Goal: Task Accomplishment & Management: Manage account settings

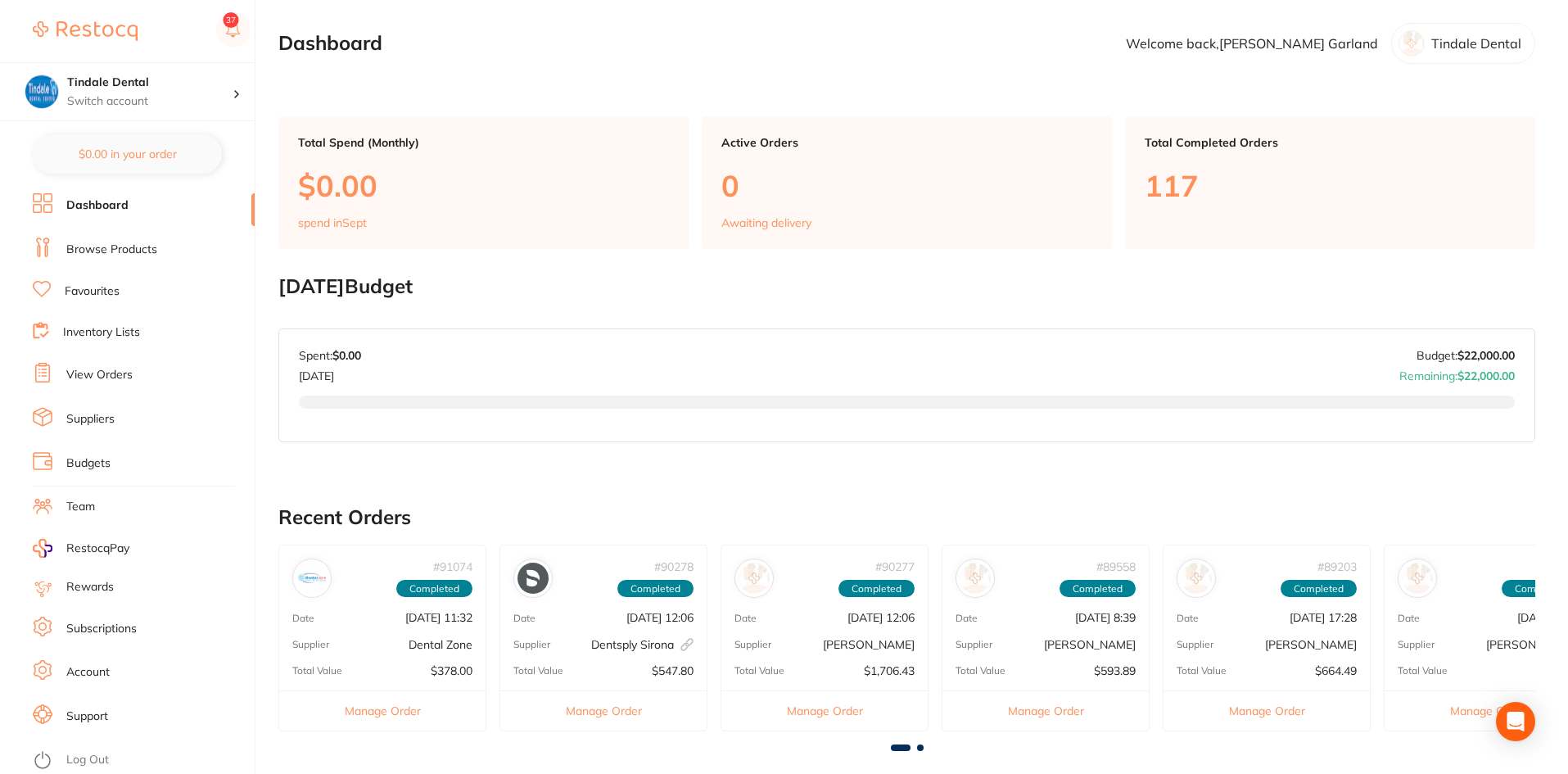
click at [118, 327] on link "Inventory Lists" at bounding box center [101, 333] width 77 height 17
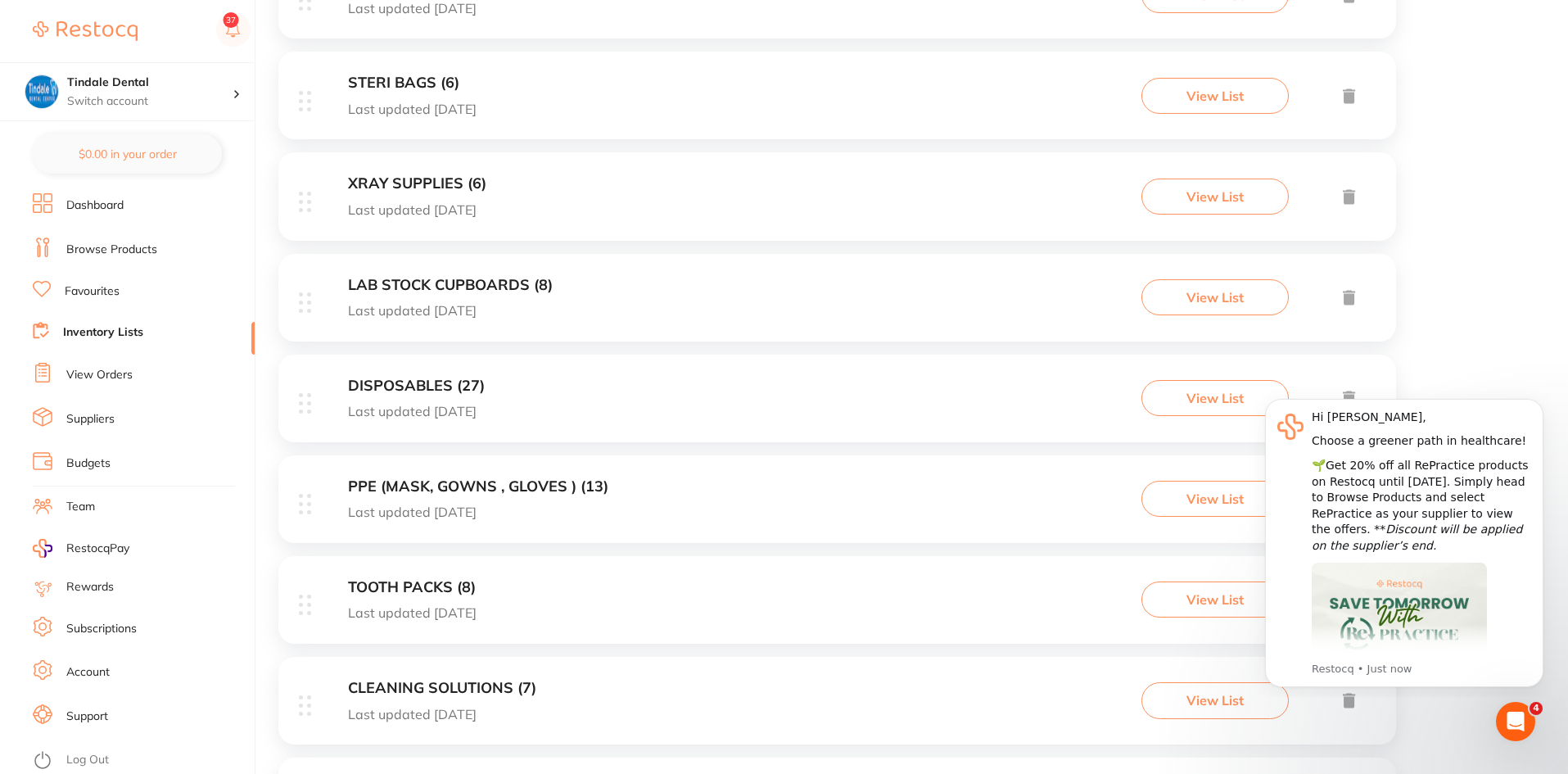
scroll to position [492, 0]
click at [446, 579] on h3 "TOOTH PACKS (8)" at bounding box center [412, 586] width 128 height 17
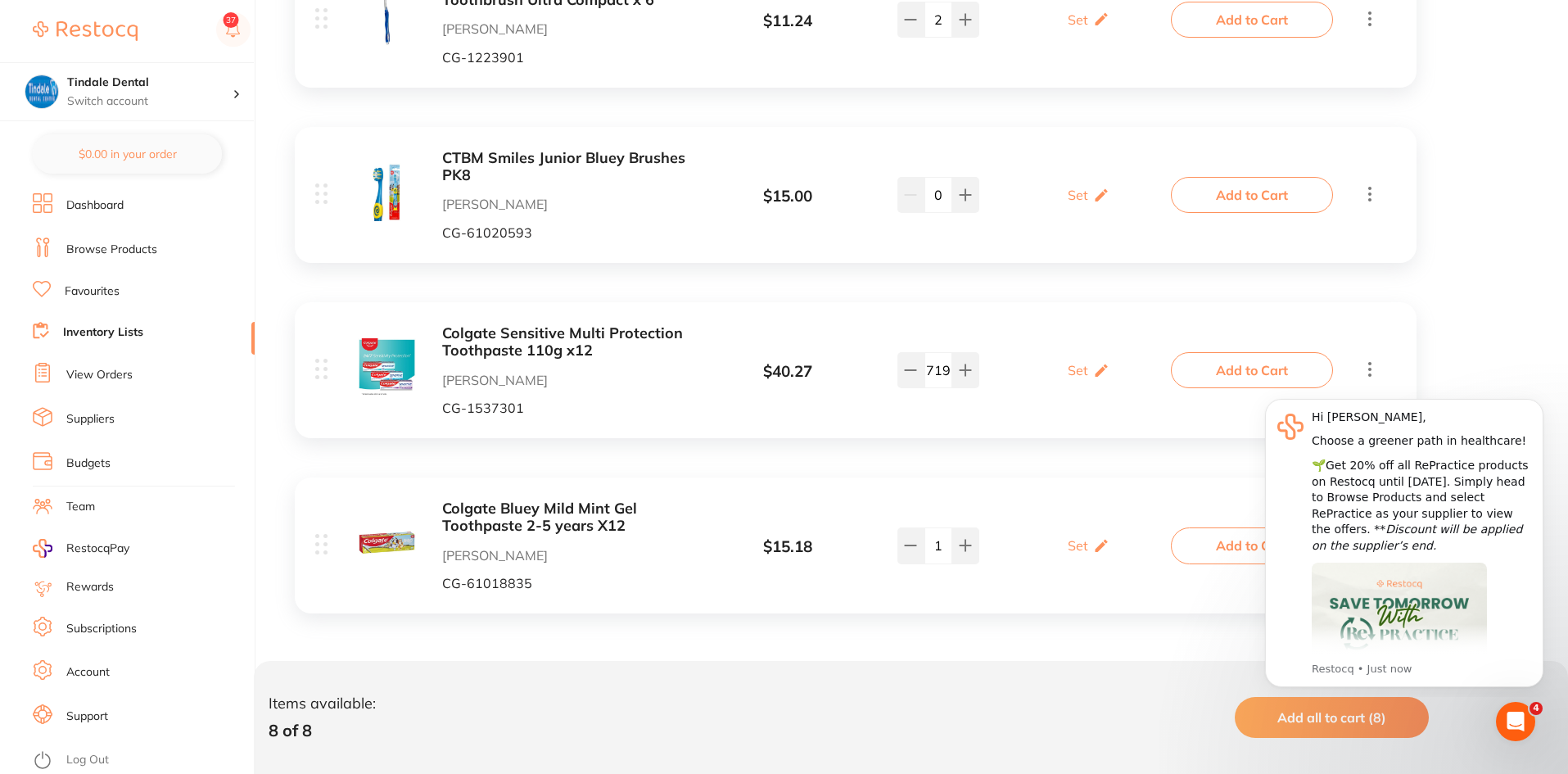
click at [111, 329] on link "Inventory Lists" at bounding box center [103, 333] width 80 height 17
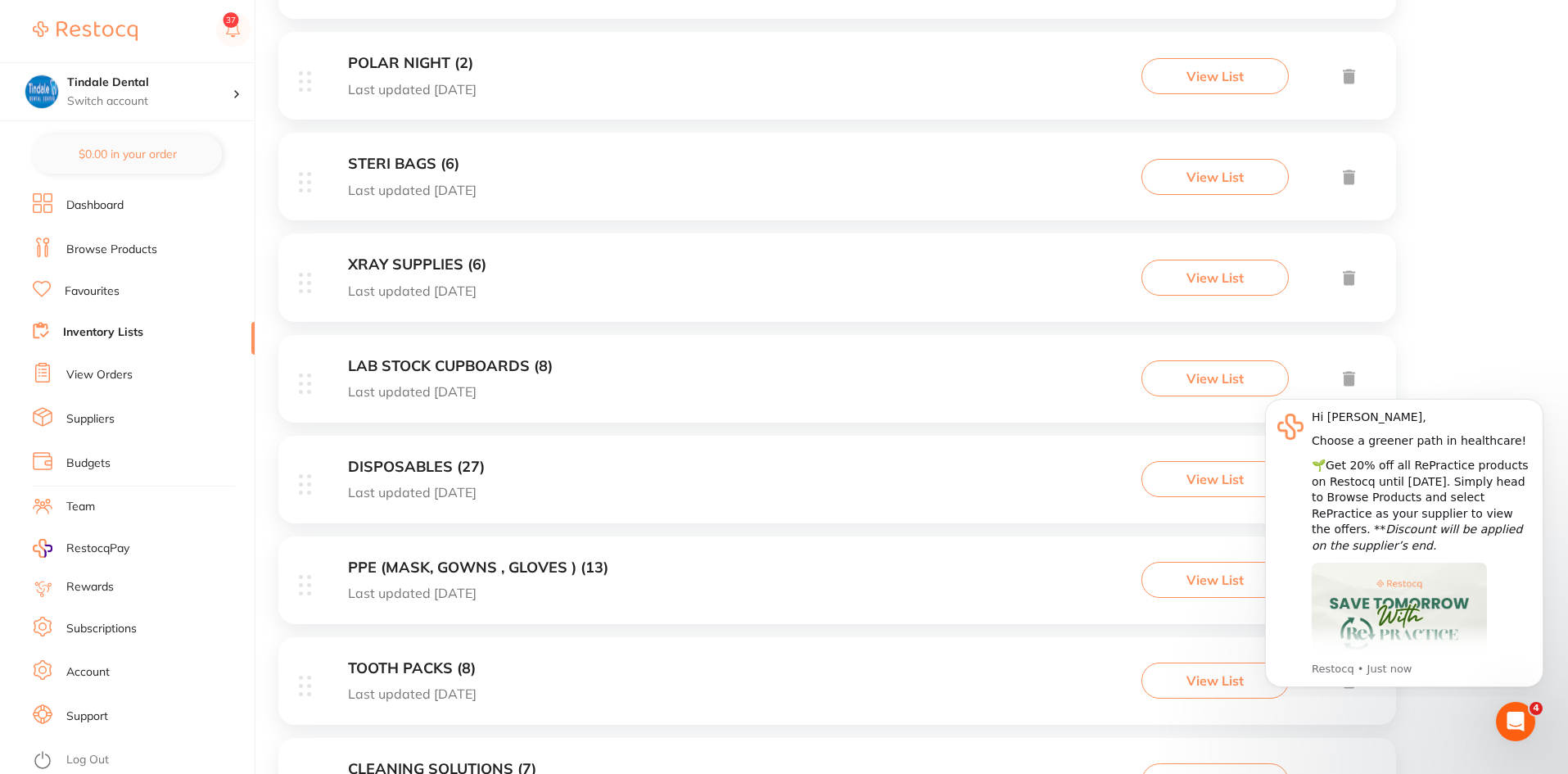
click at [415, 359] on h3 "LAB STOCK CUPBOARDS (8)" at bounding box center [450, 366] width 204 height 17
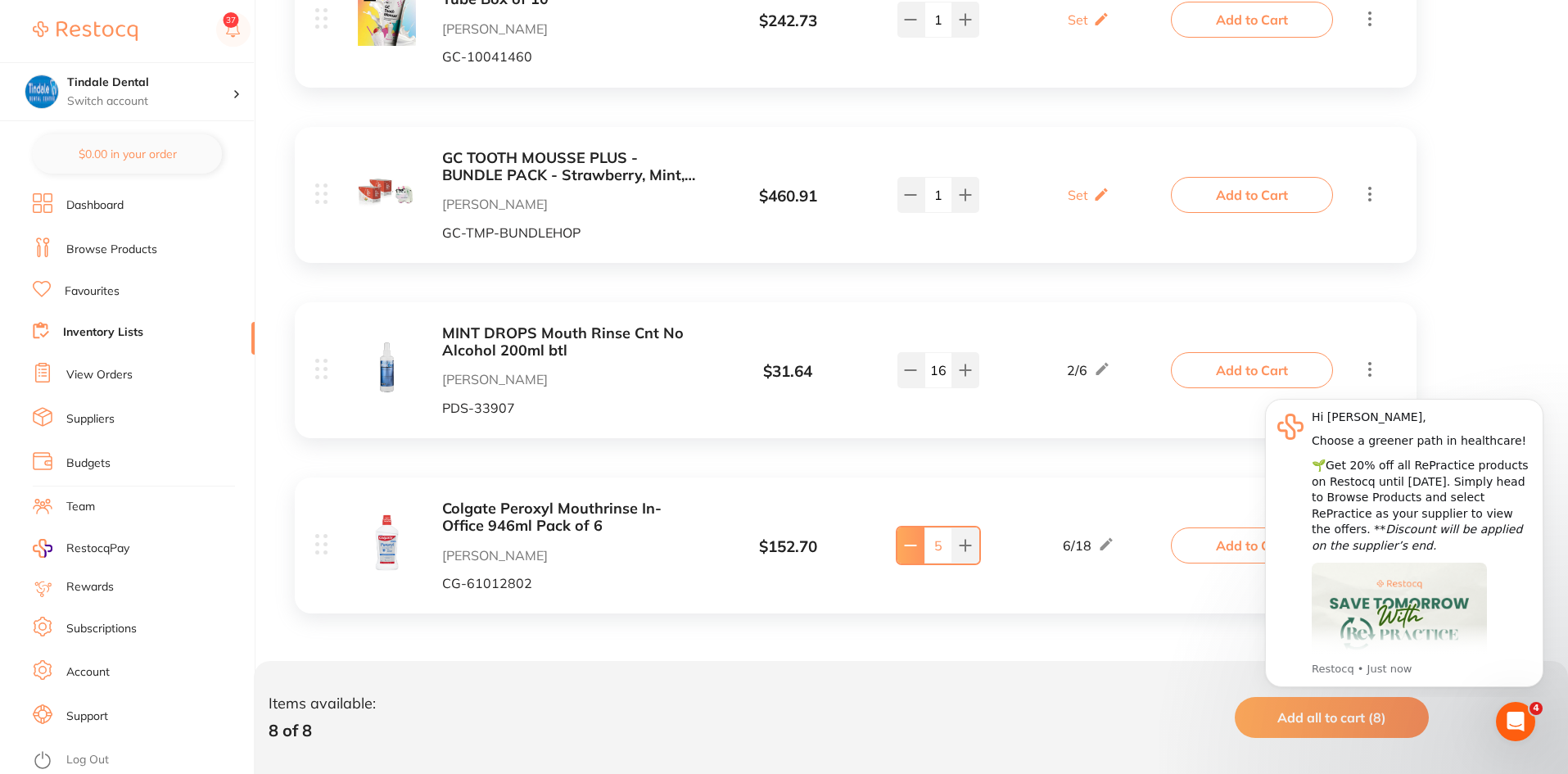
click at [918, 556] on button at bounding box center [911, 545] width 27 height 36
click at [968, 555] on button at bounding box center [966, 545] width 27 height 36
click at [869, 495] on div "Colgate Peroxyl Mouthrinse In-Office 946ml Pack of 6 [PERSON_NAME] [PERSON_NAME…" at bounding box center [855, 546] width 1122 height 136
click at [968, 535] on button at bounding box center [966, 545] width 27 height 36
type input "6"
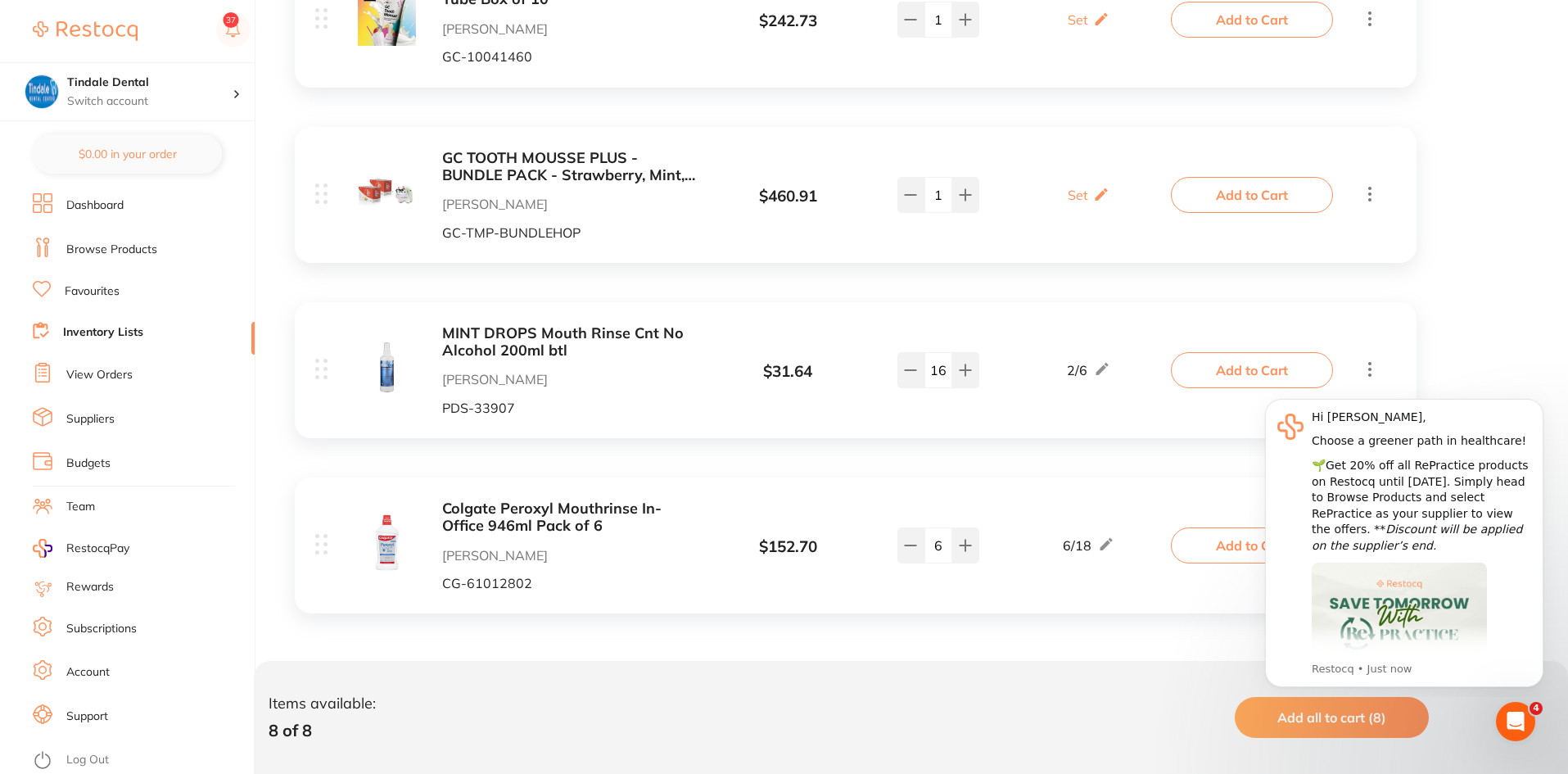
click at [951, 483] on div "Colgate Peroxyl Mouthrinse In-Office 946ml Pack of 6 [PERSON_NAME] [PERSON_NAME…" at bounding box center [855, 546] width 1122 height 136
click at [84, 333] on link "Inventory Lists" at bounding box center [103, 333] width 80 height 17
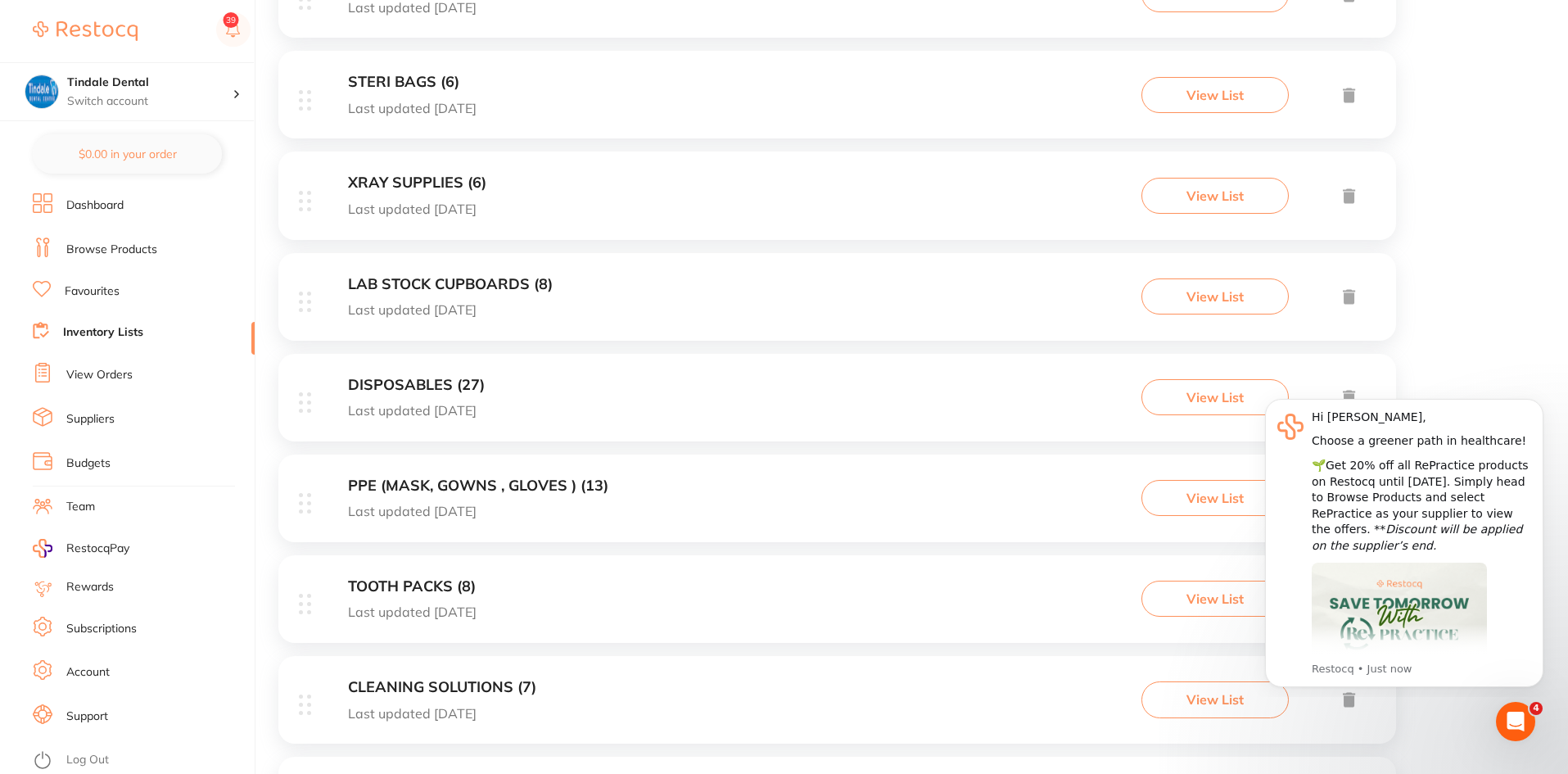
click at [395, 383] on h3 "DISPOSABLES (27)" at bounding box center [417, 385] width 137 height 17
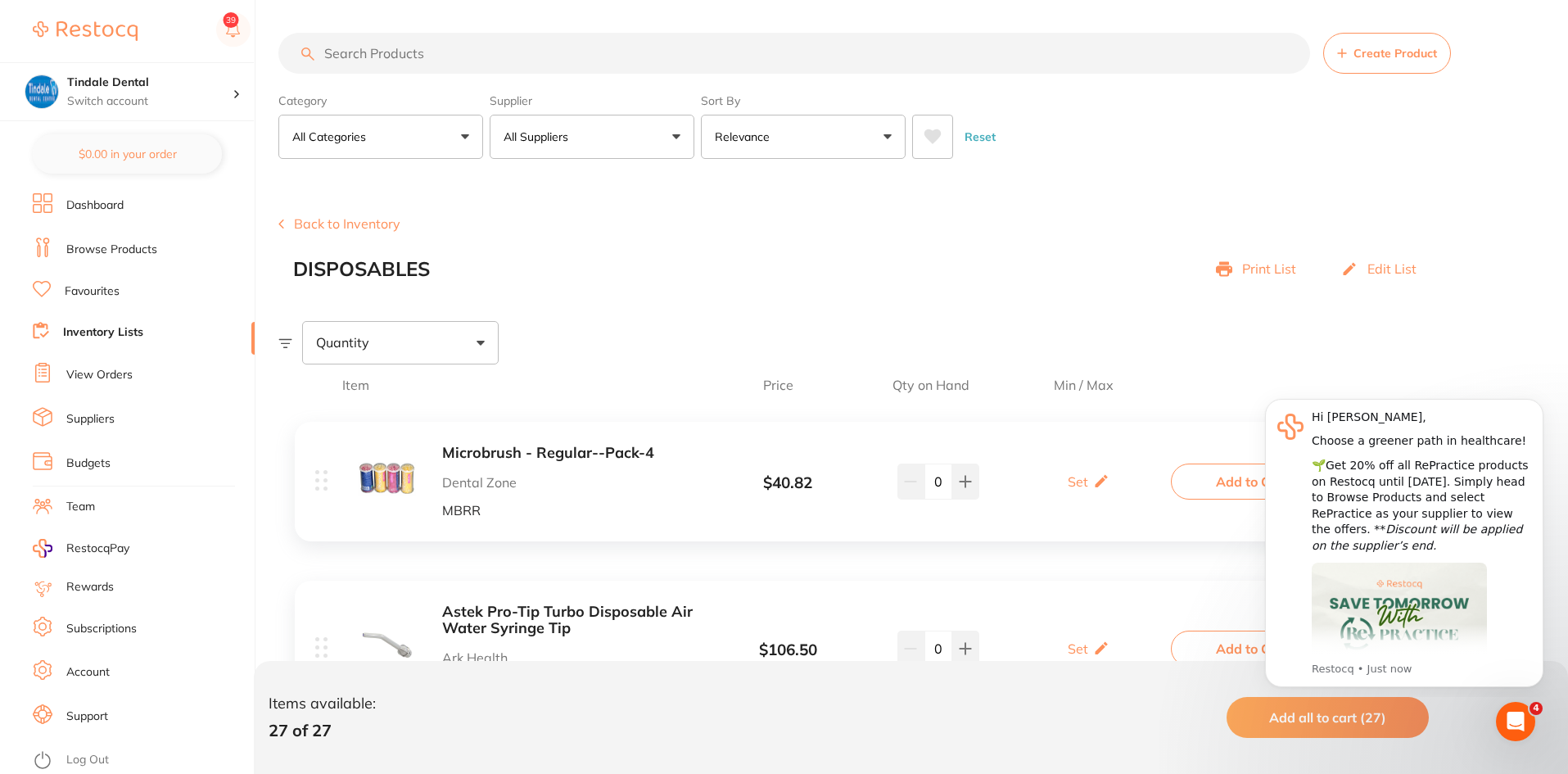
click at [826, 53] on input "search" at bounding box center [794, 53] width 1032 height 41
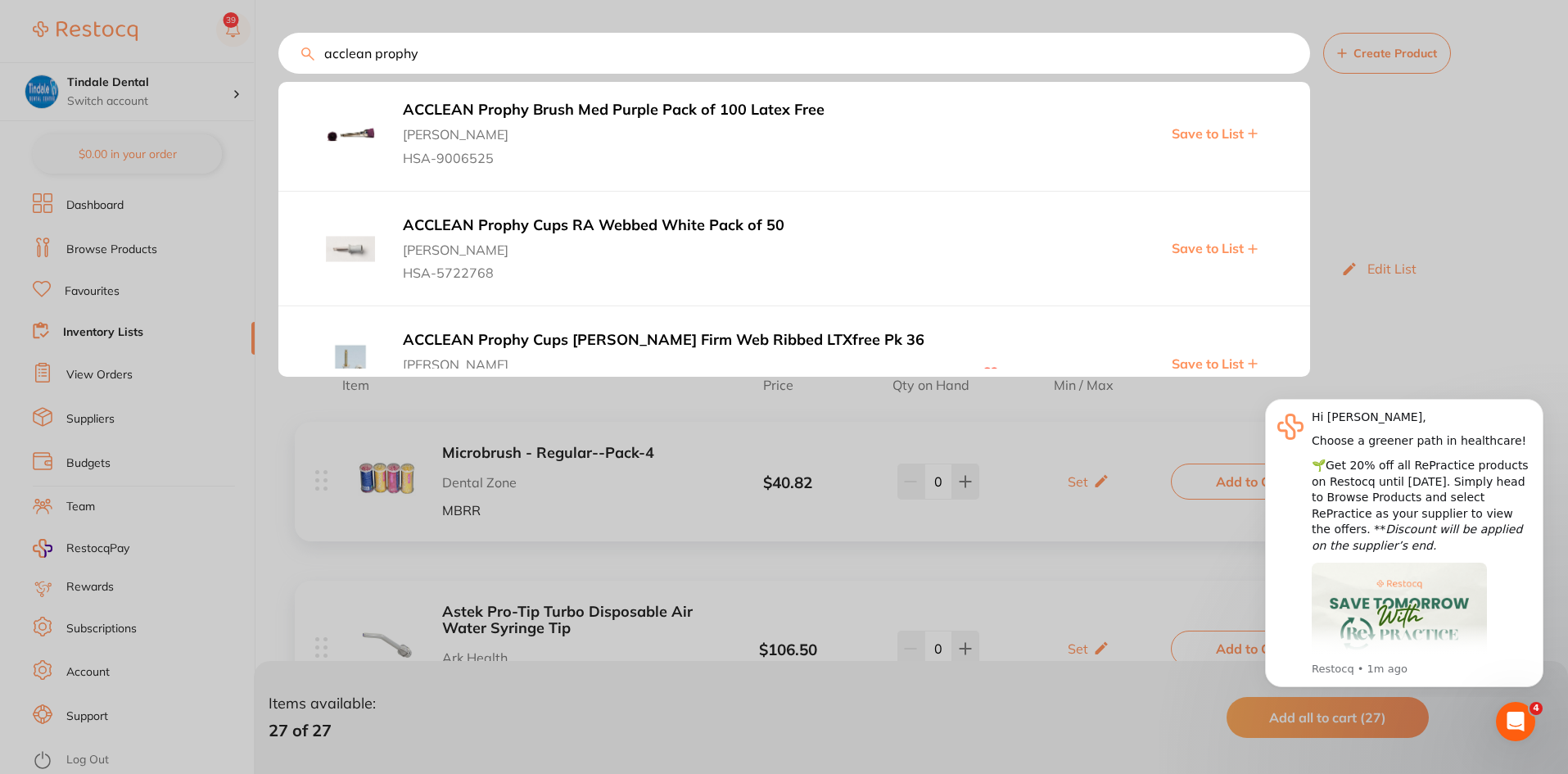
scroll to position [1802, 0]
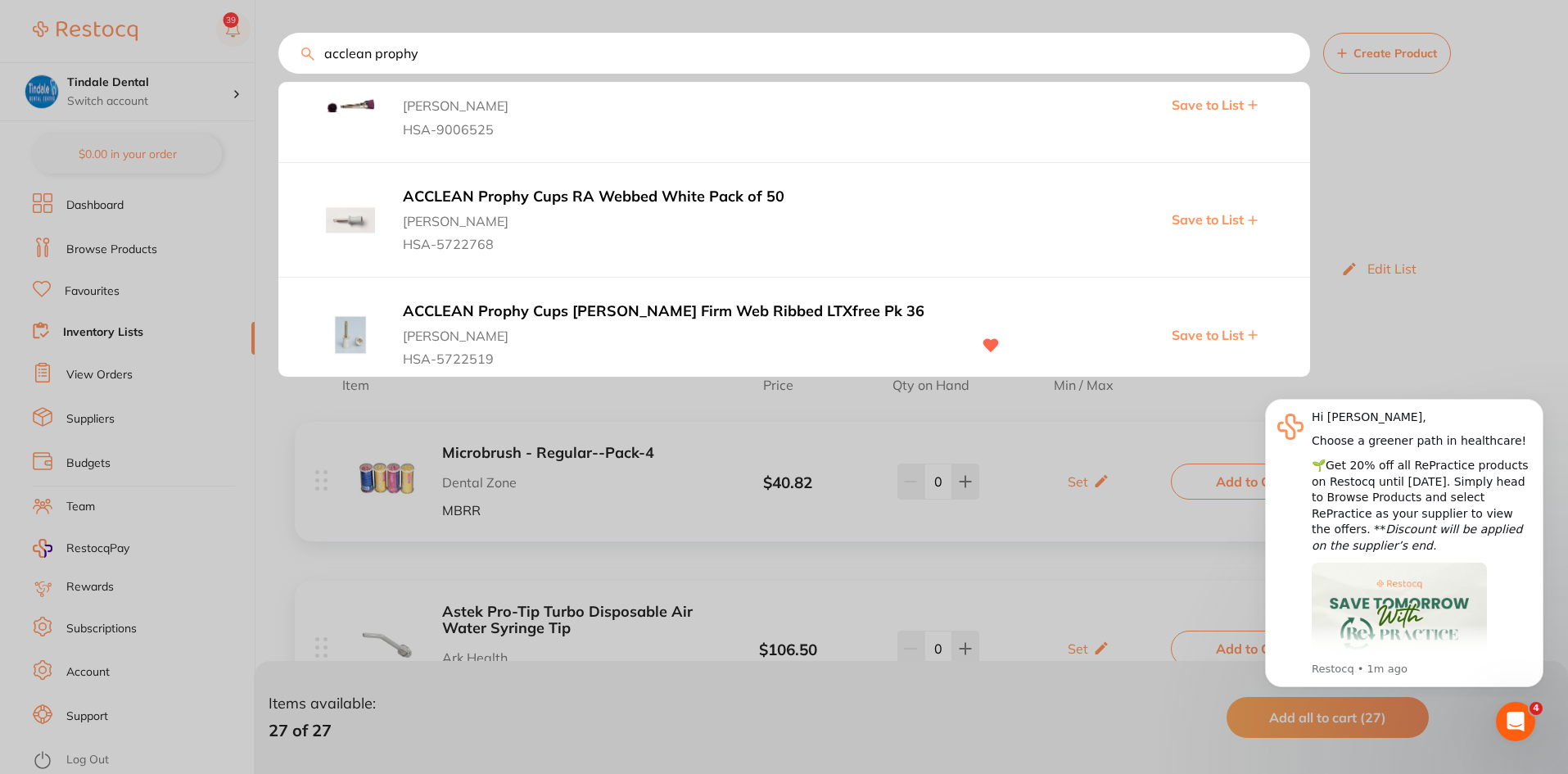
type input "acclean prophy"
click at [1233, 222] on span "Save to List" at bounding box center [1207, 219] width 72 height 15
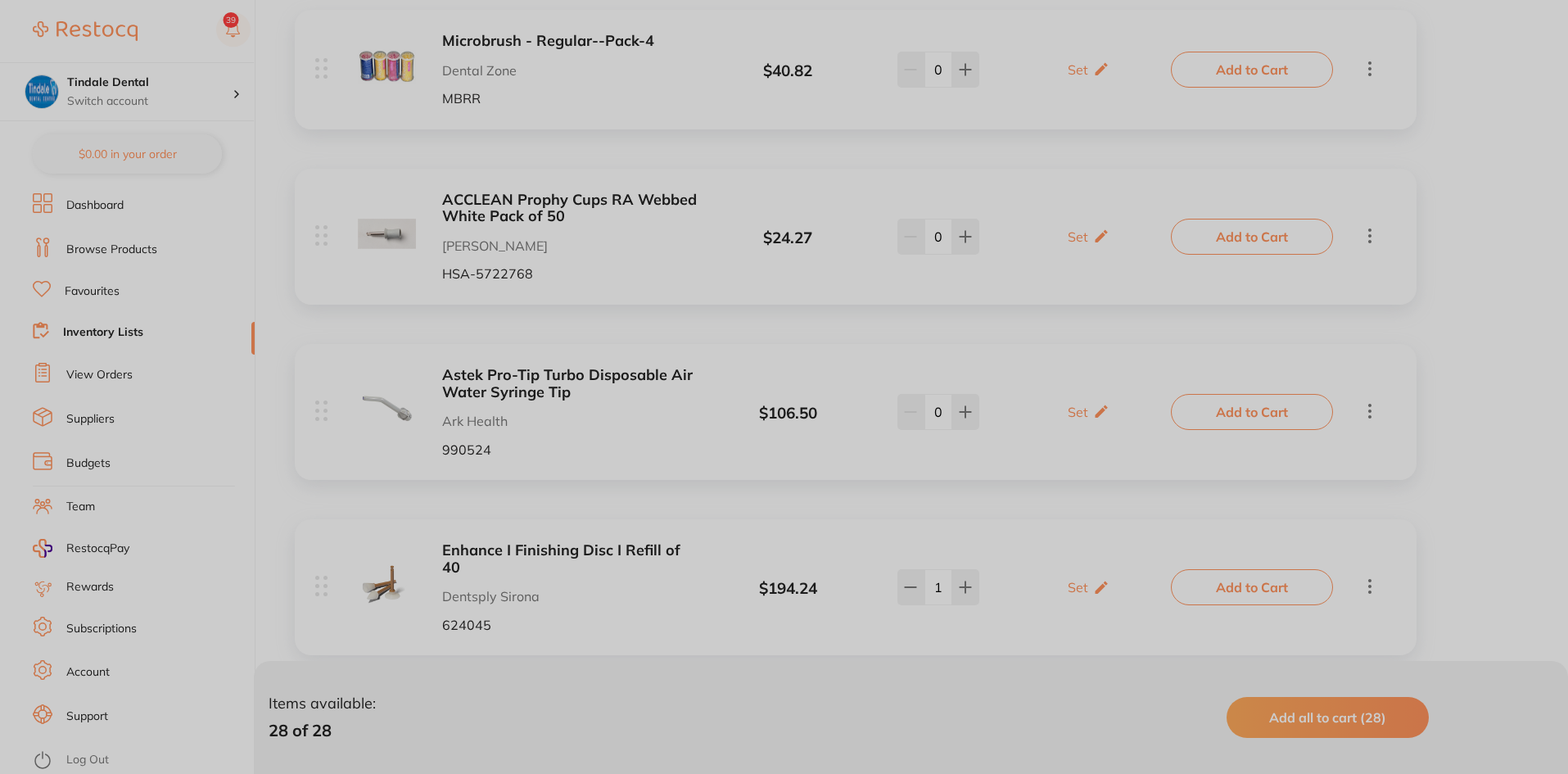
scroll to position [492, 0]
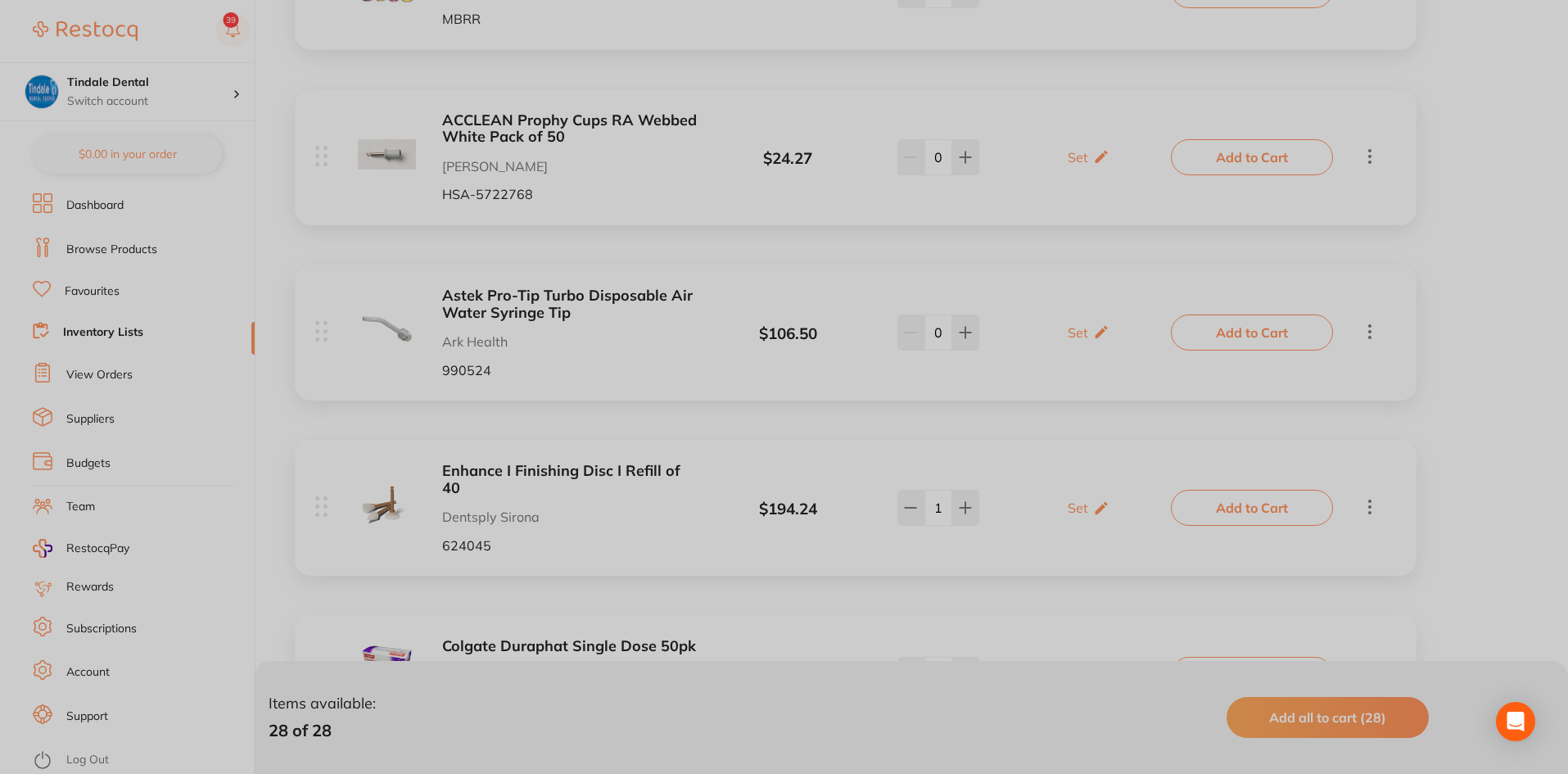
click at [968, 163] on div at bounding box center [784, 387] width 1568 height 774
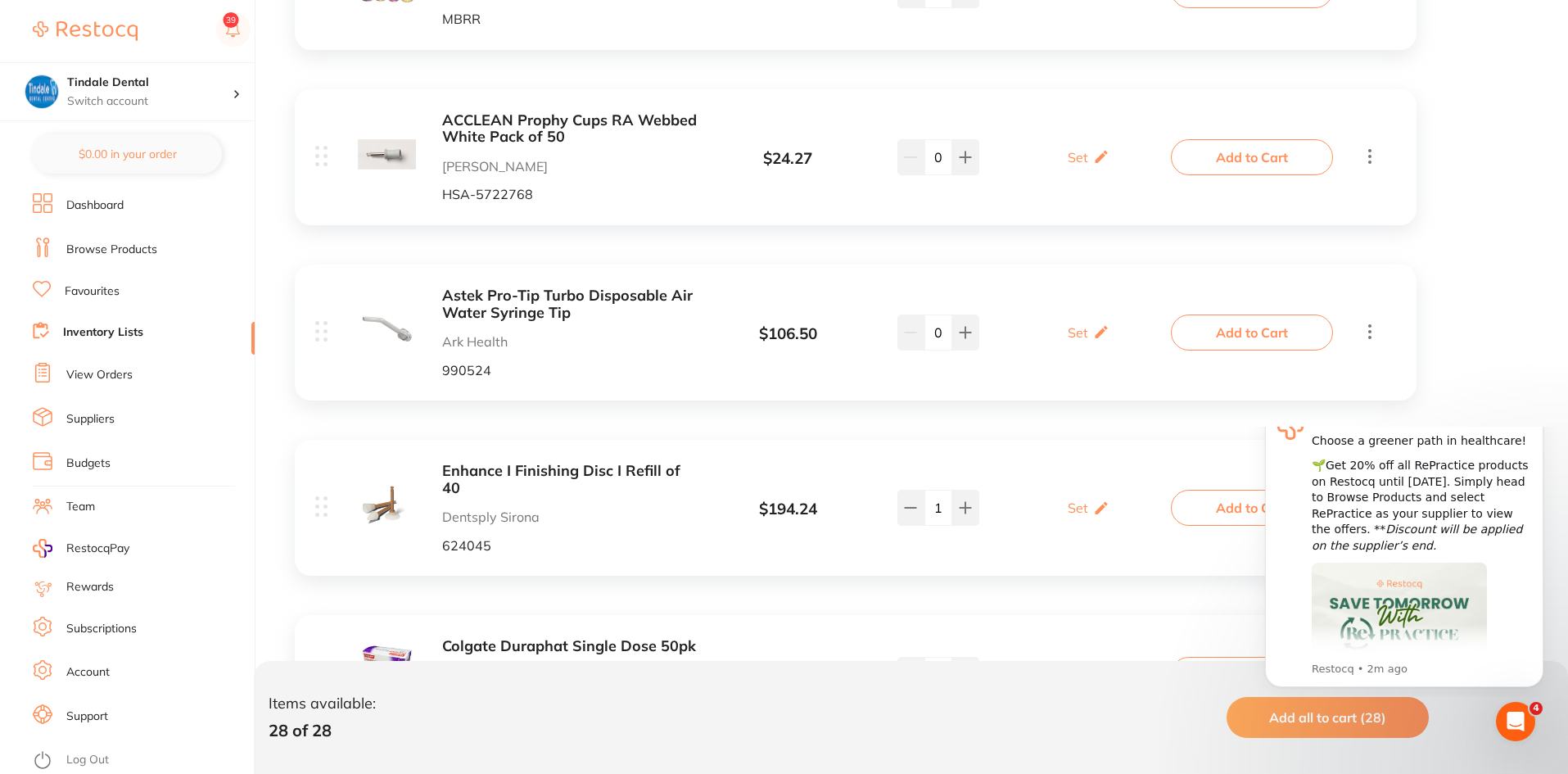
scroll to position [0, 0]
click at [968, 163] on icon at bounding box center [965, 157] width 13 height 13
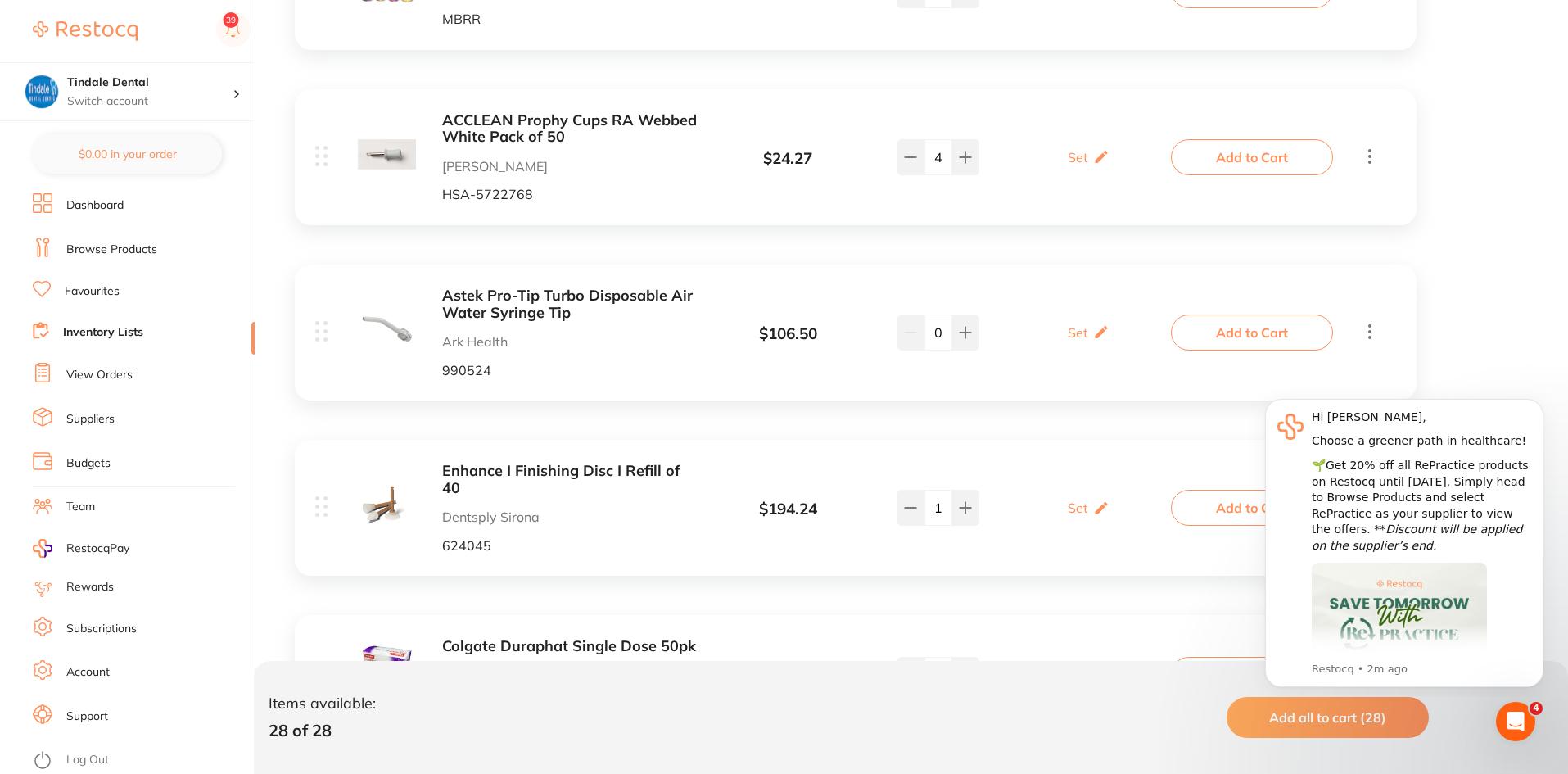
click at [968, 163] on icon at bounding box center [965, 157] width 13 height 13
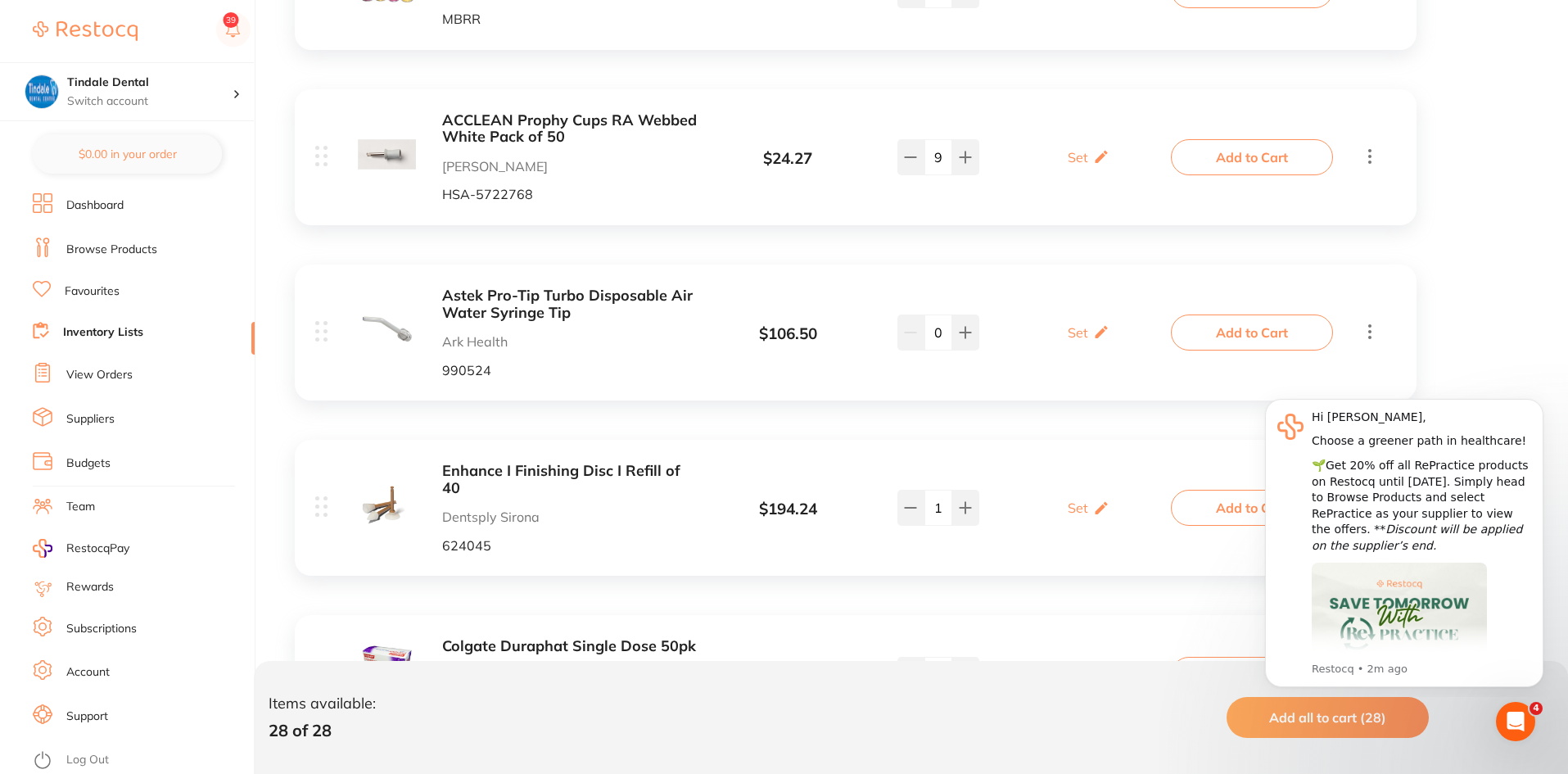
click at [968, 163] on icon at bounding box center [965, 157] width 13 height 13
type input "10"
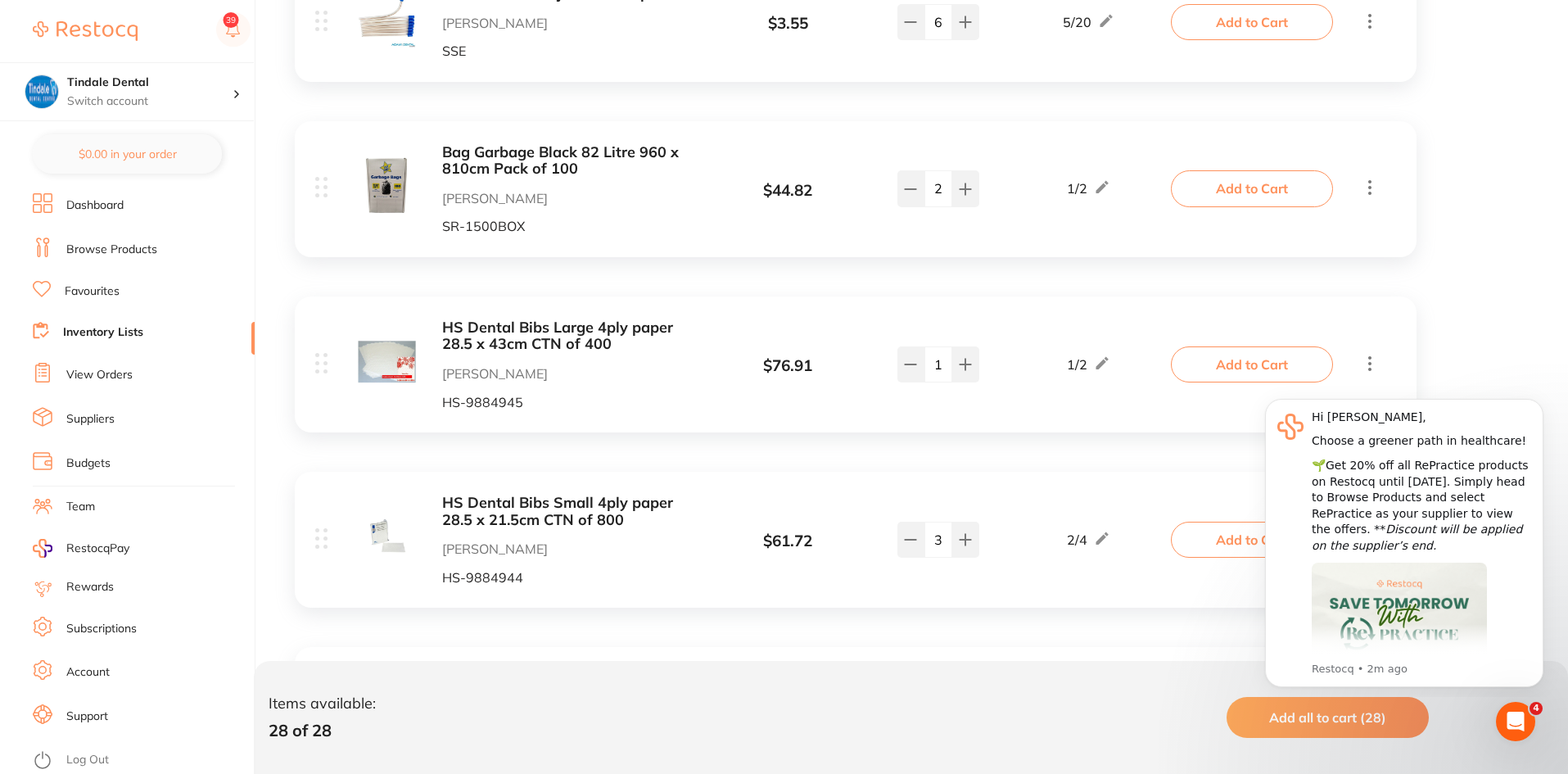
scroll to position [3031, 0]
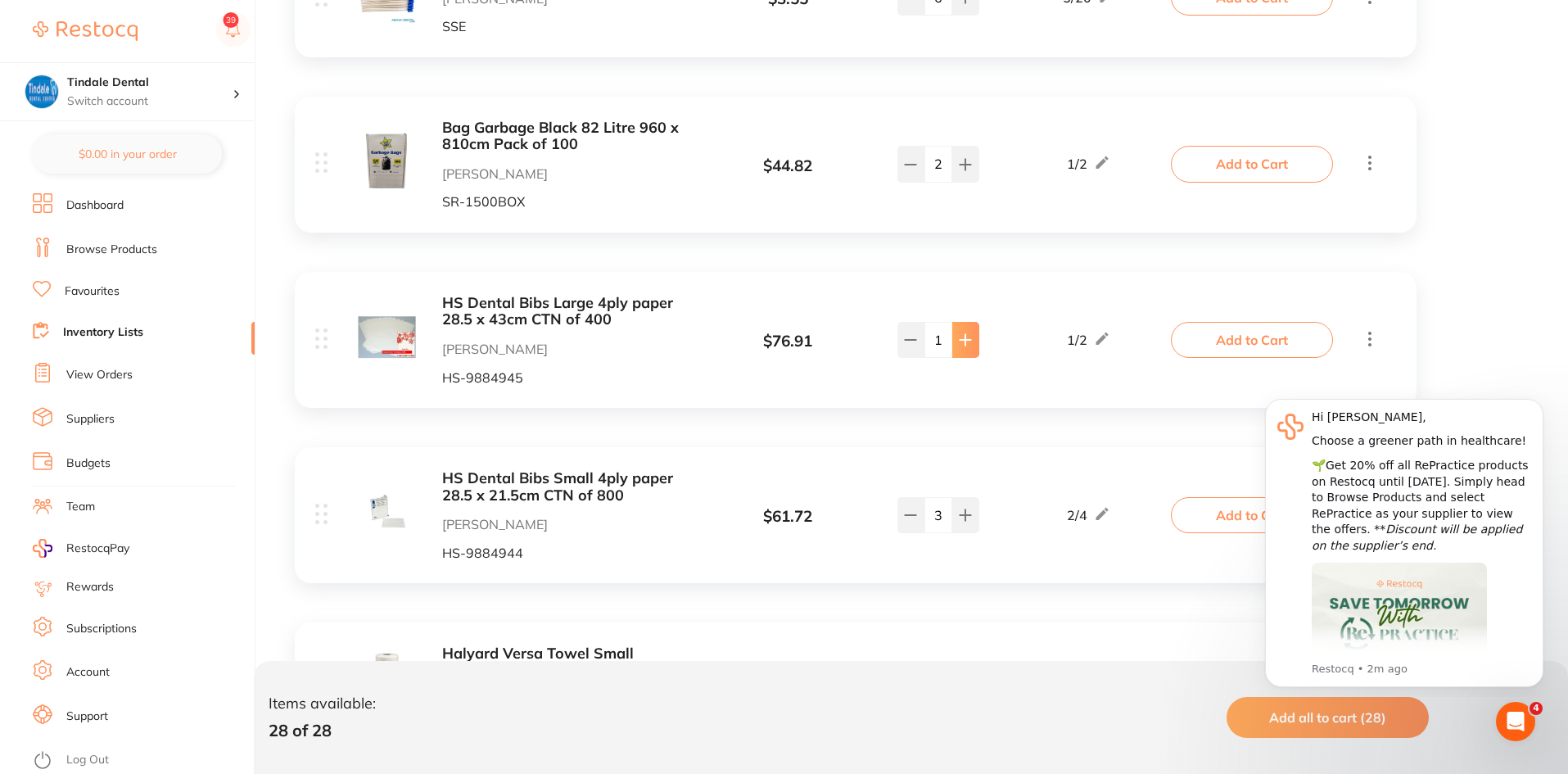
click at [966, 334] on icon at bounding box center [966, 340] width 11 height 11
type input "5"
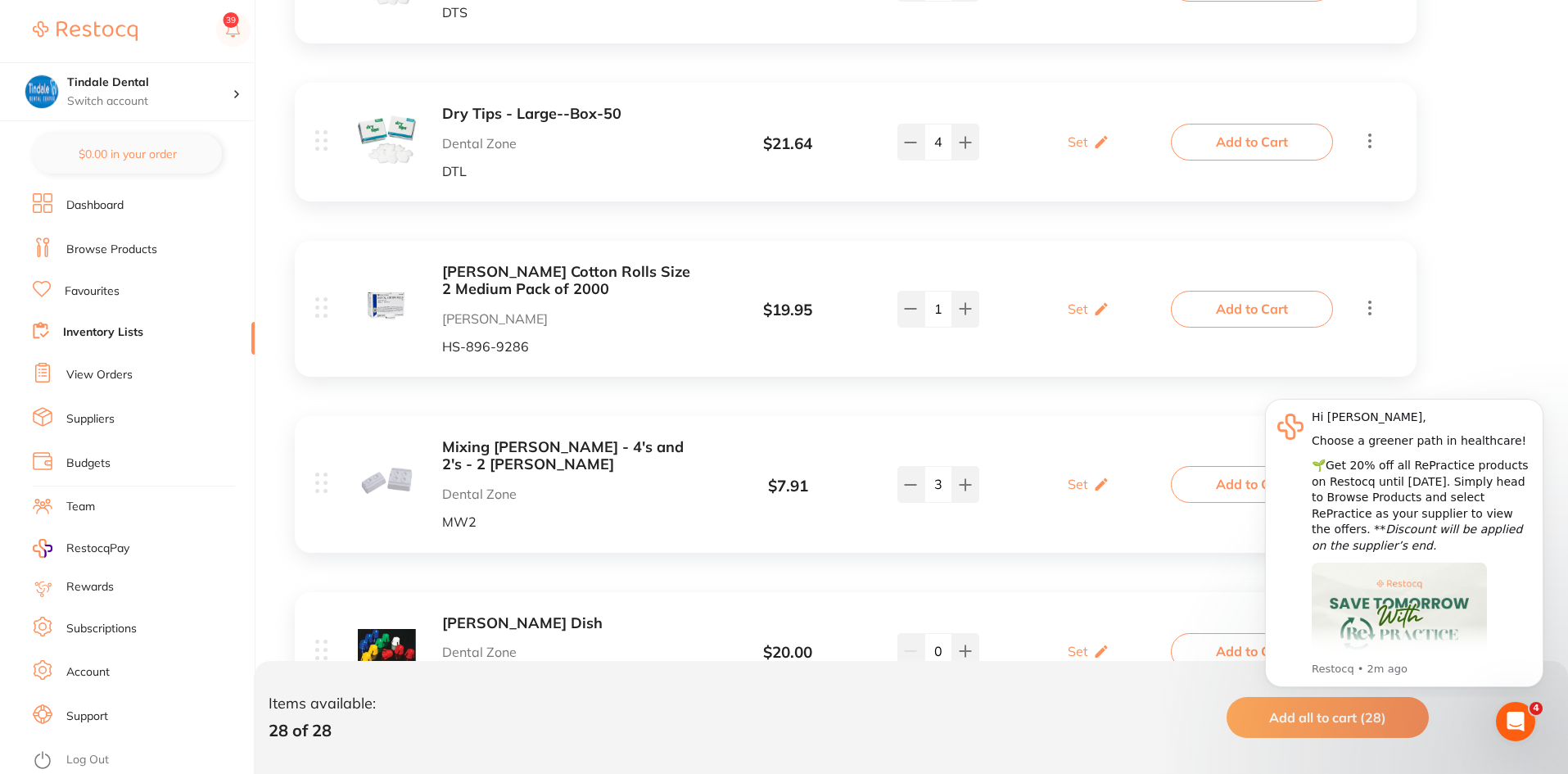
scroll to position [2211, 0]
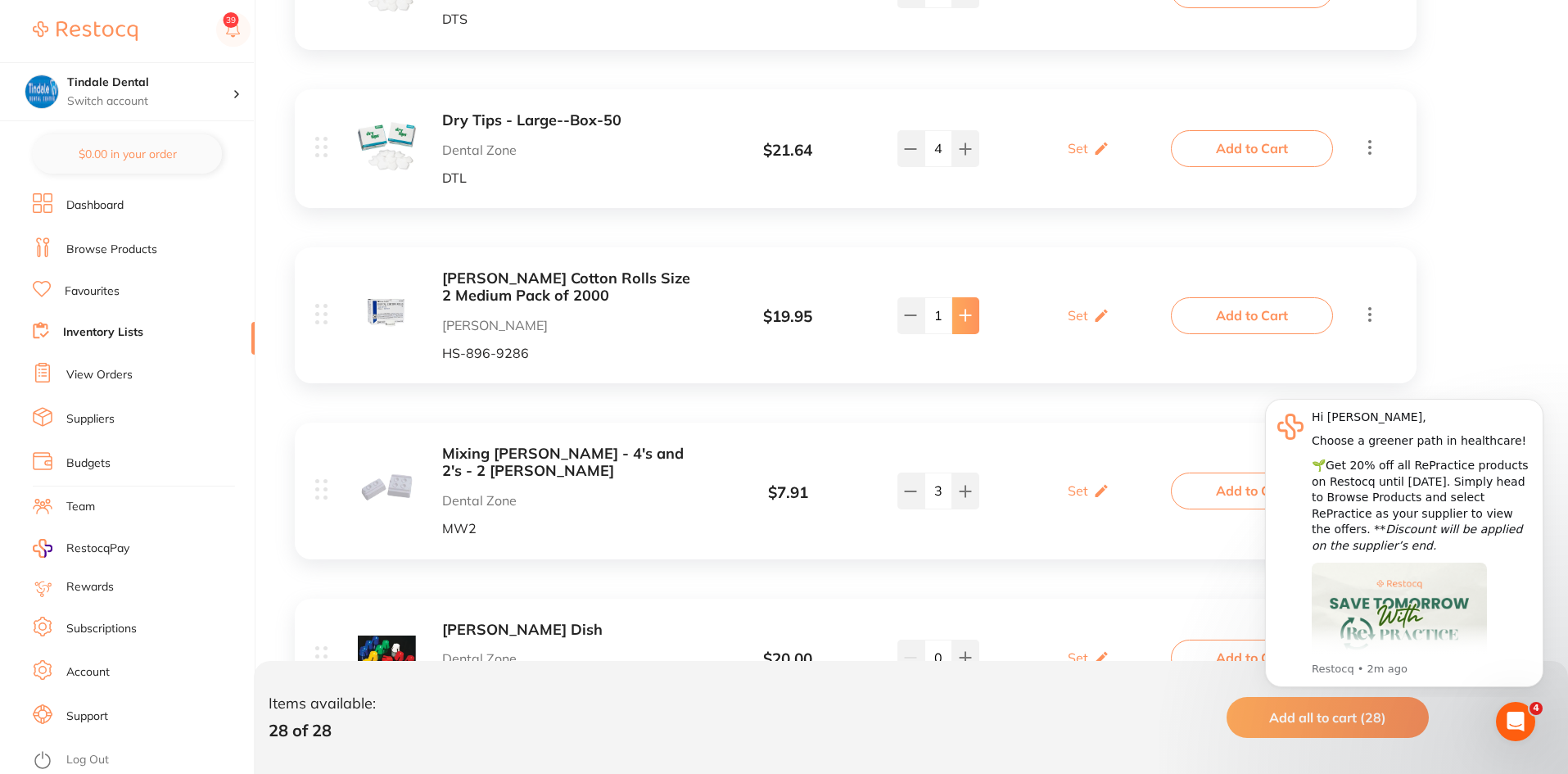
click at [968, 310] on icon at bounding box center [966, 316] width 11 height 11
type input "2"
click at [74, 326] on link "Inventory Lists" at bounding box center [103, 333] width 80 height 17
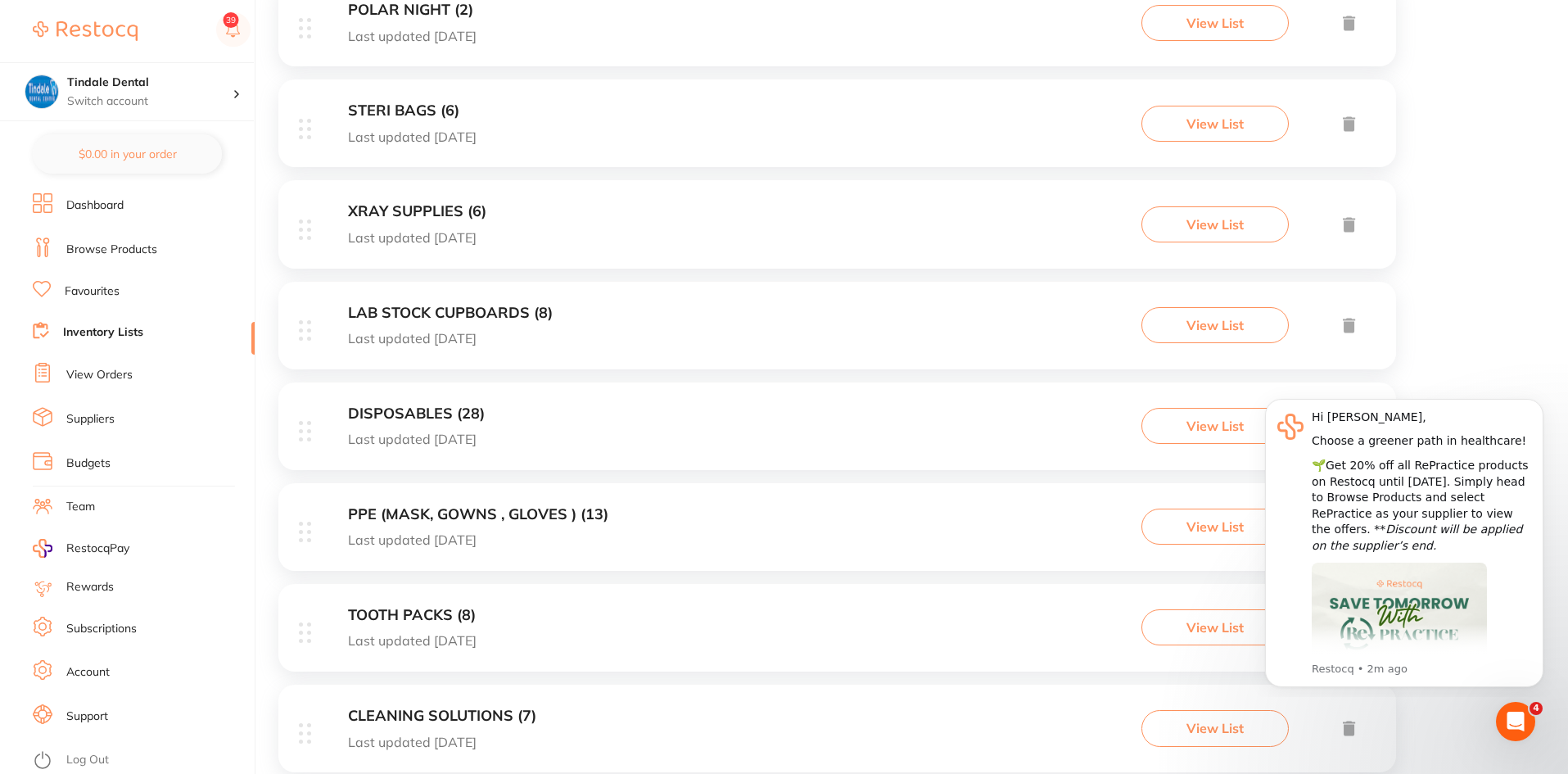
scroll to position [492, 0]
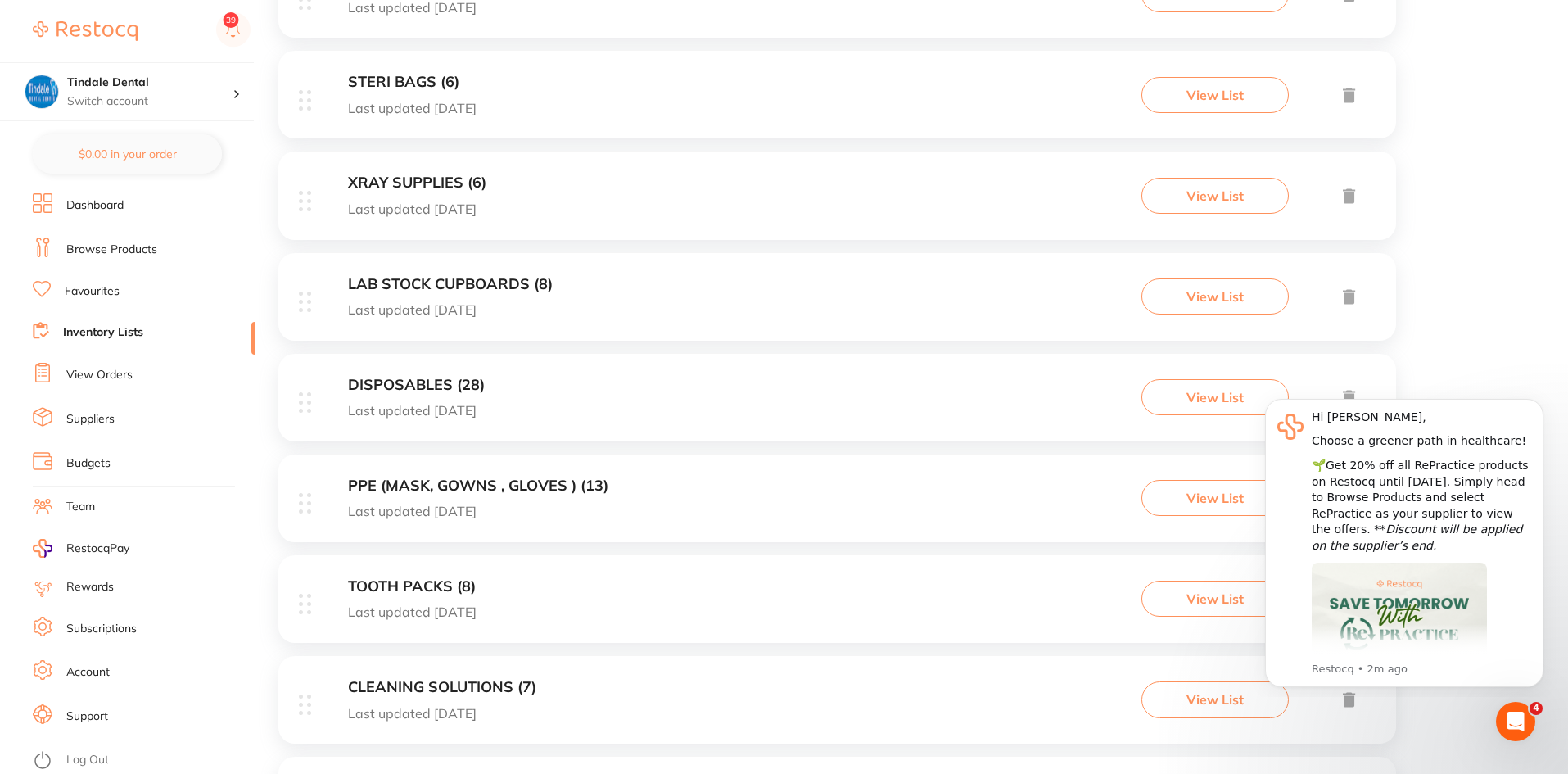
click at [437, 487] on h3 "PPE (MASK, GOWNS , GLOVES ) (13)" at bounding box center [478, 486] width 260 height 17
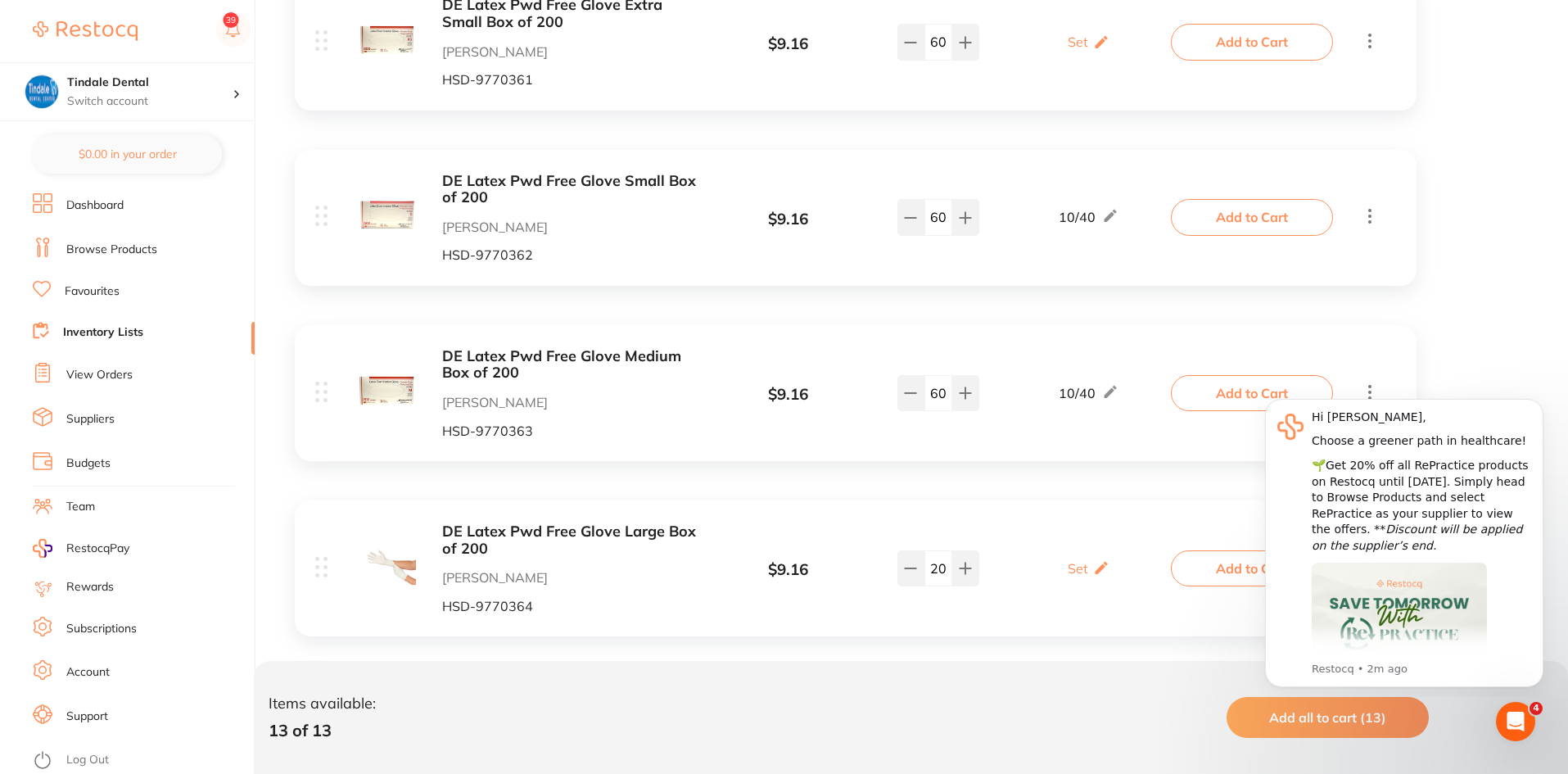
scroll to position [1884, 0]
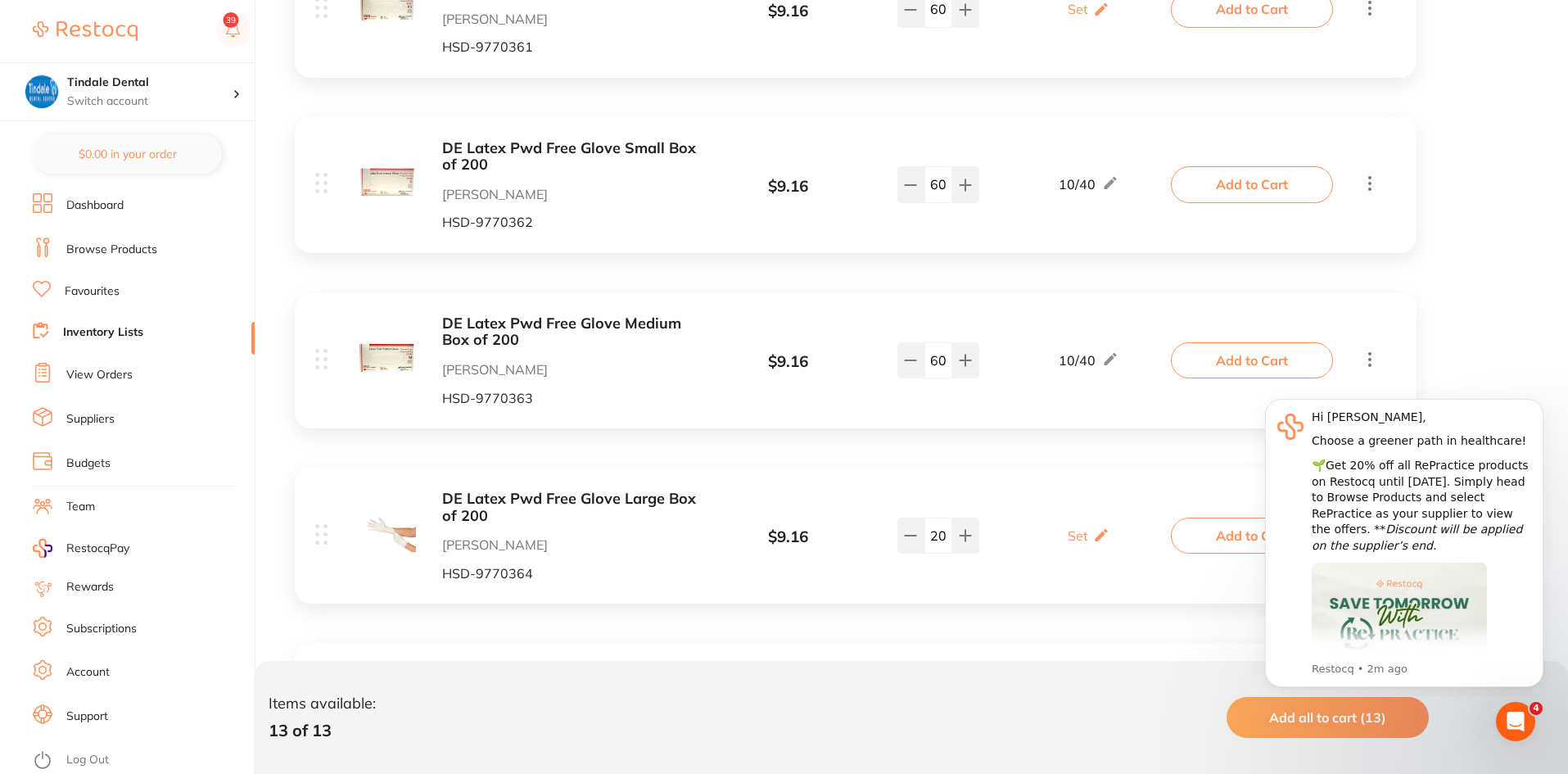
drag, startPoint x: 947, startPoint y: 537, endPoint x: 924, endPoint y: 540, distance: 23.2
click at [924, 540] on input "20" at bounding box center [937, 535] width 27 height 36
type input "35"
click at [996, 491] on div "DE Latex Pwd Free Glove Large Box of 200 [PERSON_NAME] HSD-9770364 $ 9.16 Set S…" at bounding box center [744, 536] width 859 height 90
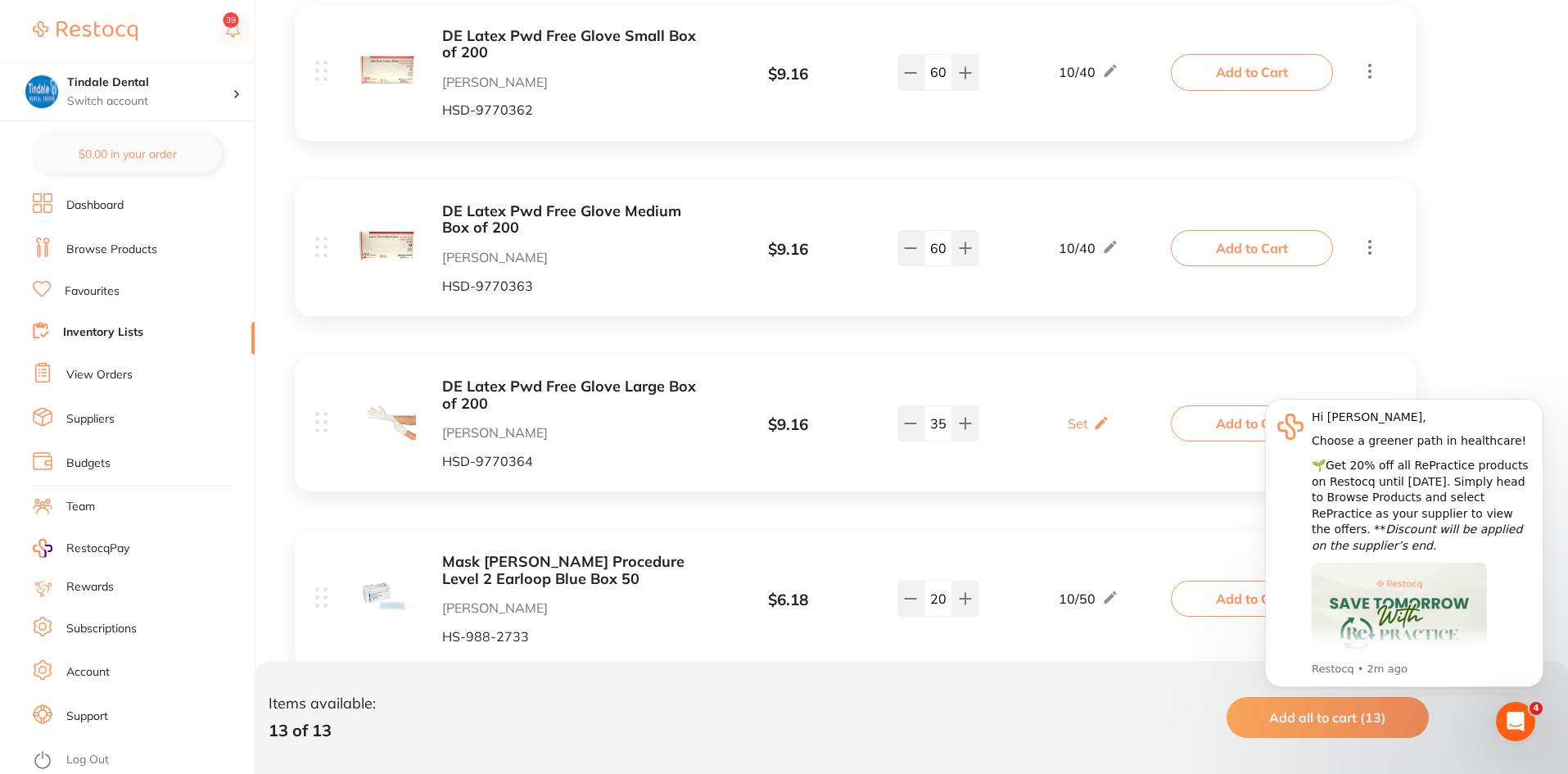
scroll to position [1967, 0]
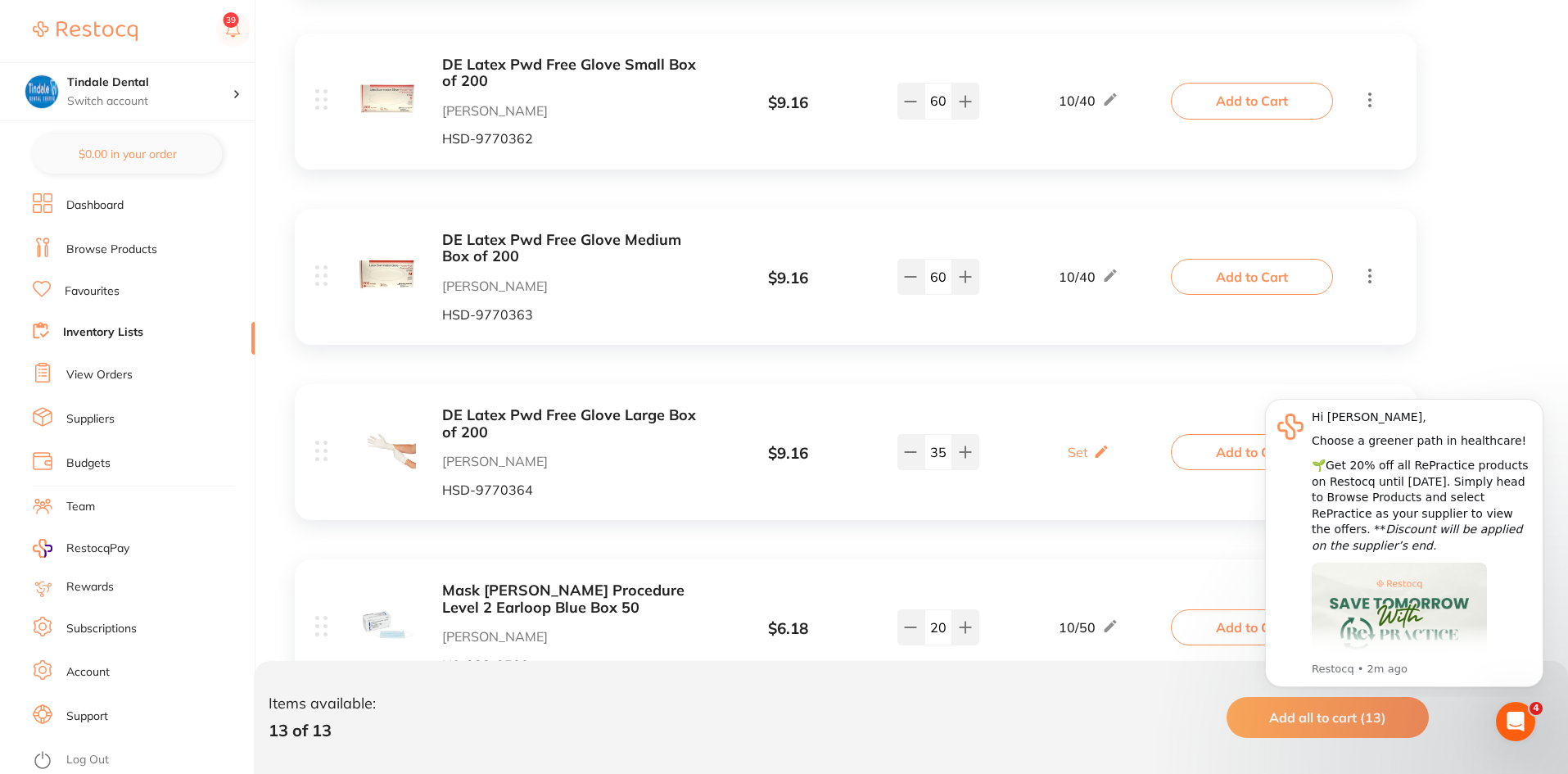
click at [89, 325] on link "Inventory Lists" at bounding box center [103, 333] width 80 height 17
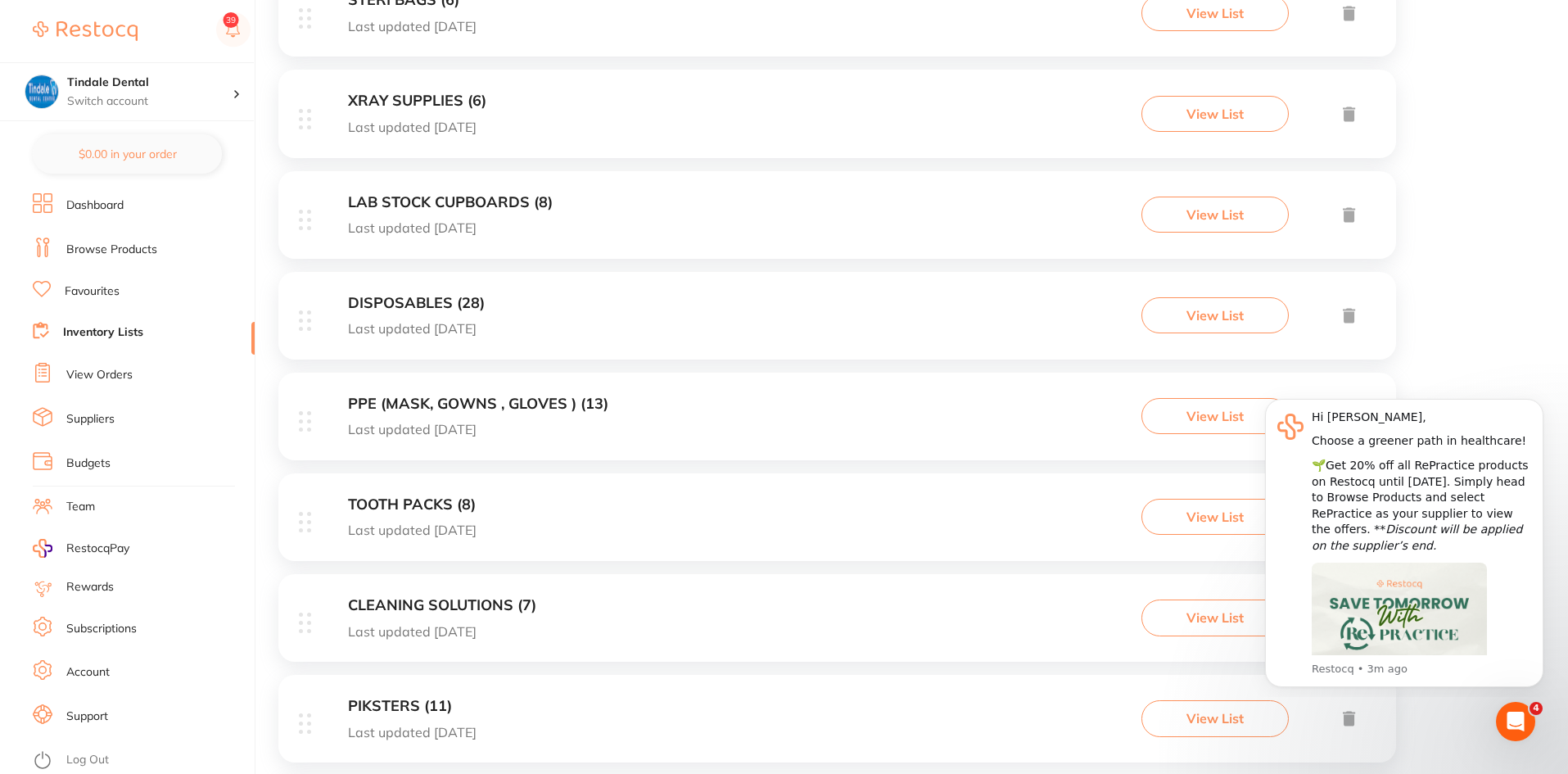
click at [405, 299] on h3 "DISPOSABLES (28)" at bounding box center [417, 303] width 137 height 17
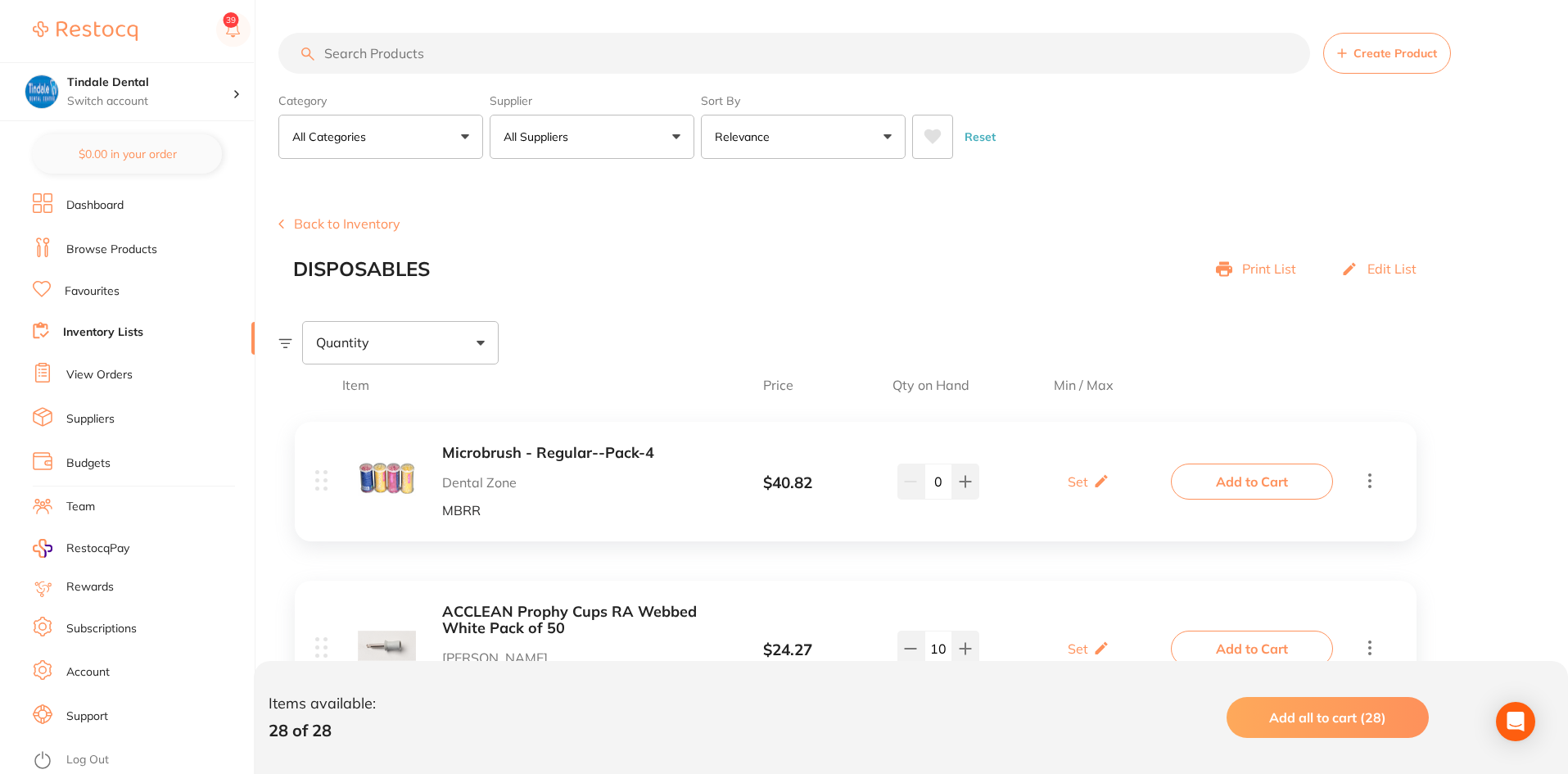
click at [448, 42] on input "search" at bounding box center [794, 53] width 1032 height 41
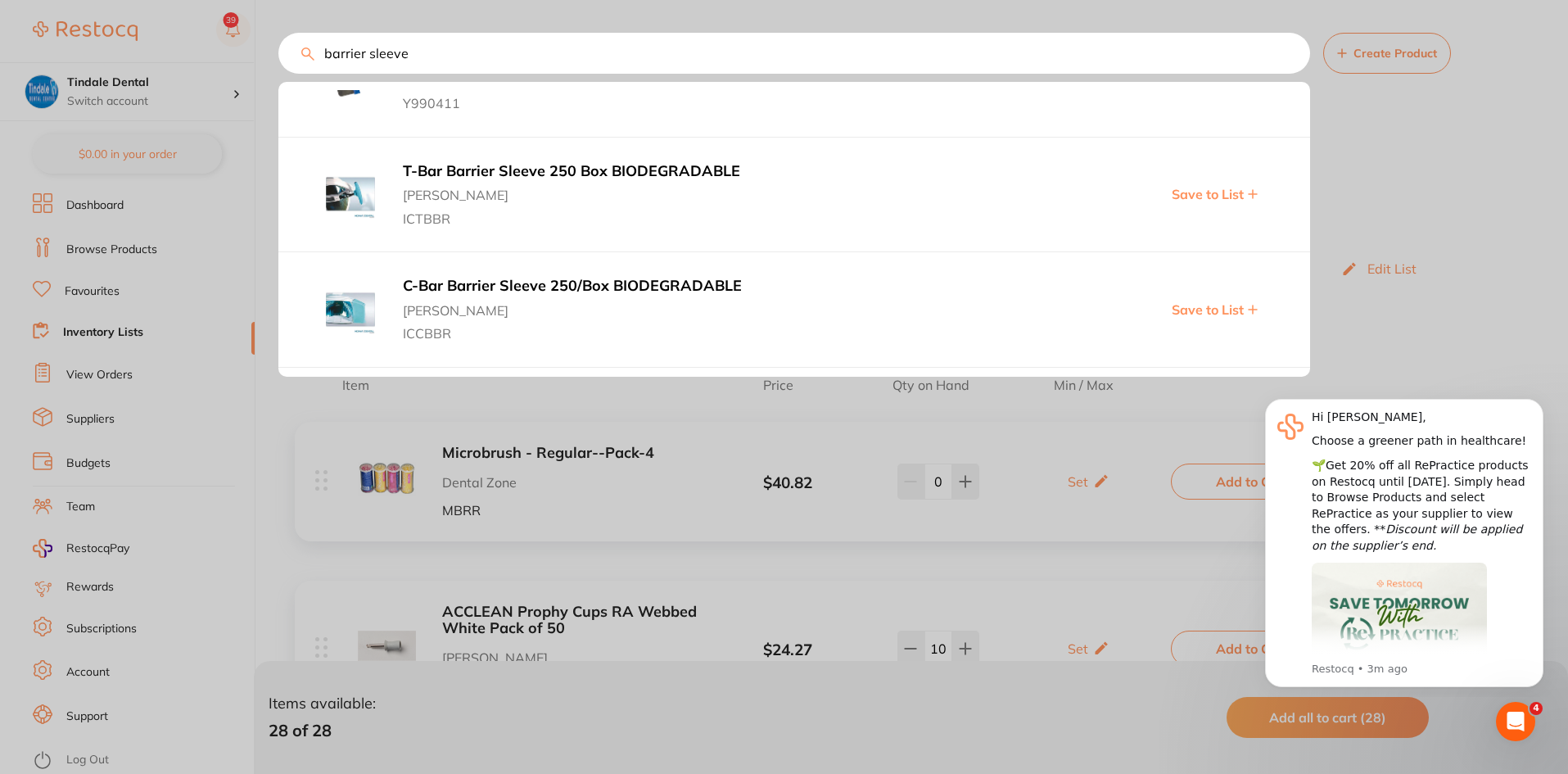
scroll to position [1065, 0]
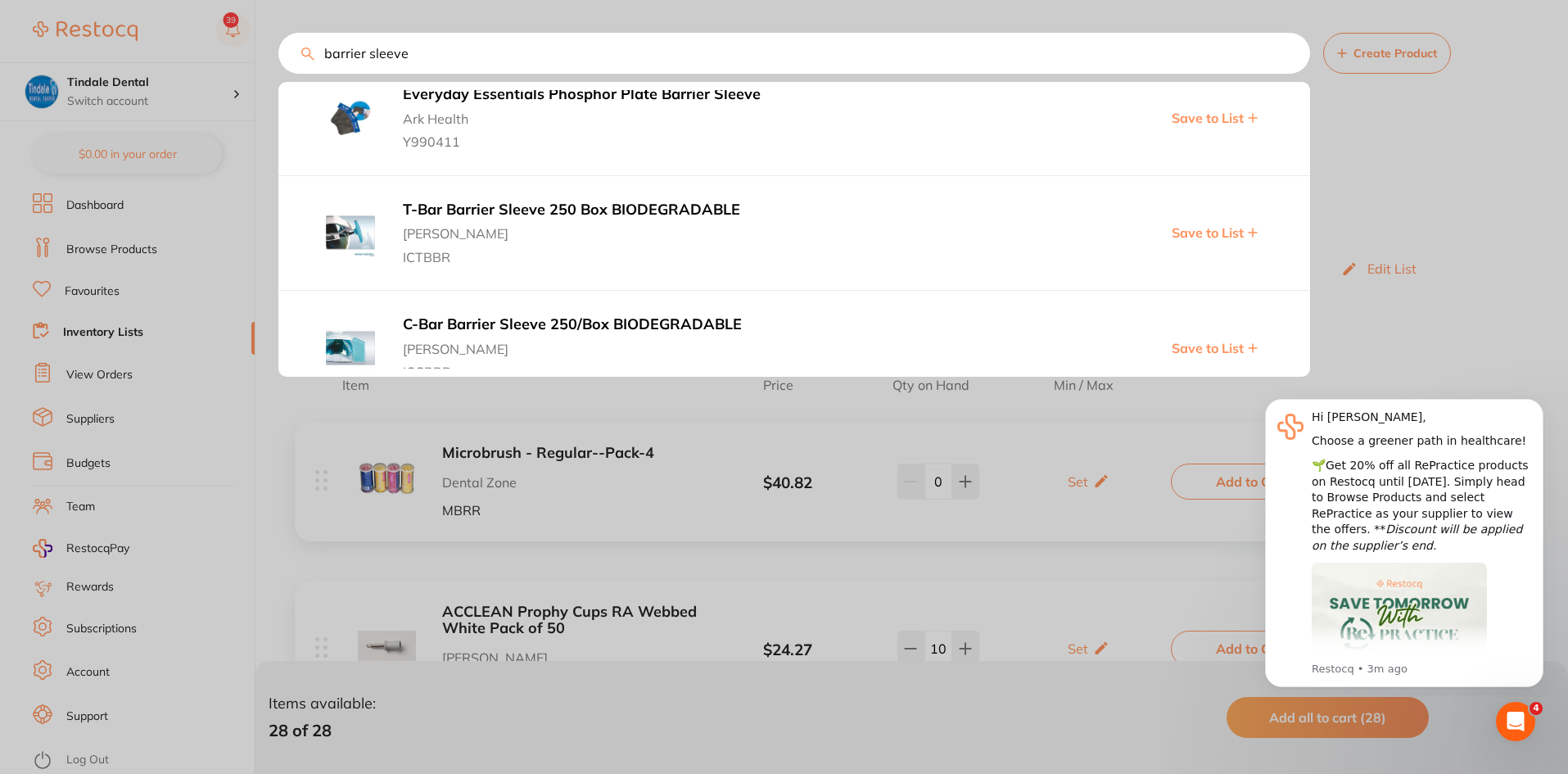
drag, startPoint x: 446, startPoint y: 50, endPoint x: 302, endPoint y: 57, distance: 144.2
click at [302, 57] on div "barrier sleeve DentaMedix Headrest Barrier Sleeve 250/Box Healthware Australia …" at bounding box center [923, 53] width 1289 height 41
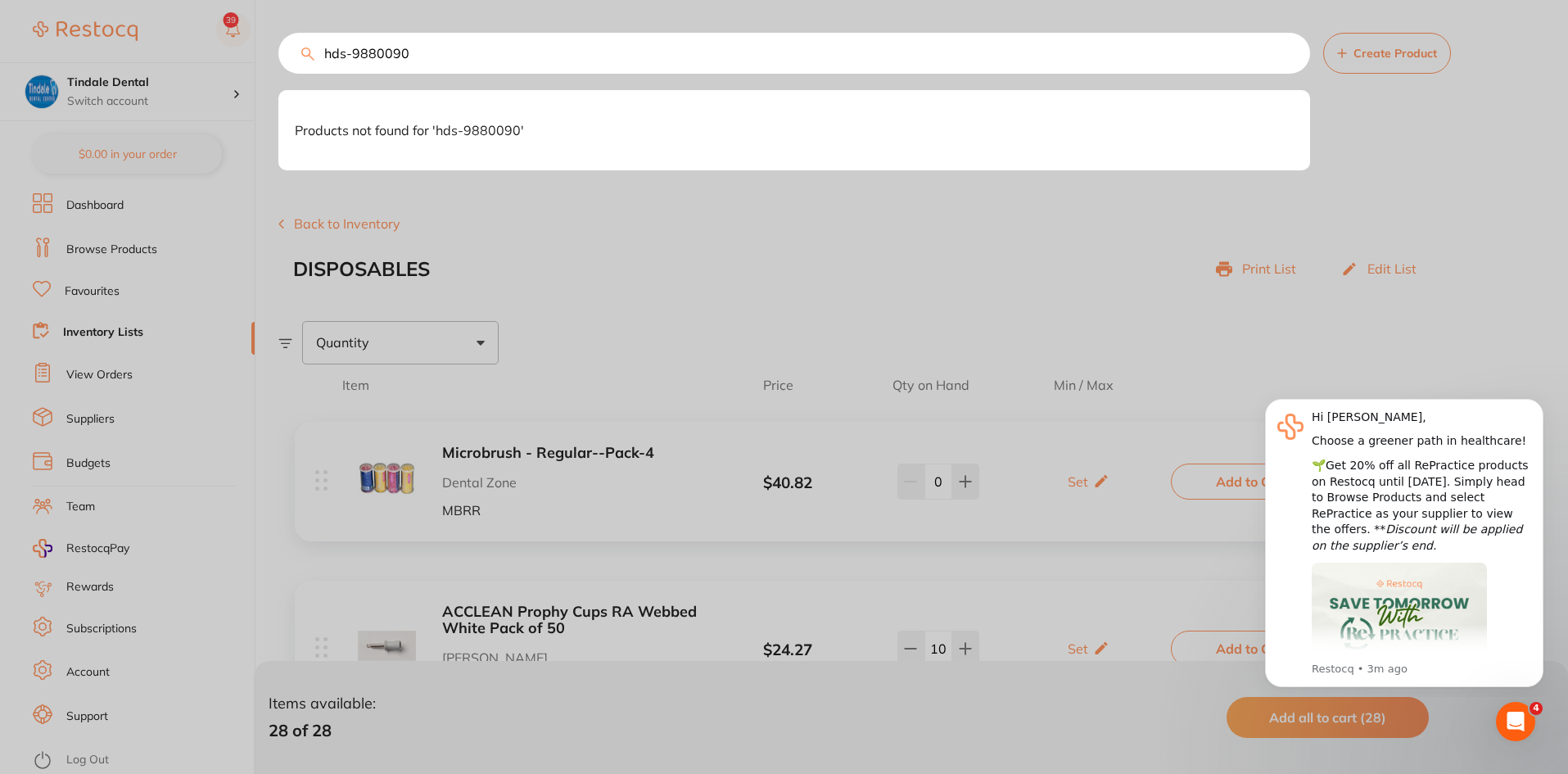
drag, startPoint x: 453, startPoint y: 58, endPoint x: 441, endPoint y: 58, distance: 12.0
click at [452, 58] on input "hds-9880090" at bounding box center [794, 53] width 1032 height 41
click at [339, 53] on input "hds-9880090" at bounding box center [794, 53] width 1032 height 41
click at [481, 57] on input "hs-9880090" at bounding box center [794, 53] width 1032 height 41
drag, startPoint x: 422, startPoint y: 50, endPoint x: 328, endPoint y: 47, distance: 94.0
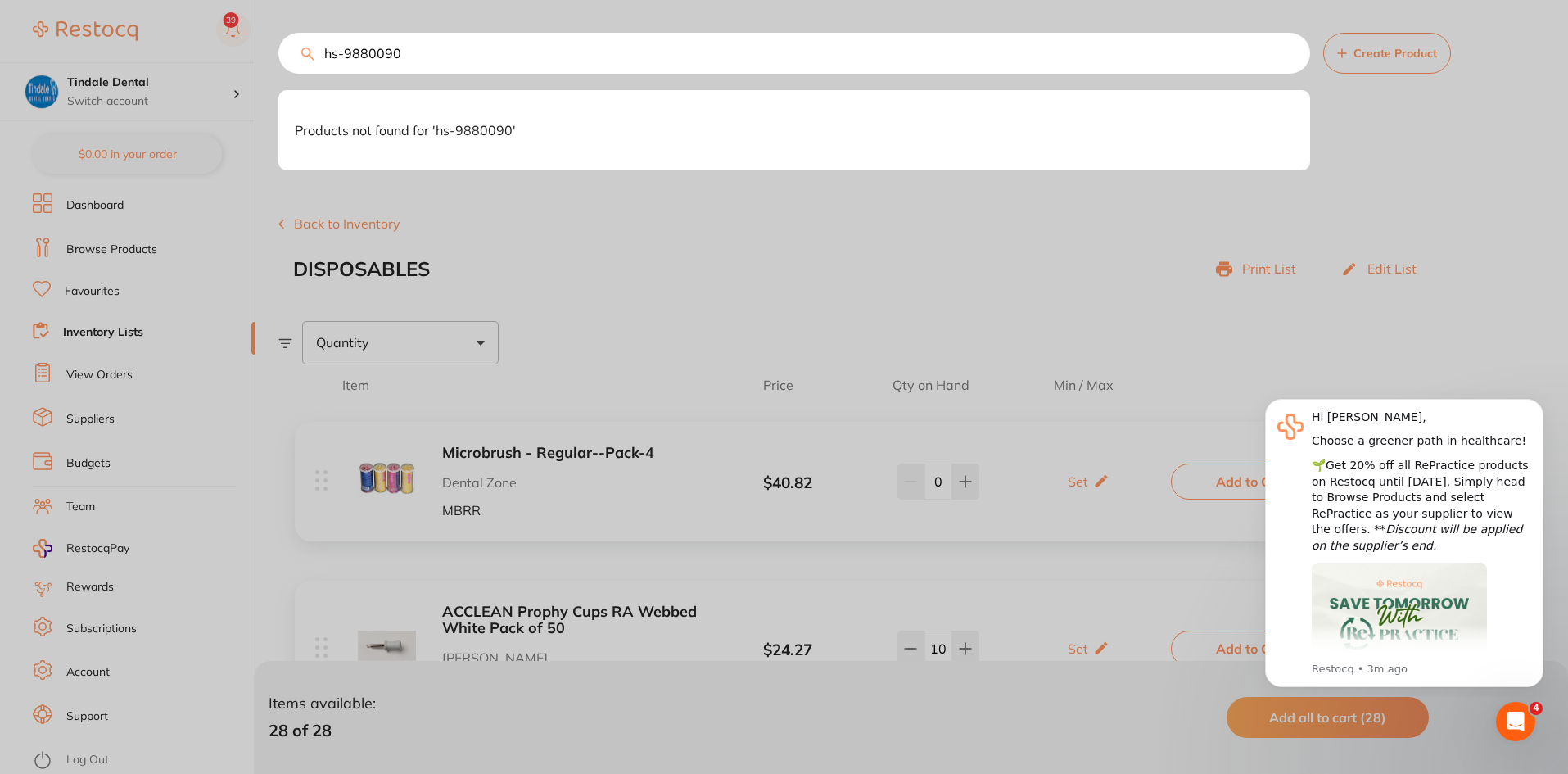
click at [328, 47] on input "hs-9880090" at bounding box center [794, 53] width 1032 height 41
type input "h"
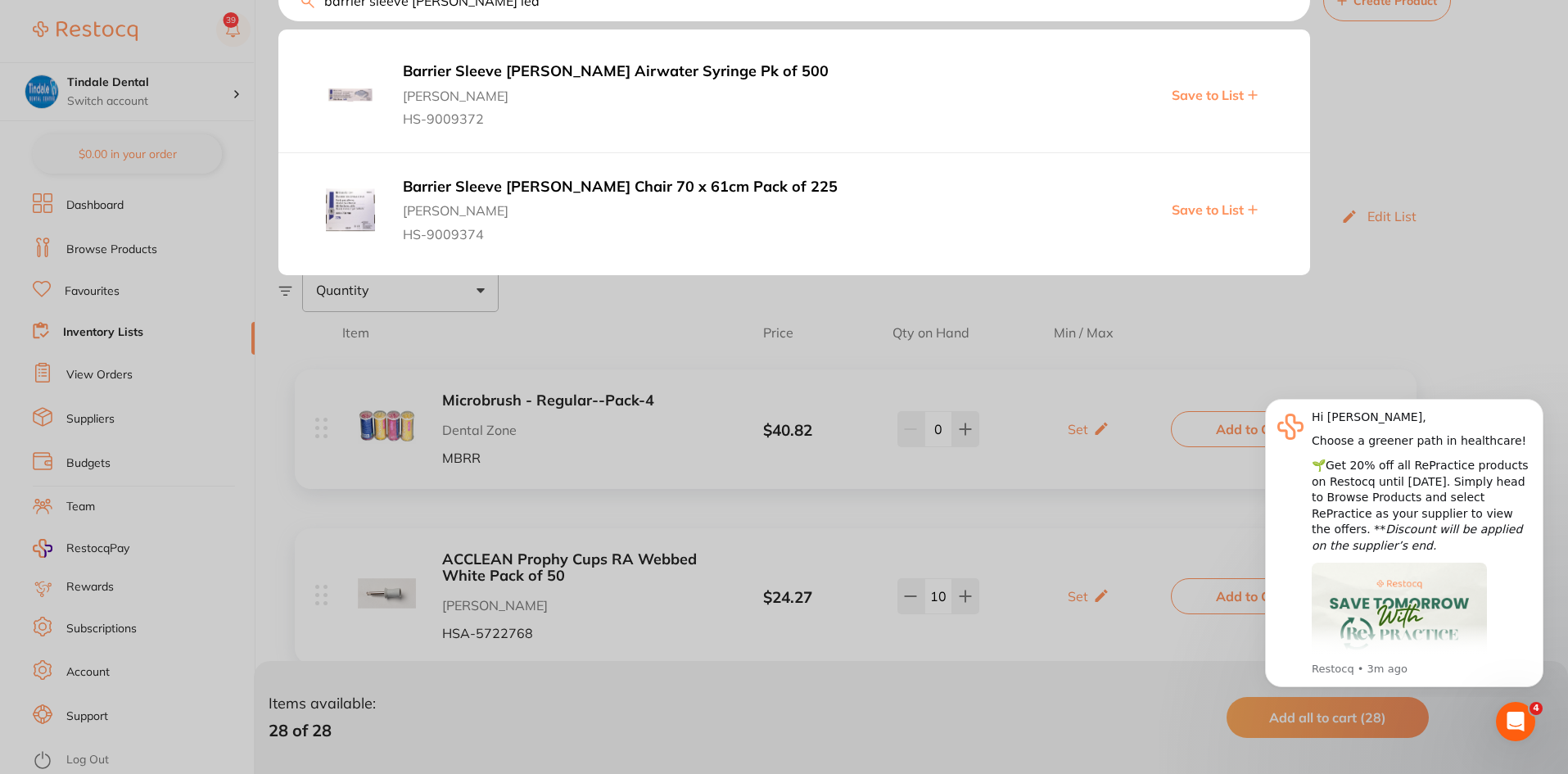
scroll to position [0, 0]
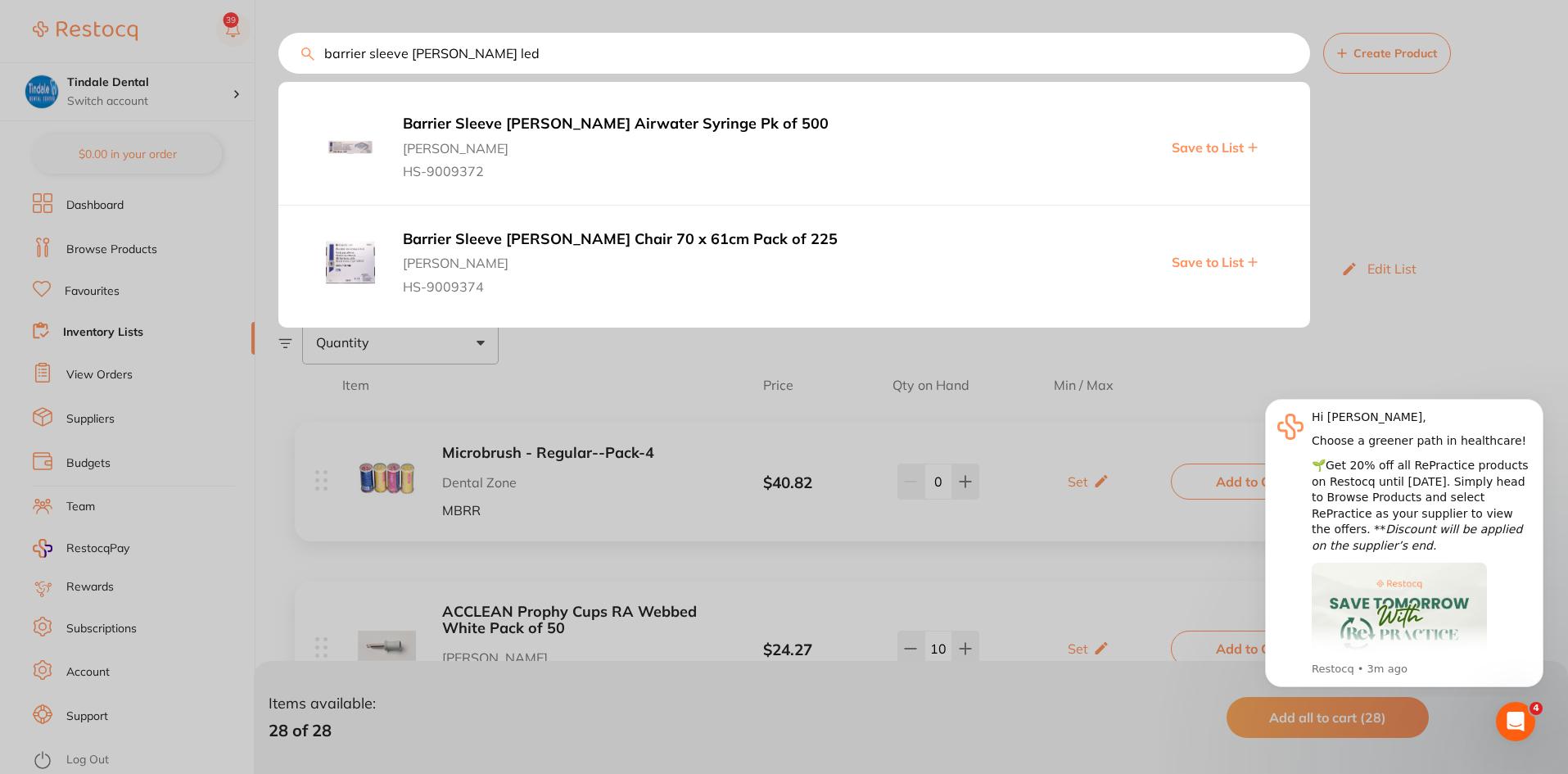
drag, startPoint x: 485, startPoint y: 50, endPoint x: 411, endPoint y: 57, distance: 74.3
click at [411, 57] on input "barrier sleeve [PERSON_NAME] led" at bounding box center [794, 53] width 1032 height 41
type input "barrier sleeve led"
drag, startPoint x: 463, startPoint y: 50, endPoint x: 282, endPoint y: 42, distance: 181.2
click at [282, 42] on input "barrier sleeve led" at bounding box center [794, 53] width 1032 height 41
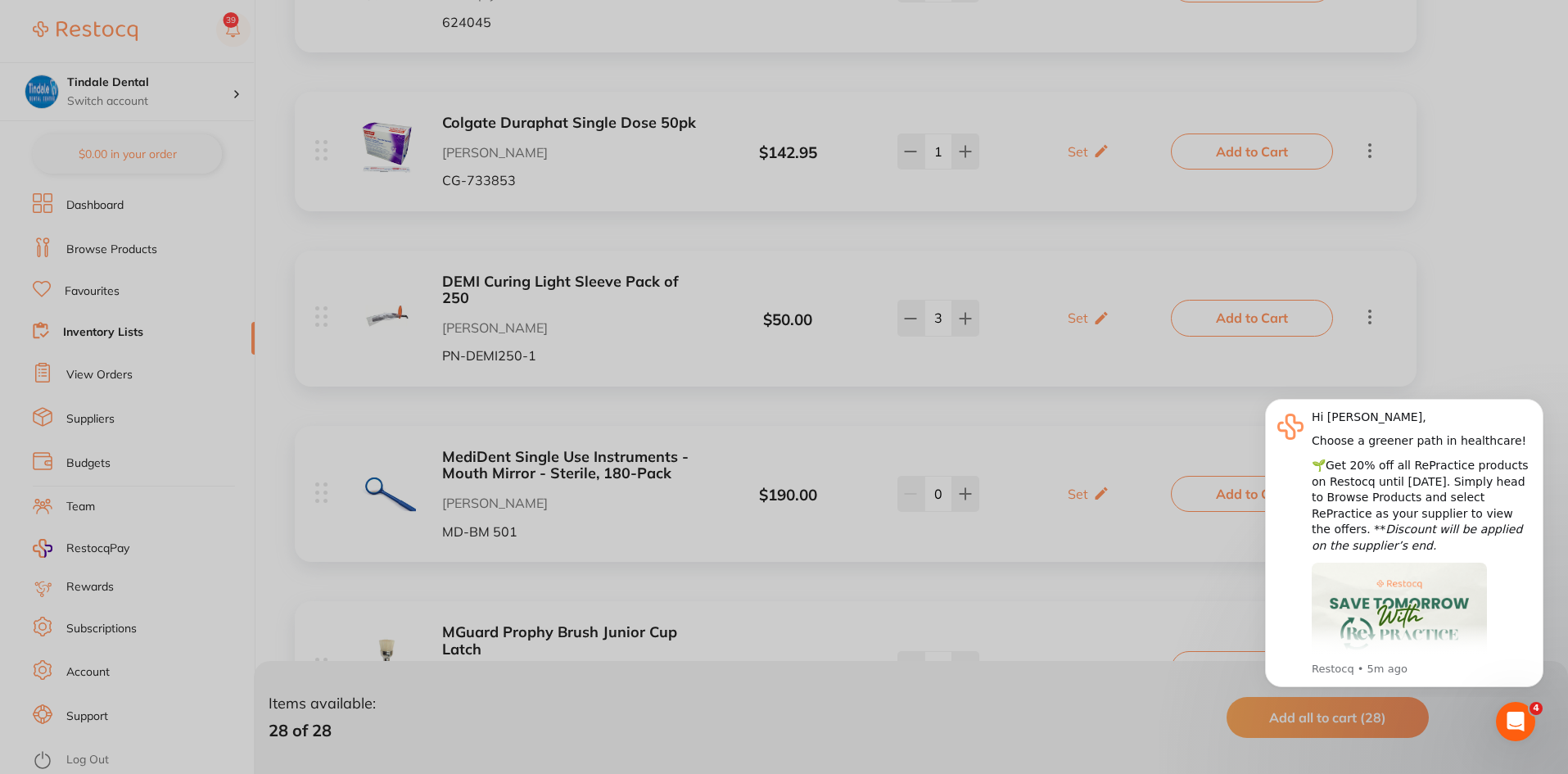
scroll to position [1065, 0]
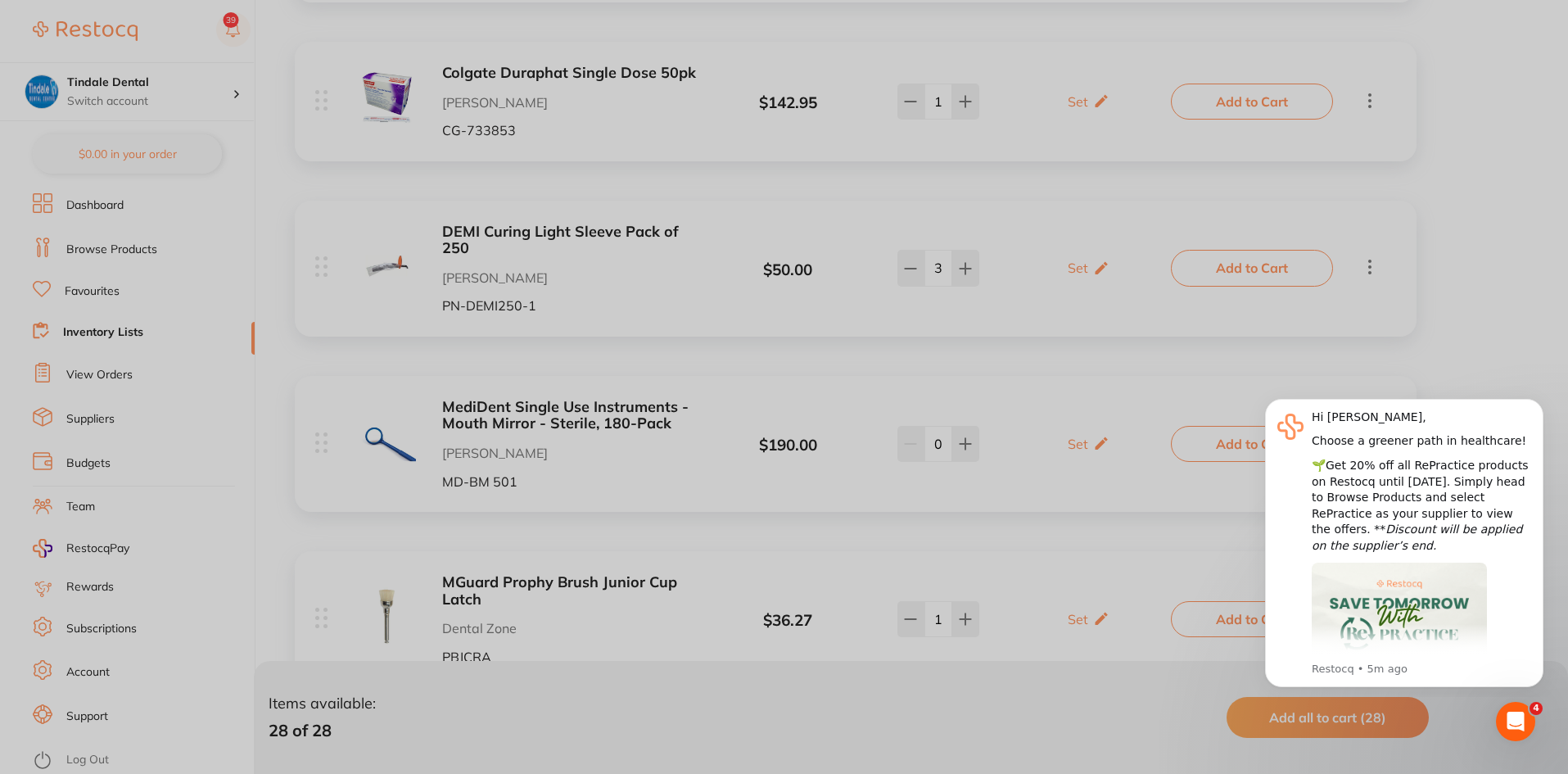
type input "barrier sleeve curi"
click at [960, 247] on div at bounding box center [784, 387] width 1568 height 774
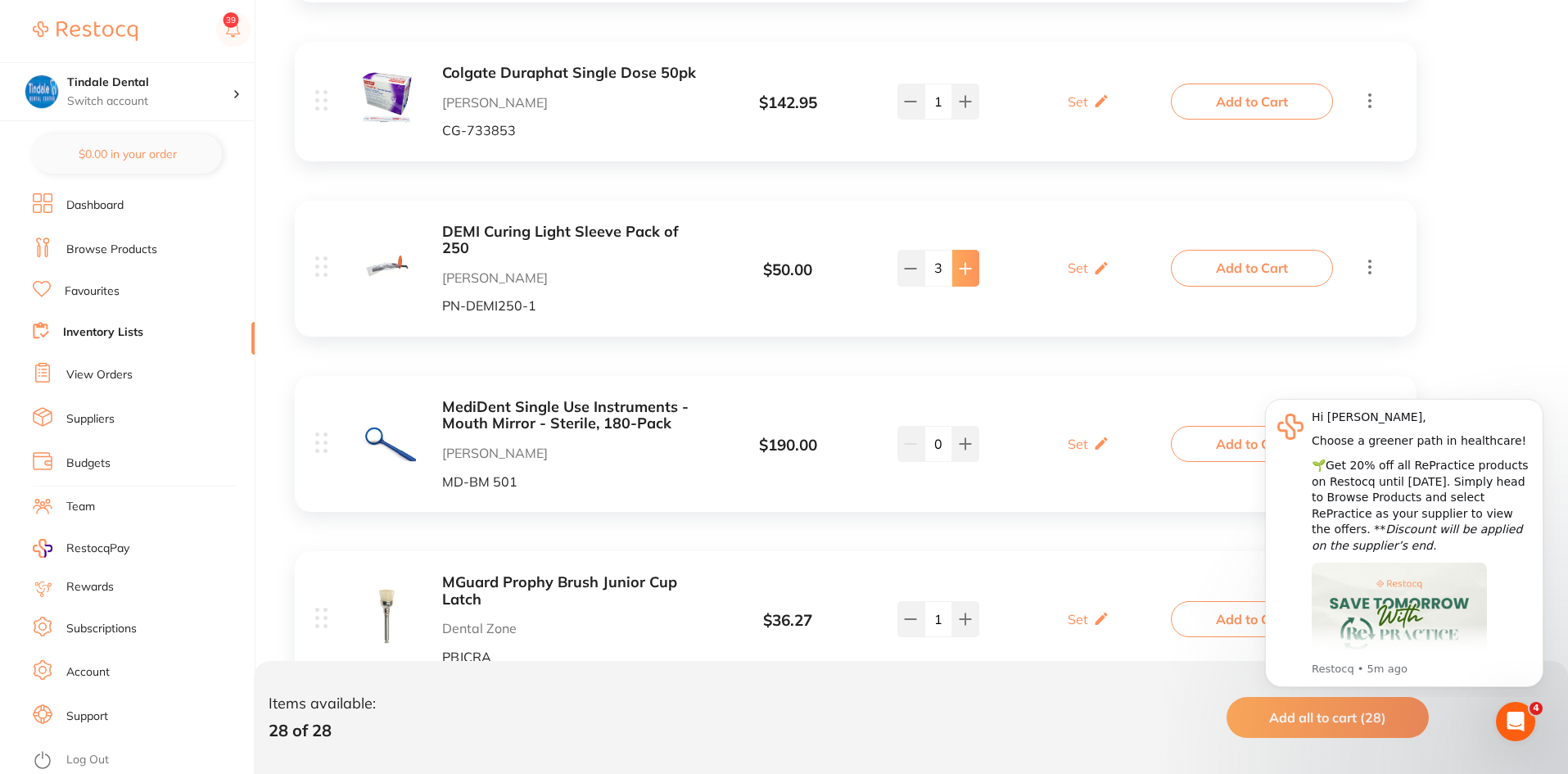
click at [963, 262] on icon at bounding box center [965, 268] width 13 height 13
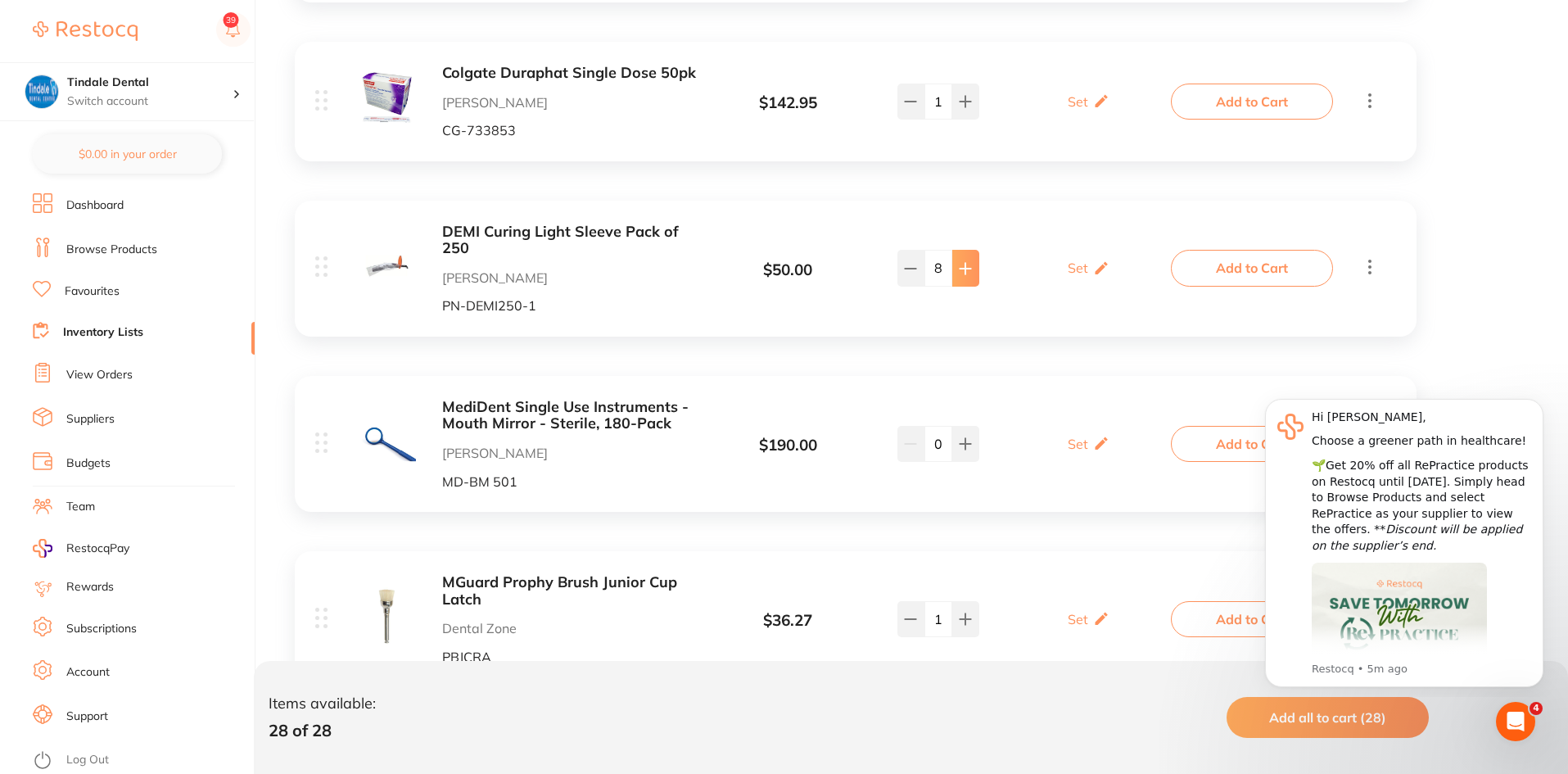
click at [963, 262] on icon at bounding box center [965, 268] width 13 height 13
click at [907, 262] on icon at bounding box center [910, 268] width 13 height 13
click at [910, 262] on icon at bounding box center [910, 268] width 13 height 13
type input "8"
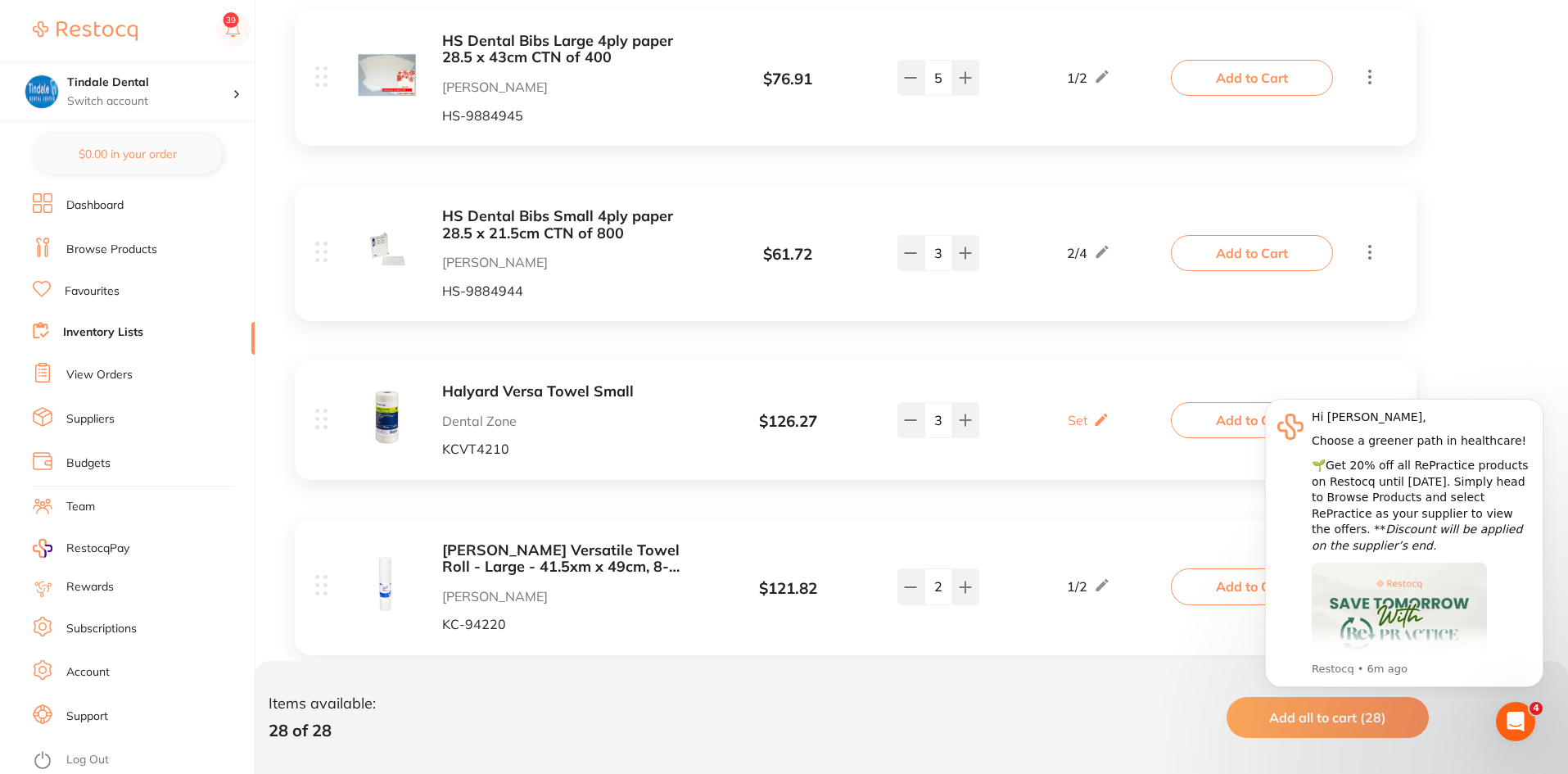
scroll to position [3358, 0]
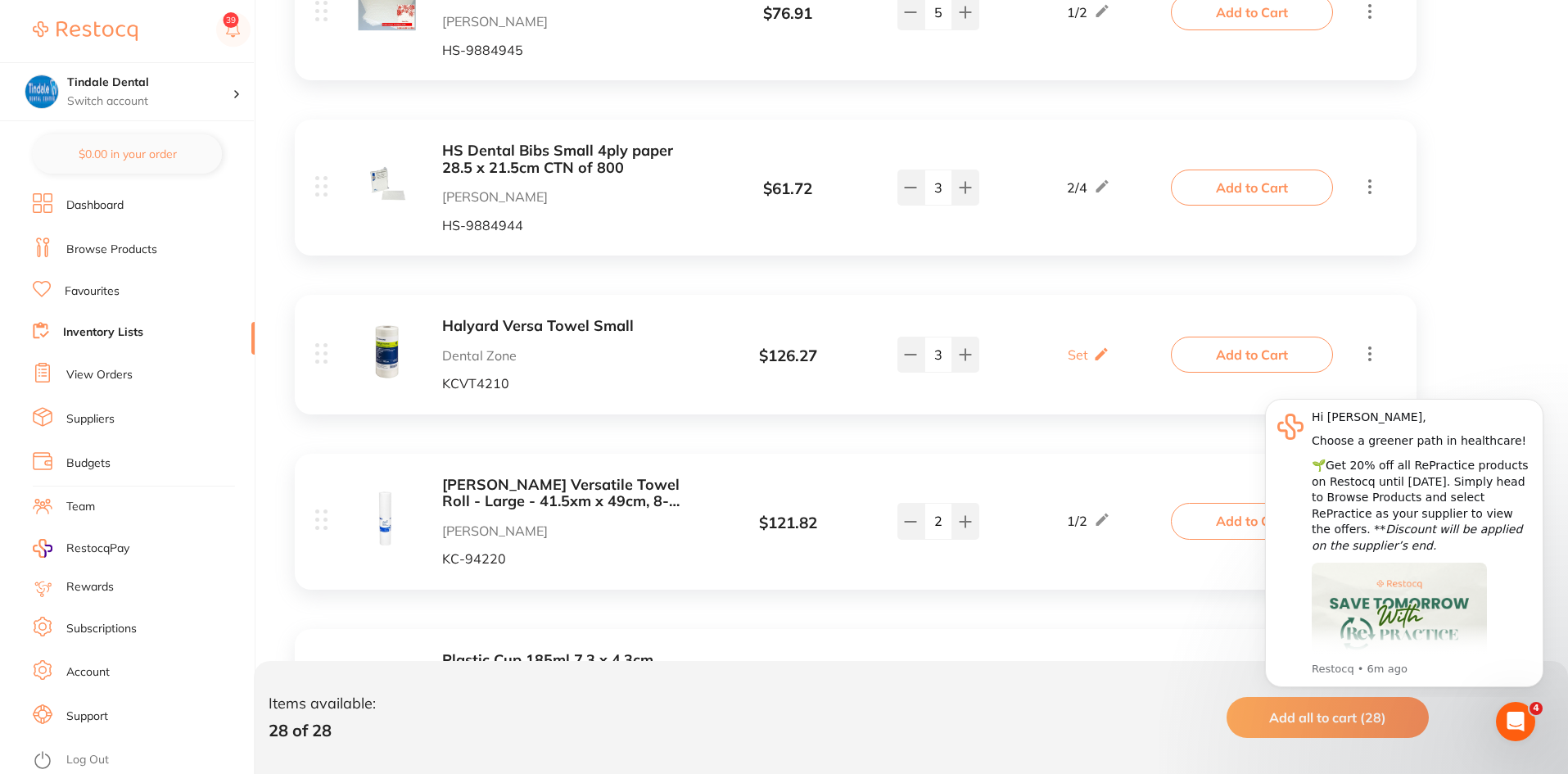
click at [87, 323] on li "Inventory Lists" at bounding box center [143, 333] width 222 height 22
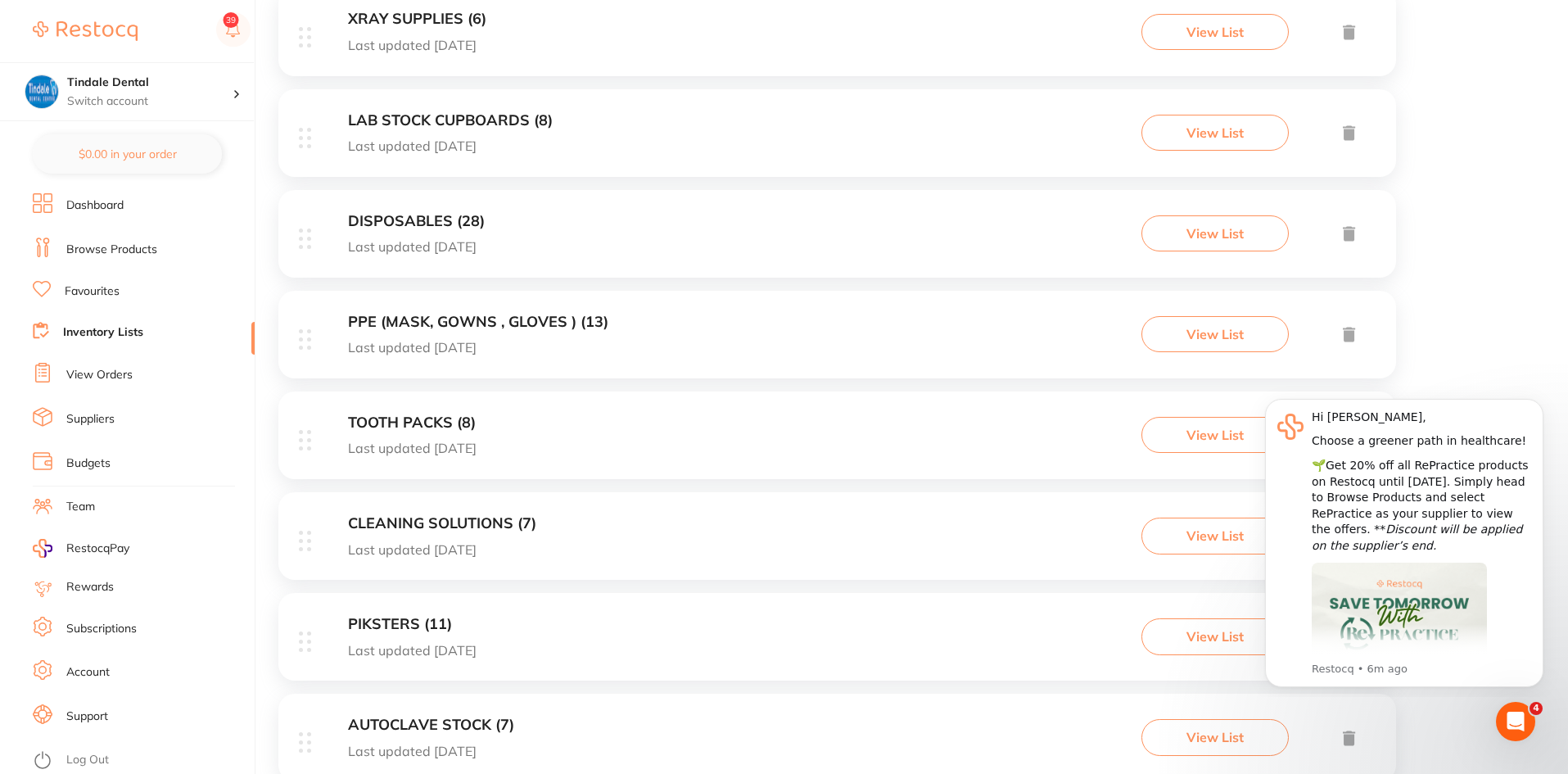
click at [429, 523] on h3 "CLEANING SOLUTIONS (7)" at bounding box center [442, 523] width 188 height 17
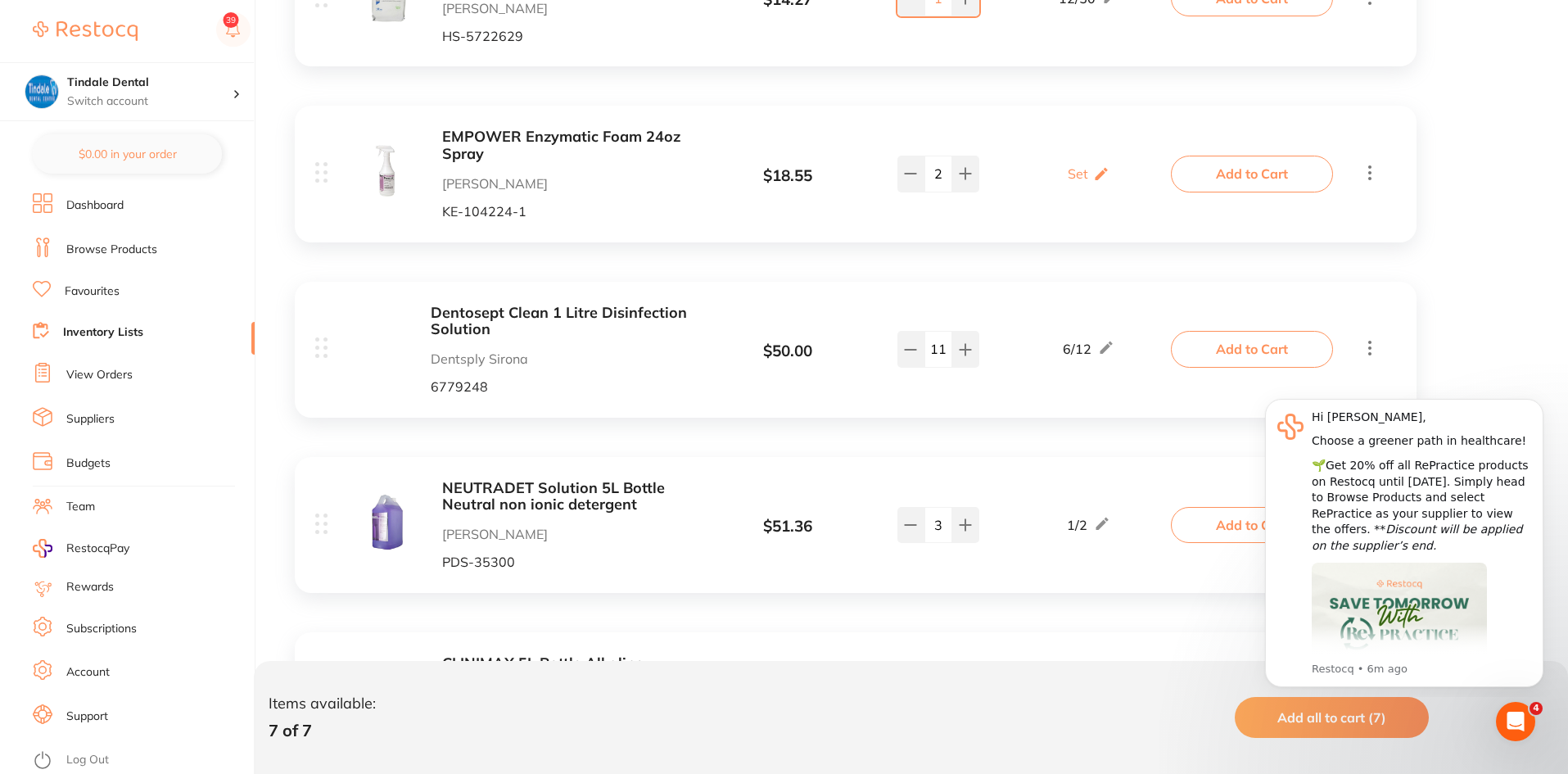
drag, startPoint x: 945, startPoint y: 355, endPoint x: 928, endPoint y: 356, distance: 17.0
click at [928, 356] on input "11" at bounding box center [937, 349] width 27 height 36
type input "12"
click at [1538, 403] on icon "Dismiss notification" at bounding box center [1538, 403] width 5 height 5
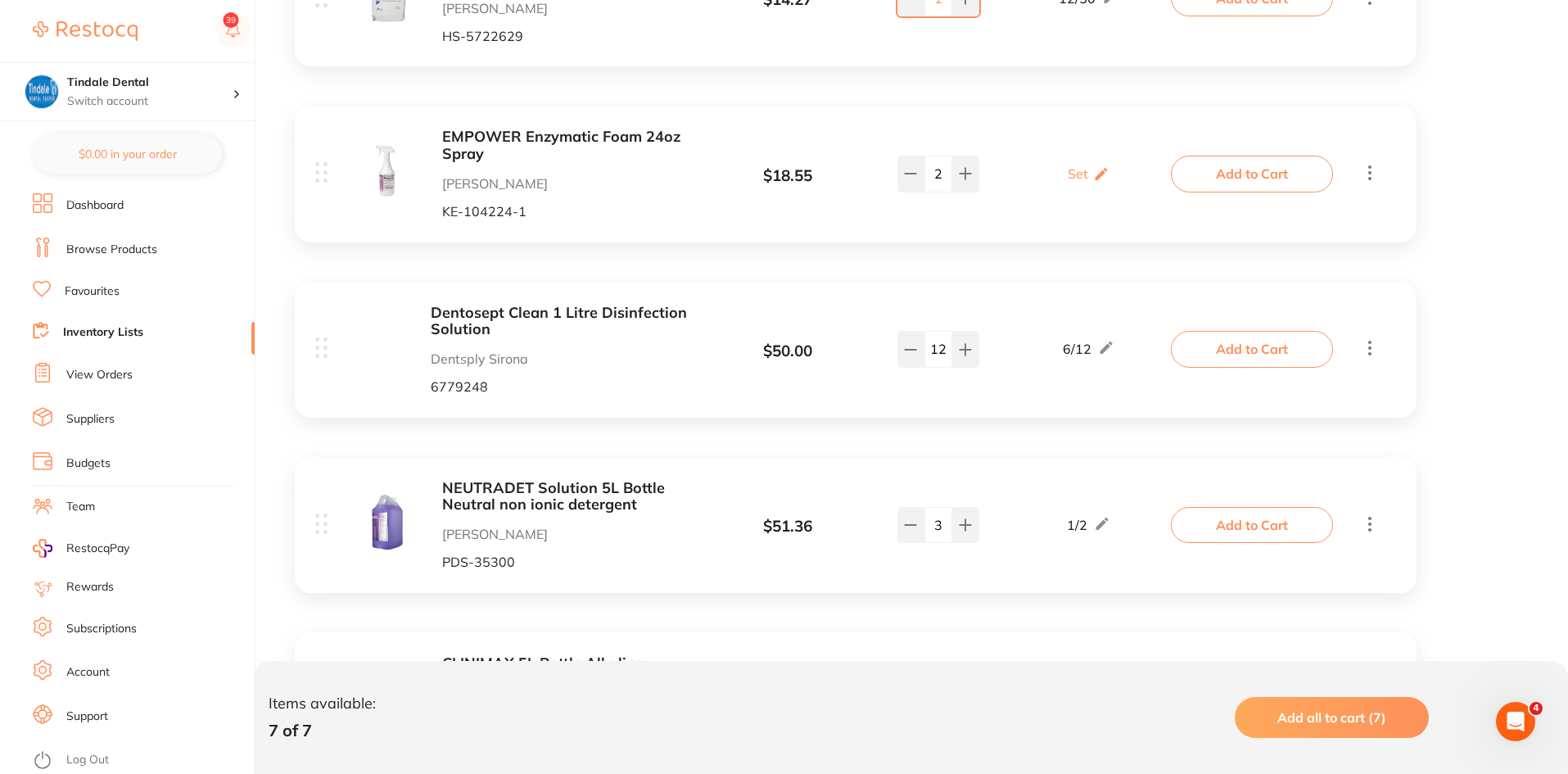
click at [95, 327] on link "Inventory Lists" at bounding box center [103, 333] width 80 height 17
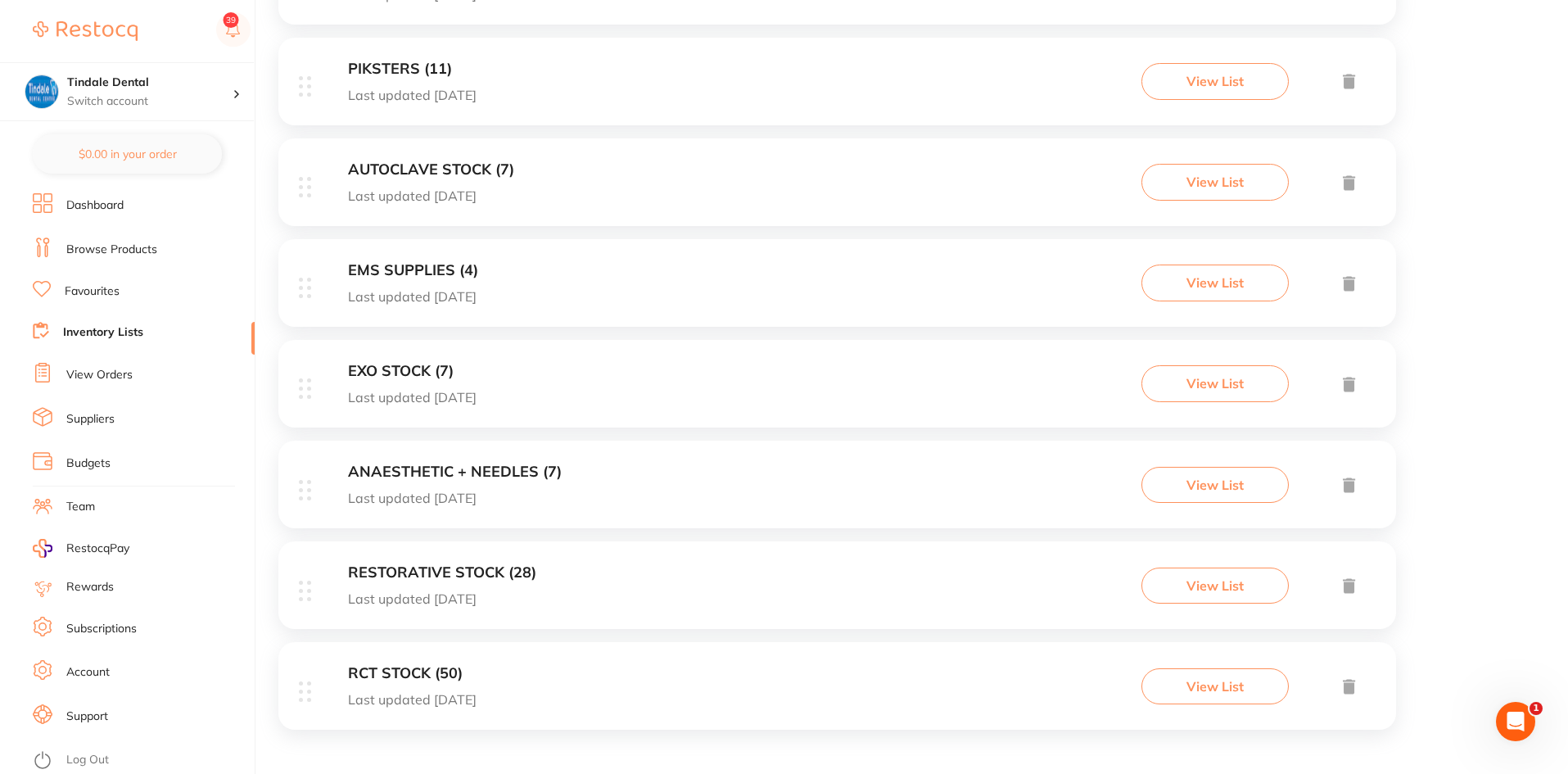
scroll to position [1212, 0]
click at [408, 568] on h3 "RESTORATIVE STOCK (28)" at bounding box center [442, 571] width 188 height 17
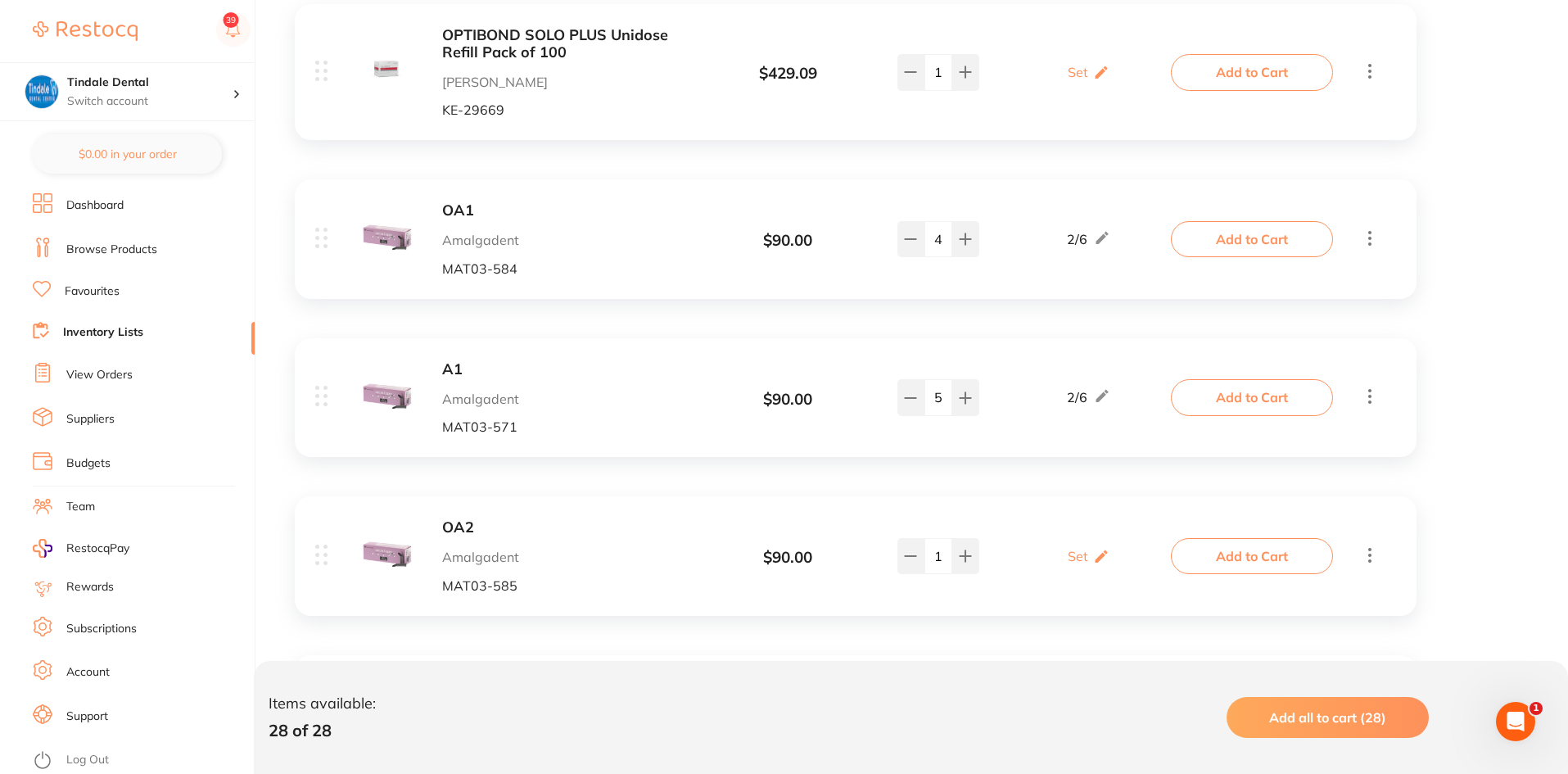
scroll to position [2948, 0]
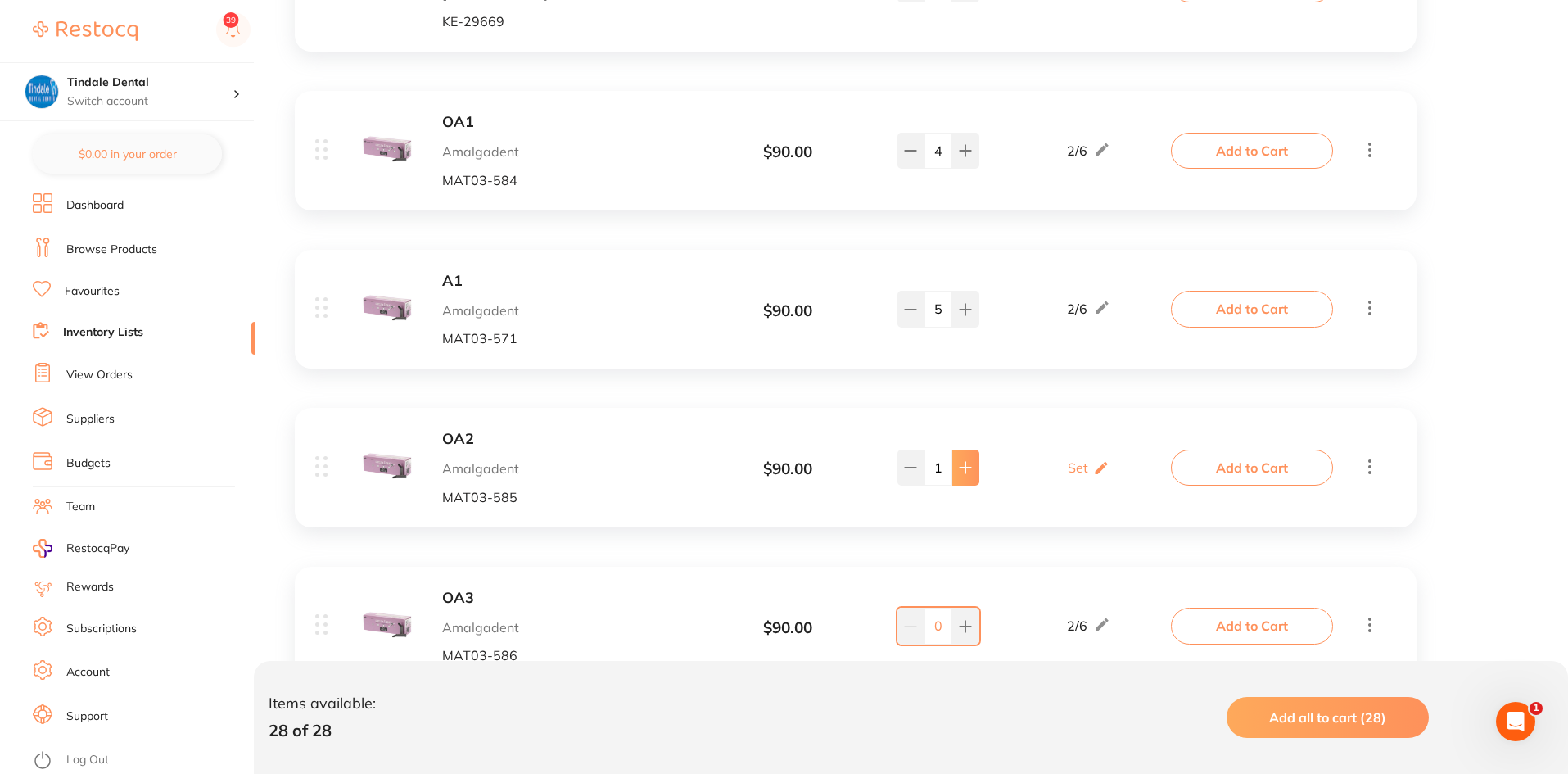
click at [957, 452] on button at bounding box center [966, 467] width 27 height 36
type input "4"
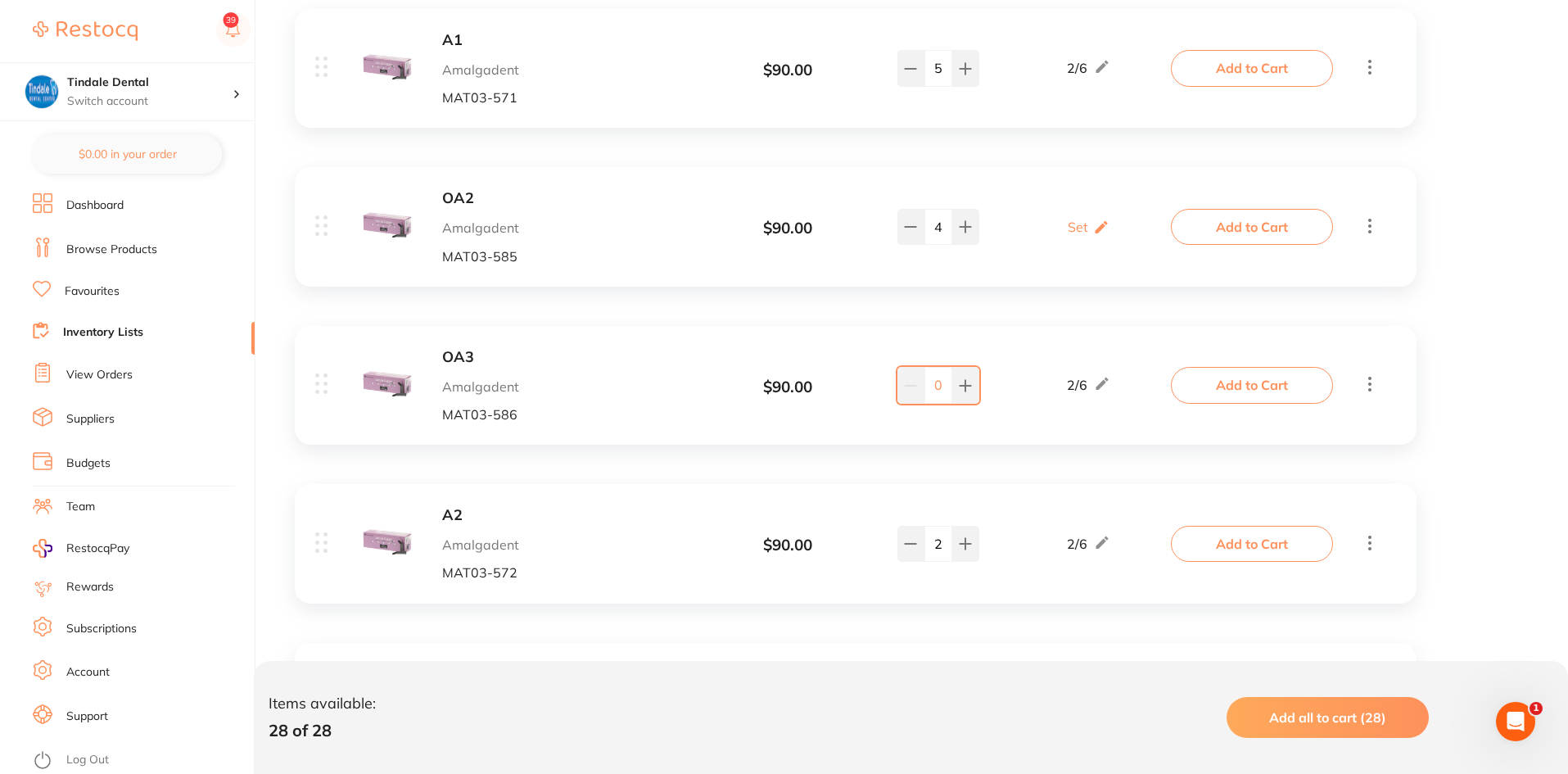
scroll to position [3194, 0]
click at [109, 328] on link "Inventory Lists" at bounding box center [103, 333] width 80 height 17
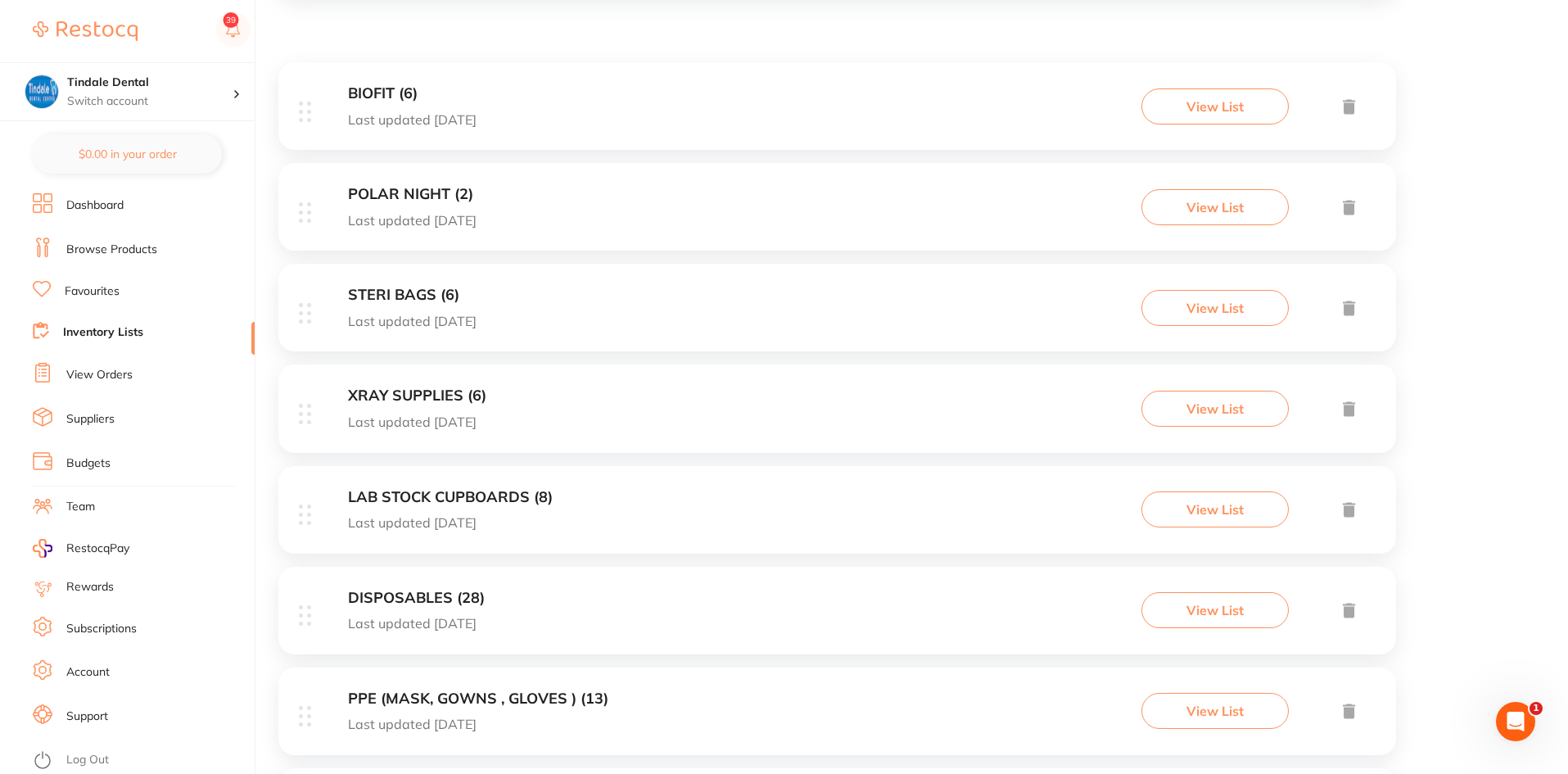
scroll to position [327, 0]
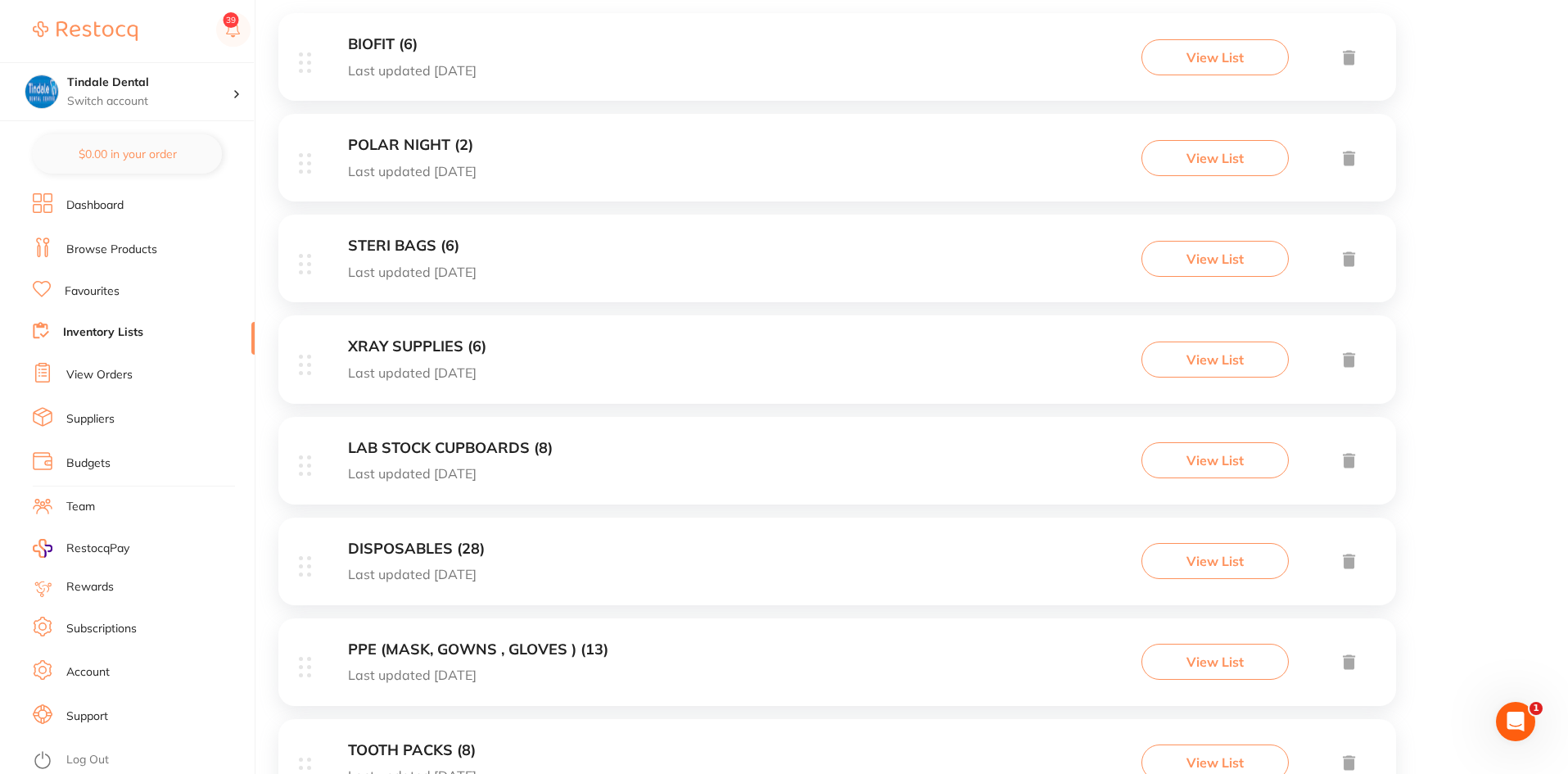
click at [410, 548] on h3 "DISPOSABLES (28)" at bounding box center [417, 548] width 137 height 17
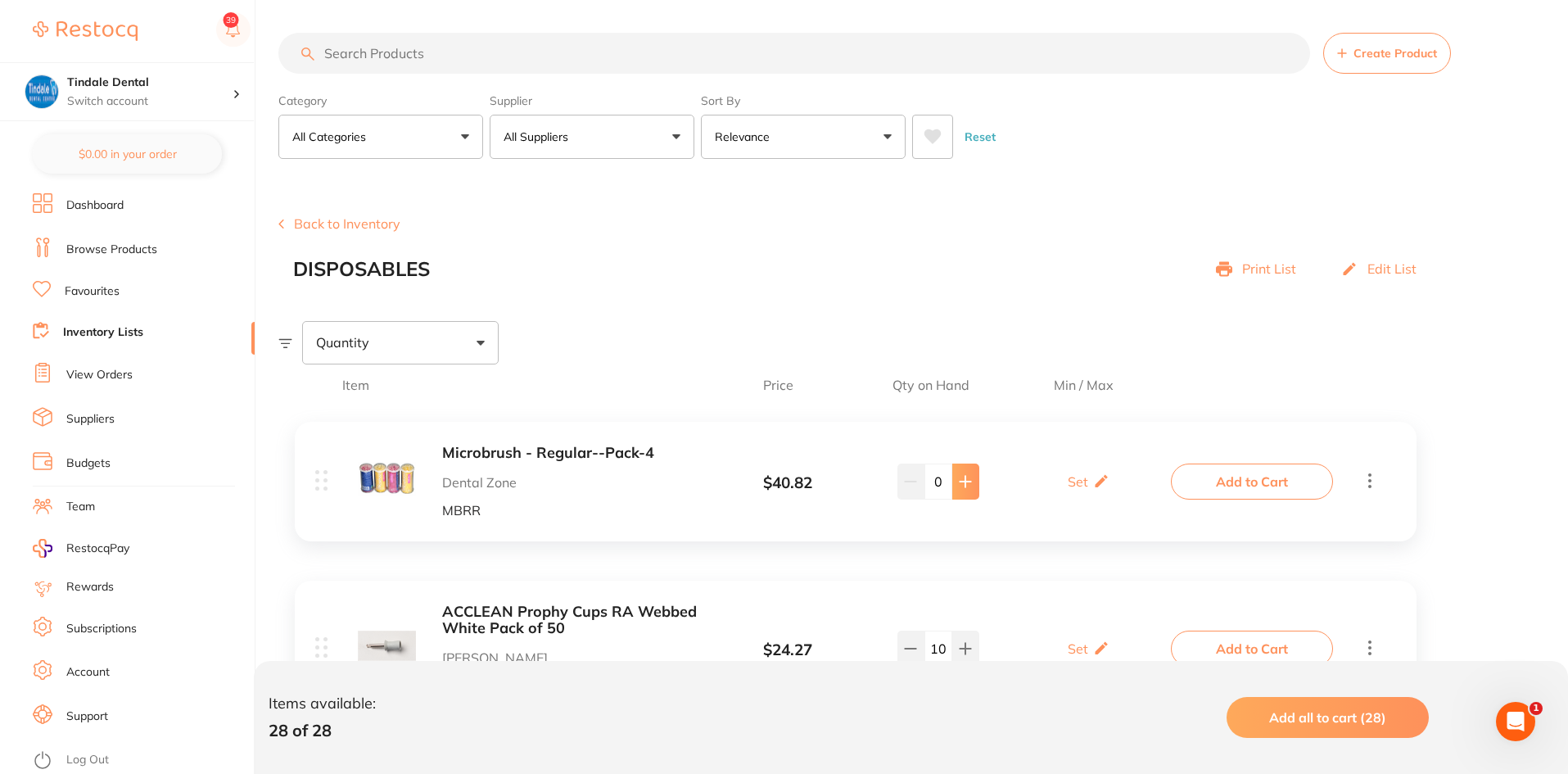
click at [963, 487] on icon at bounding box center [965, 481] width 13 height 13
type input "2"
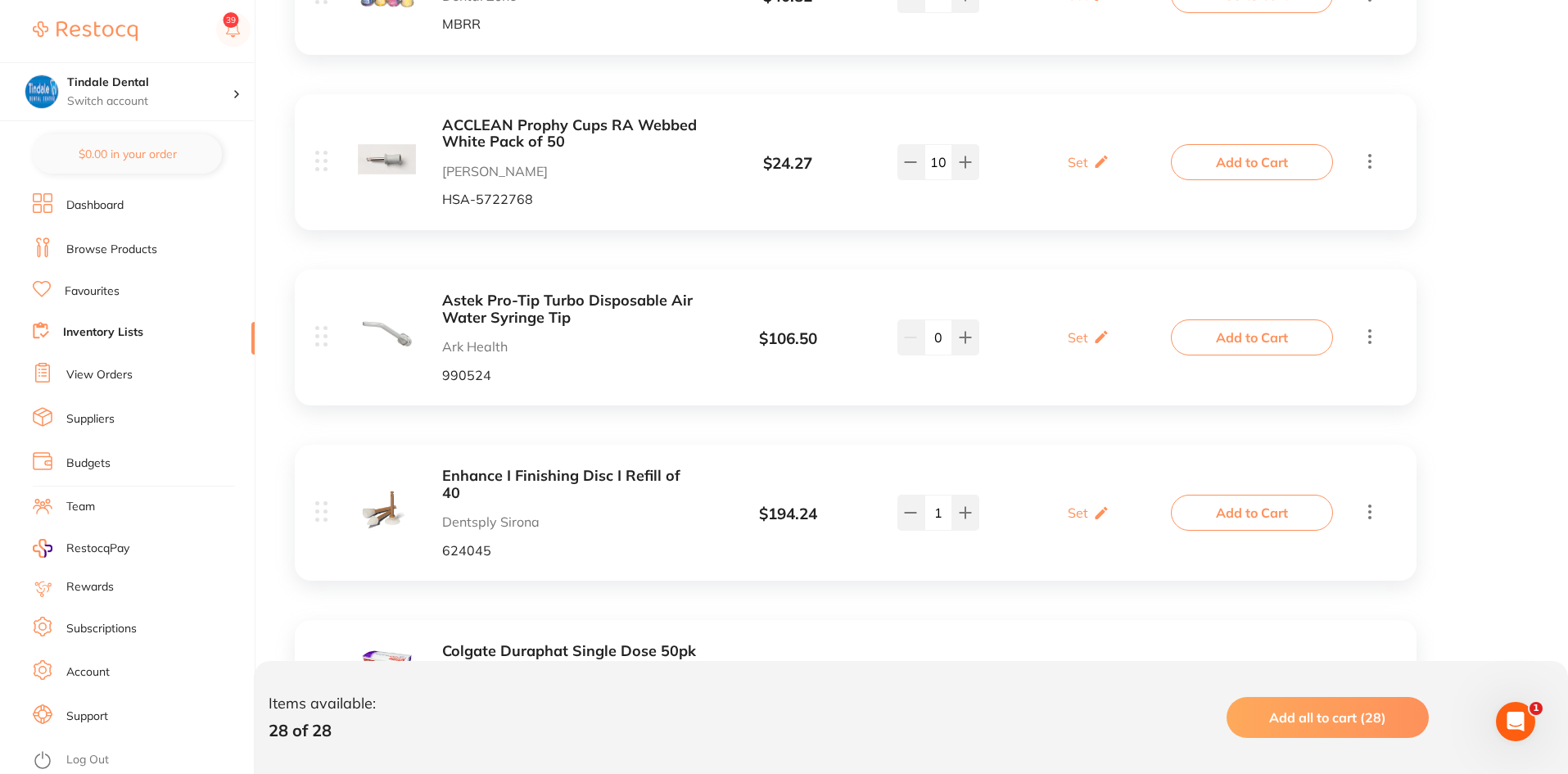
scroll to position [492, 0]
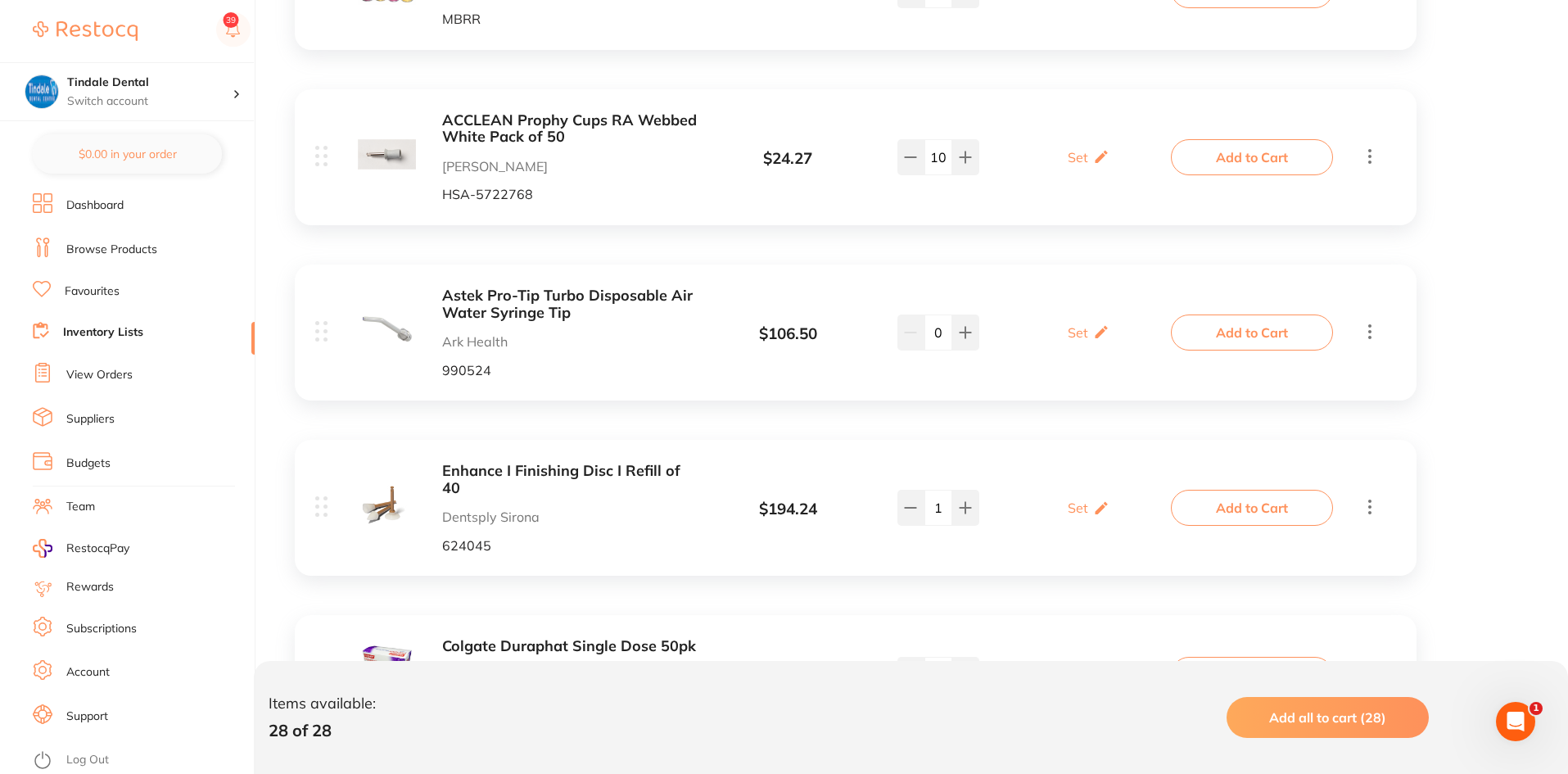
click at [103, 326] on link "Inventory Lists" at bounding box center [103, 333] width 80 height 17
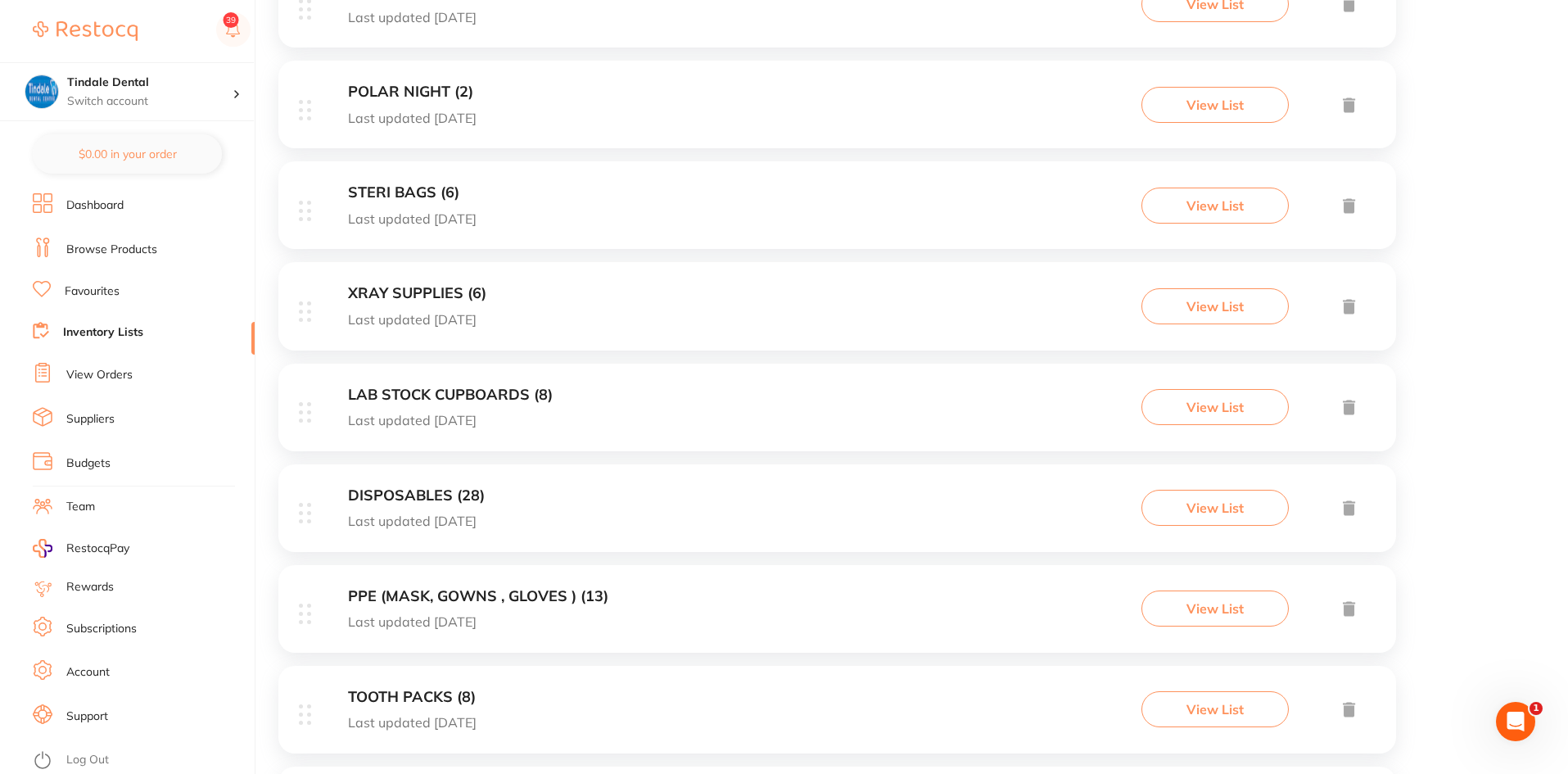
scroll to position [492, 0]
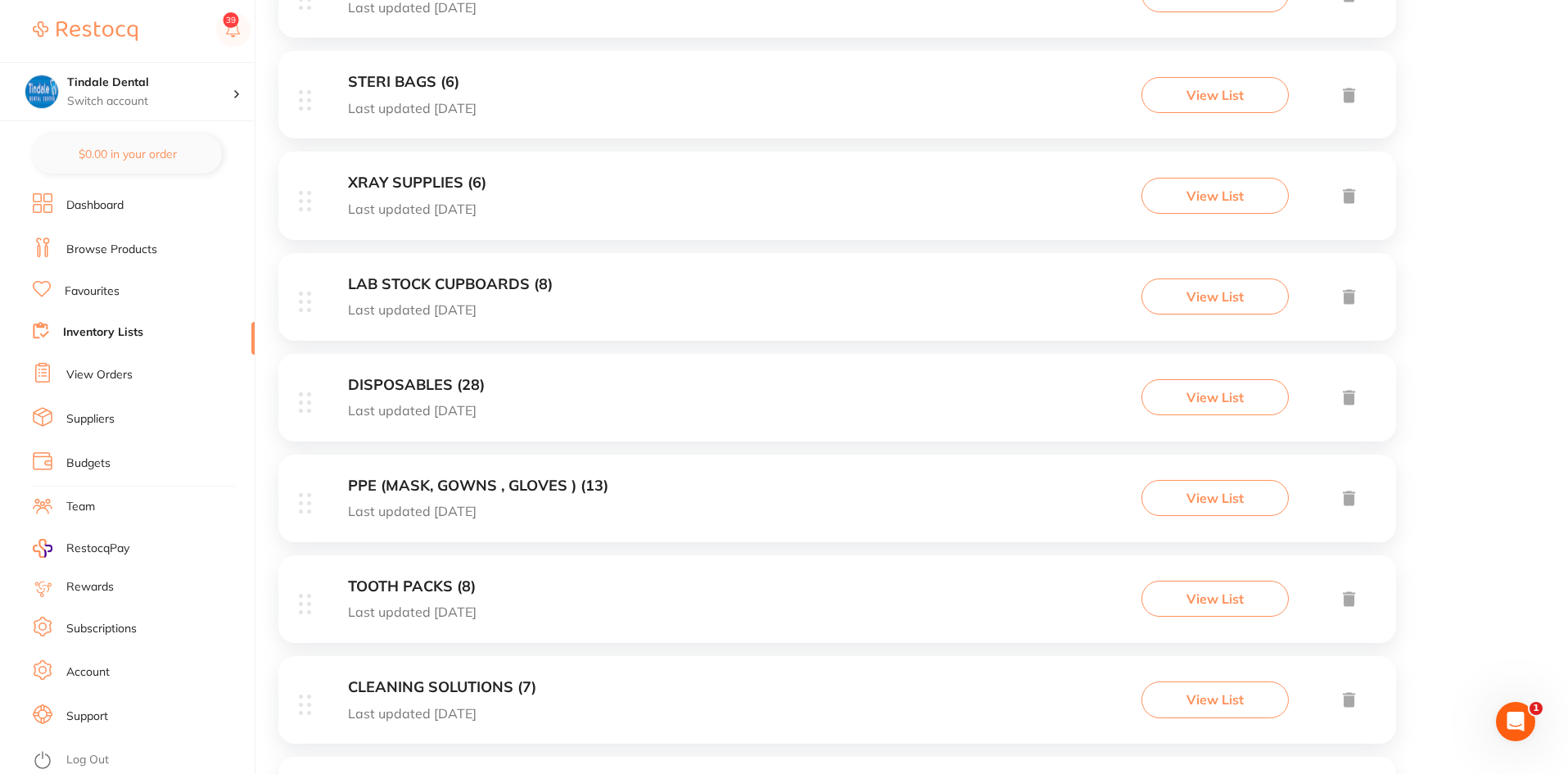
click at [439, 271] on div "LAB STOCK CUPBOARDS (8) Last updated 69 days ago View List" at bounding box center [838, 296] width 1118 height 88
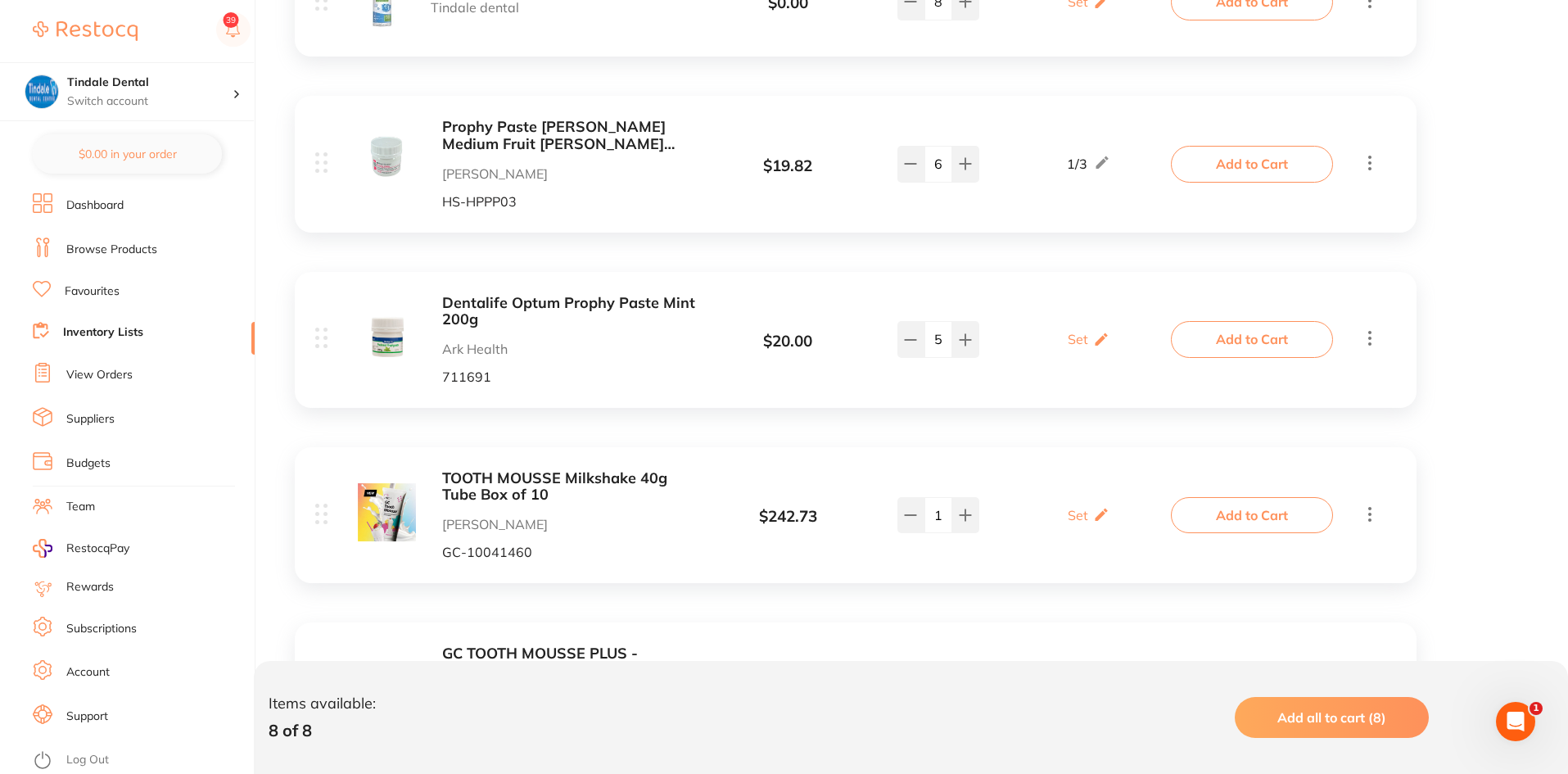
scroll to position [655, 0]
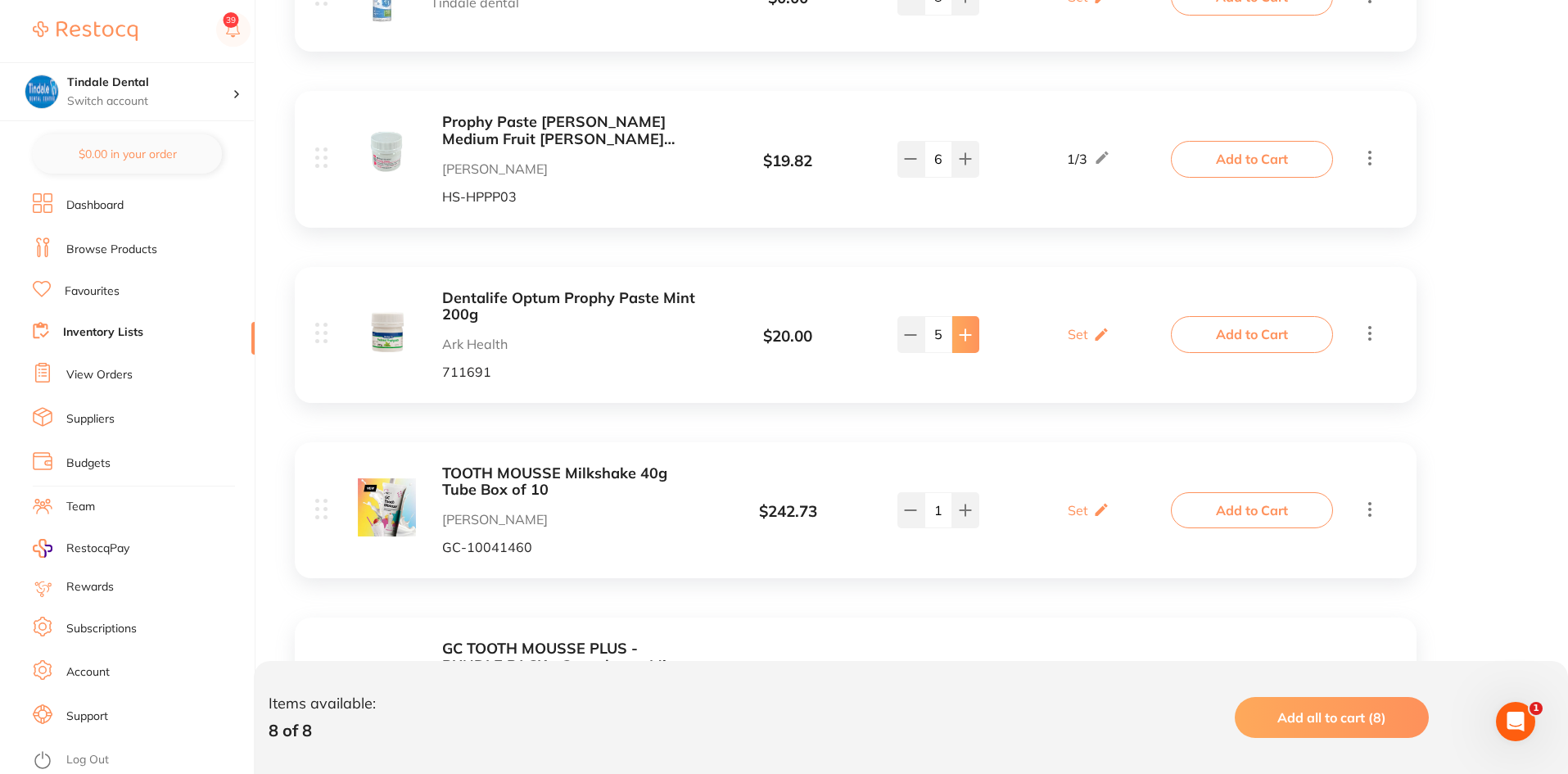
click at [957, 352] on button at bounding box center [966, 333] width 27 height 36
type input "6"
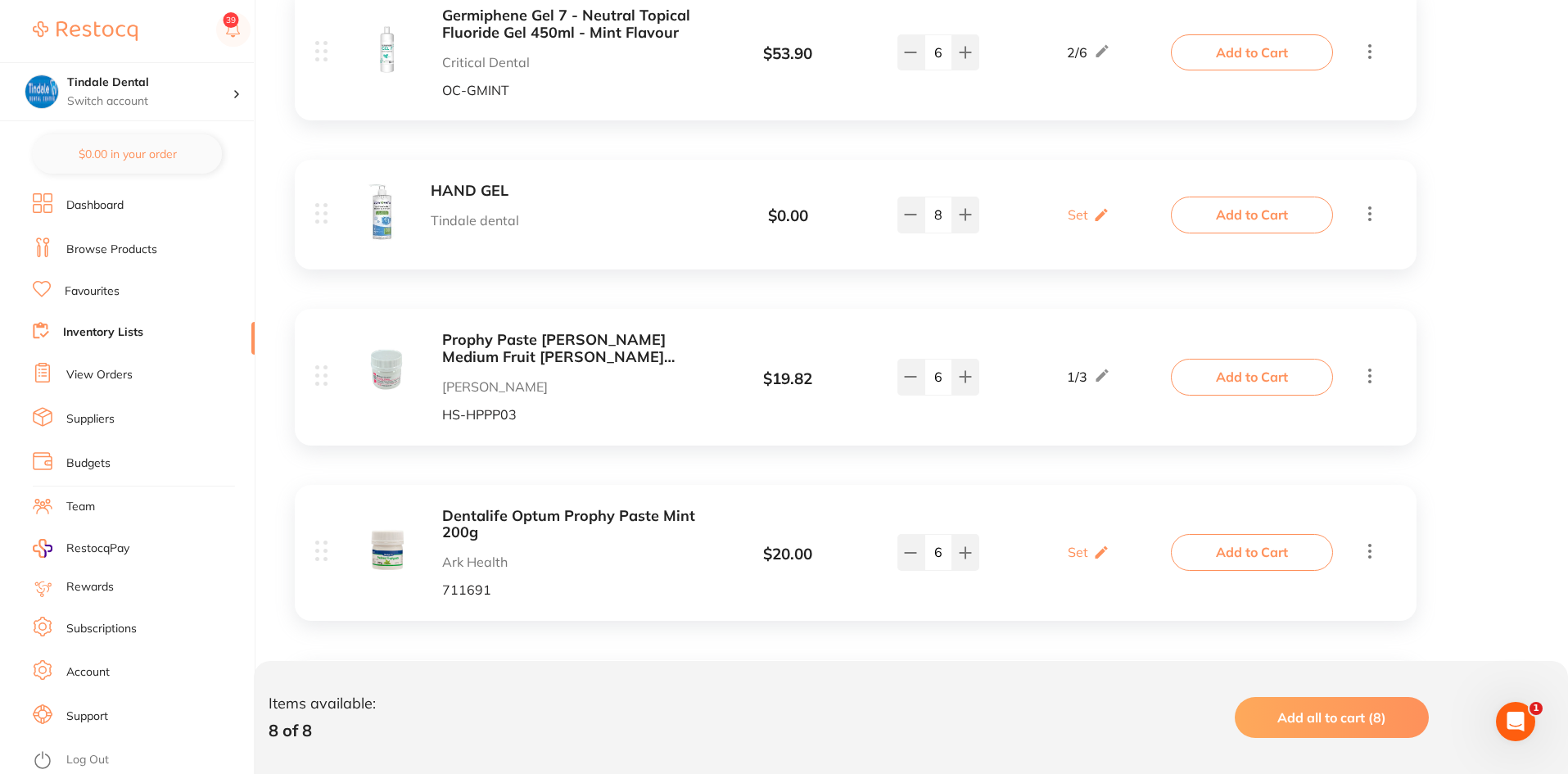
scroll to position [409, 0]
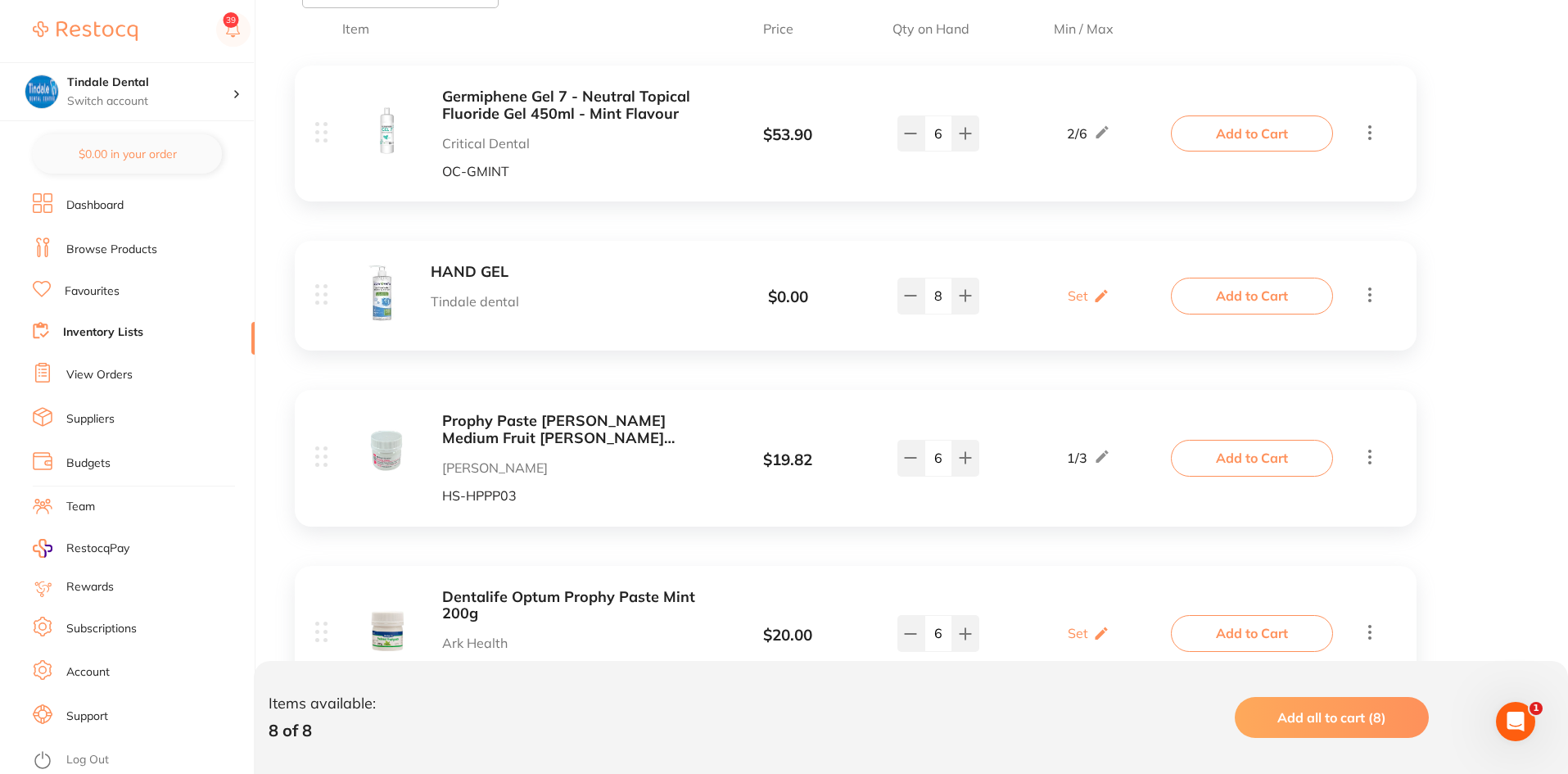
click at [1366, 586] on div "Dentalife Optum Prophy Paste Mint 200g Ark Health 711691 $ 20.00 Set Set Min / …" at bounding box center [855, 634] width 1122 height 136
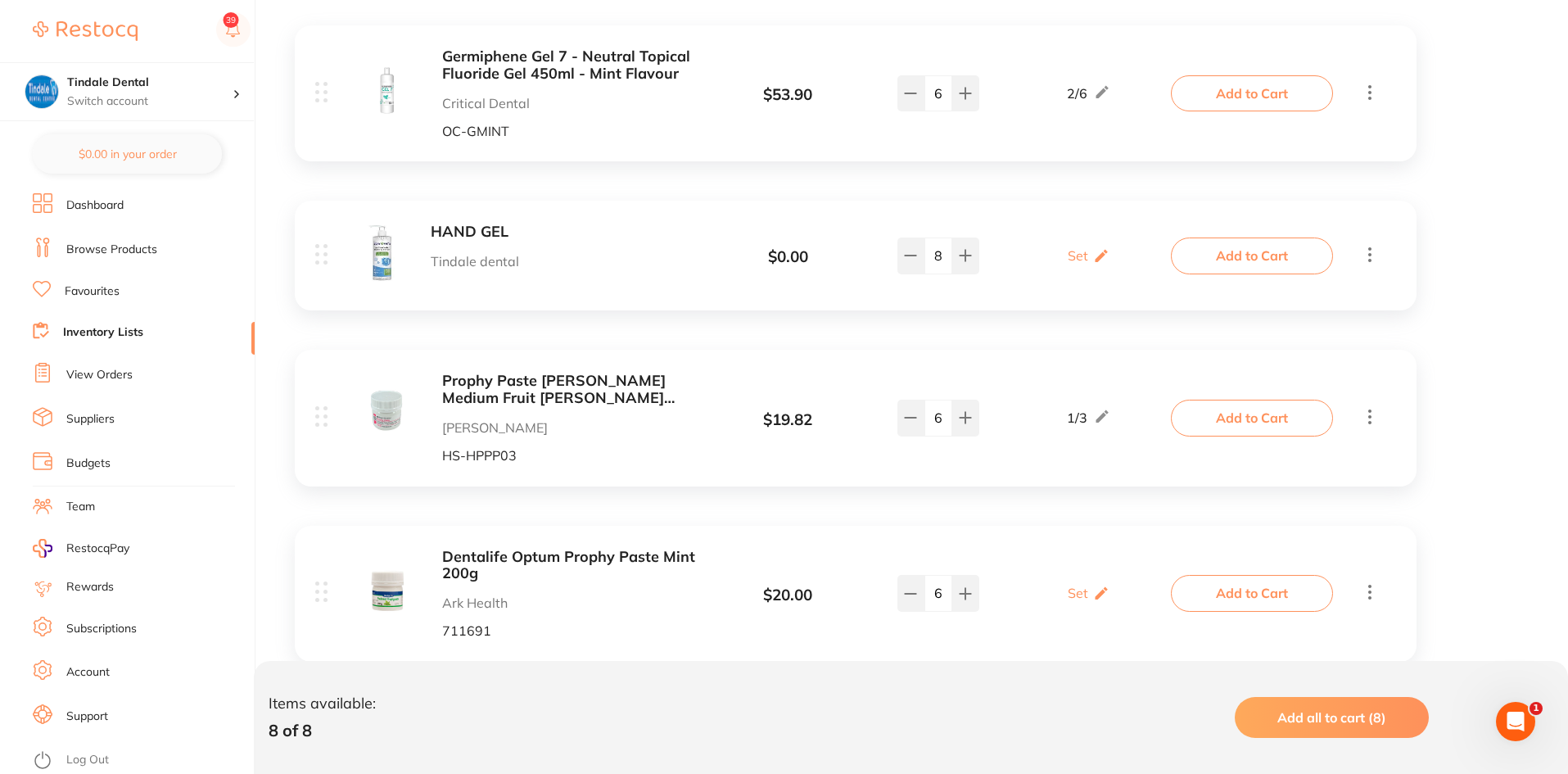
scroll to position [491, 0]
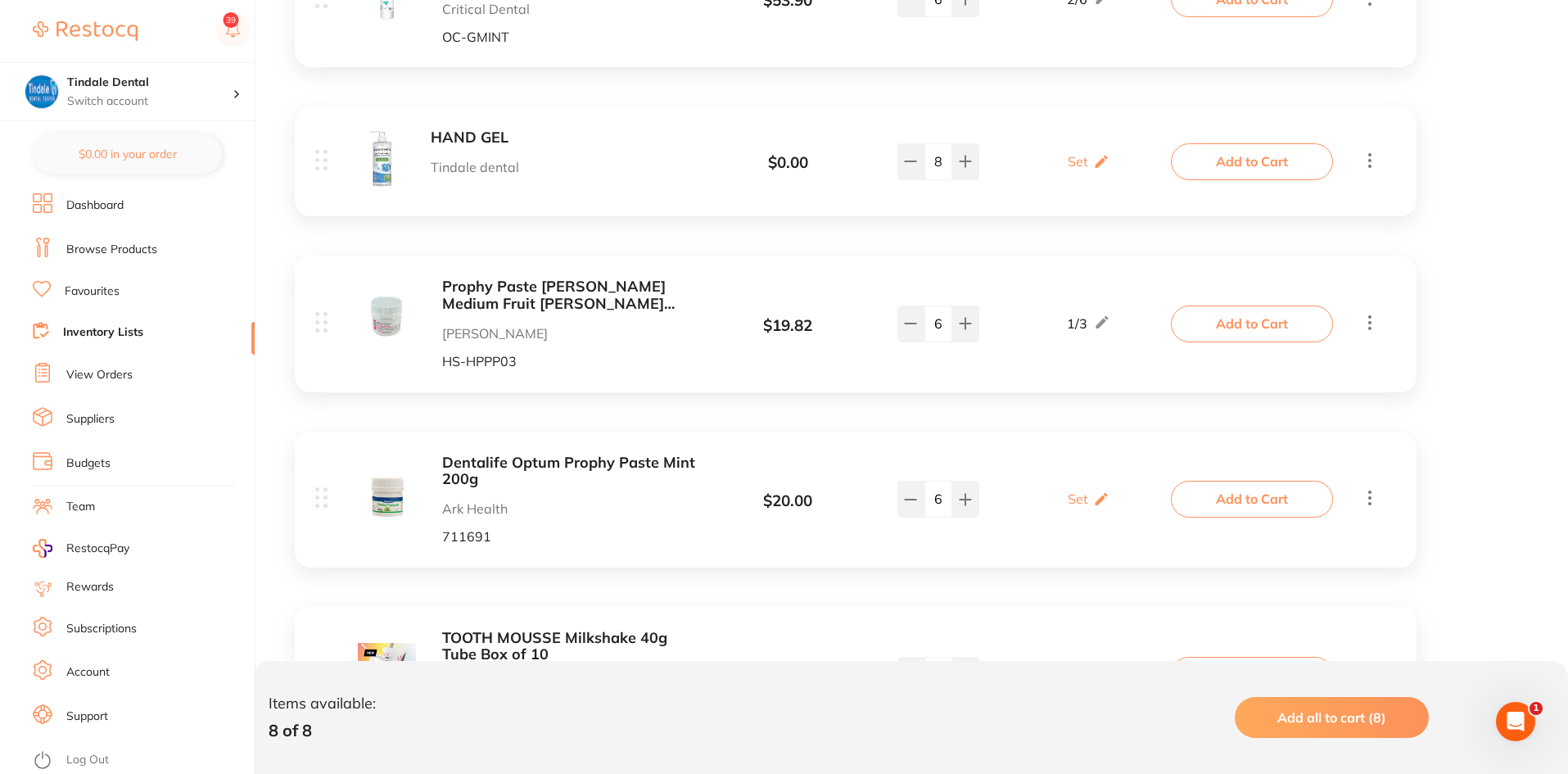
click at [1373, 498] on icon at bounding box center [1370, 497] width 19 height 20
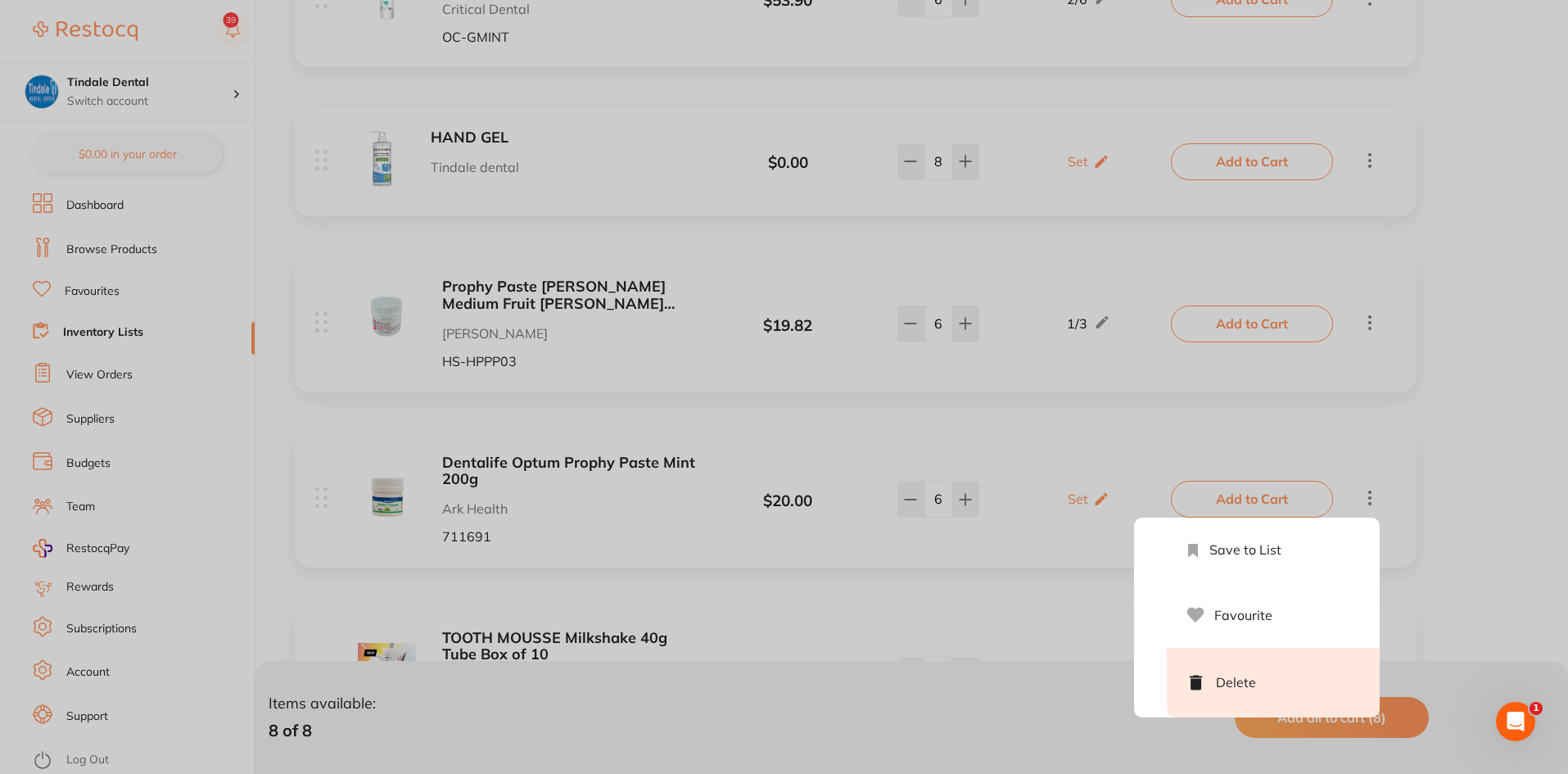
click at [1243, 694] on li "Delete" at bounding box center [1273, 682] width 213 height 70
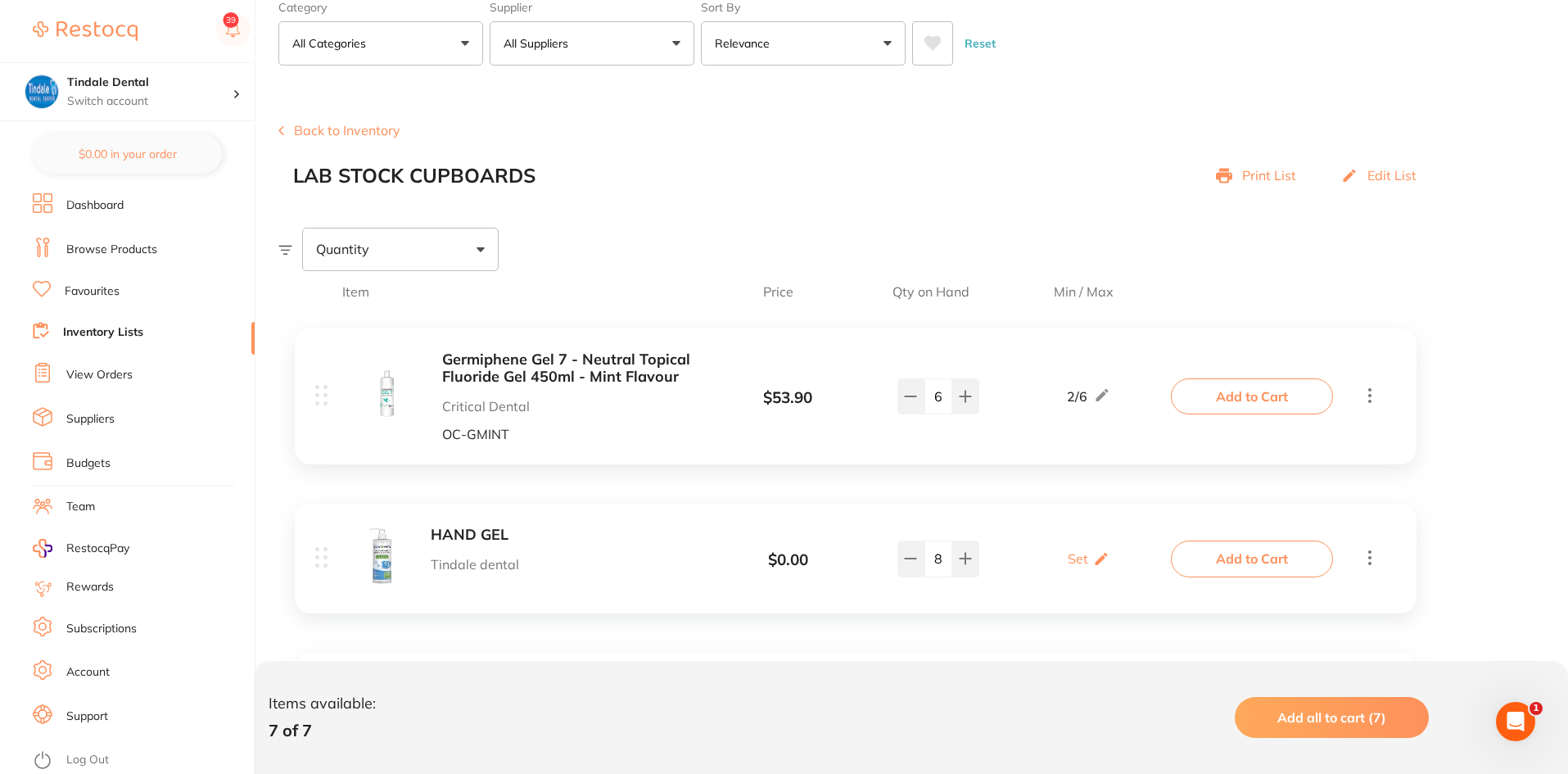
scroll to position [0, 0]
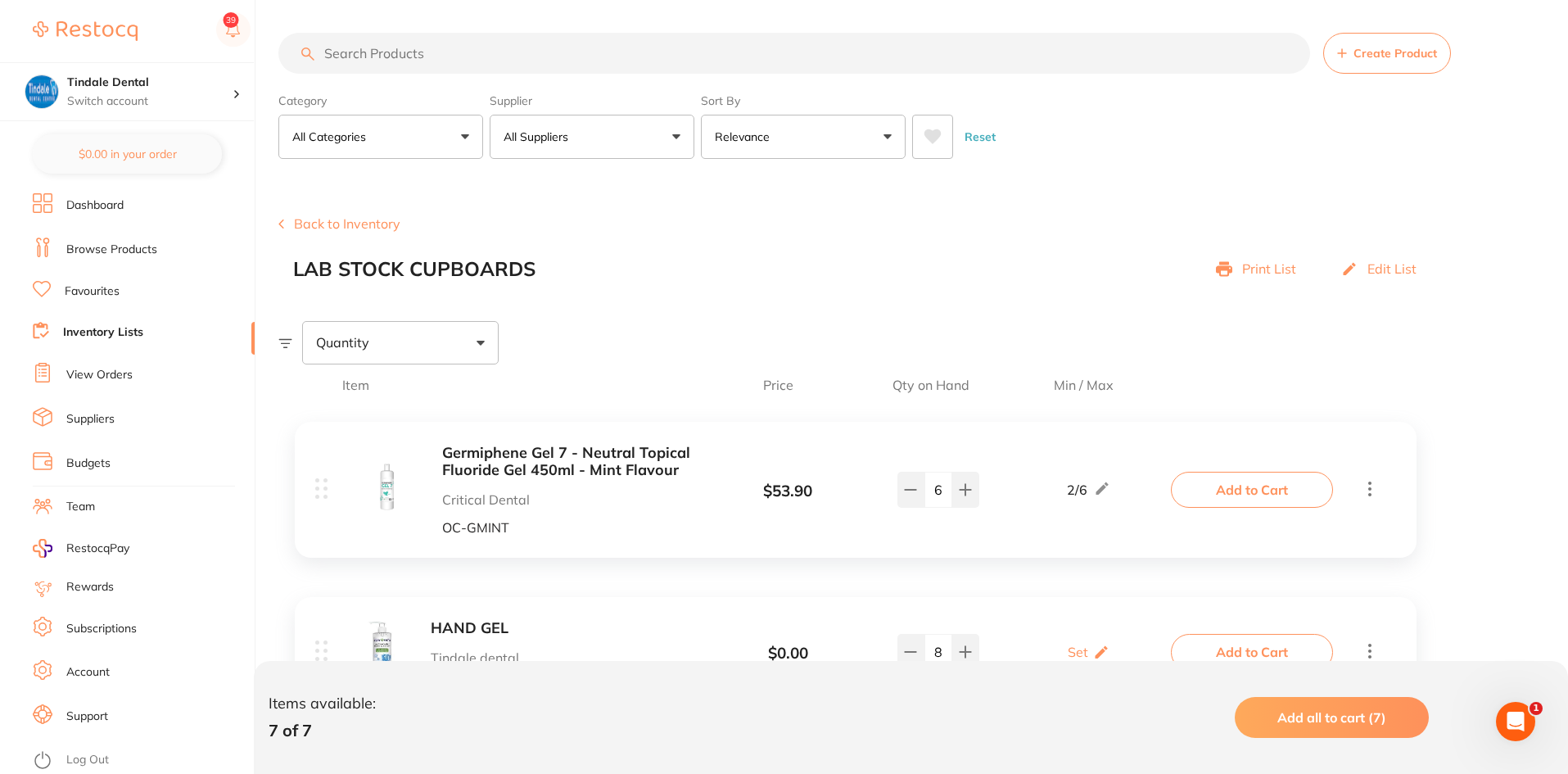
click at [394, 60] on input "search" at bounding box center [794, 53] width 1032 height 41
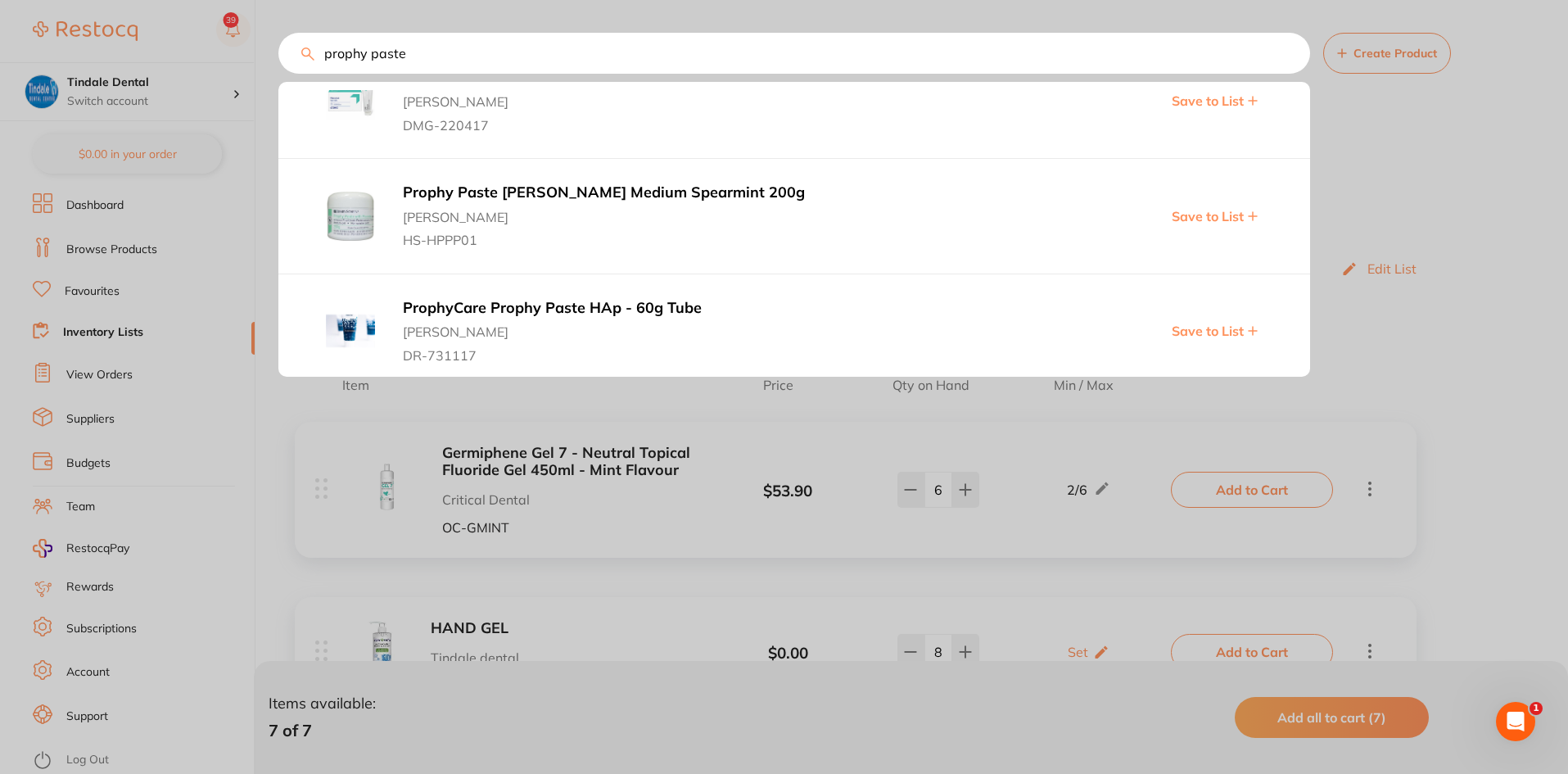
scroll to position [4505, 0]
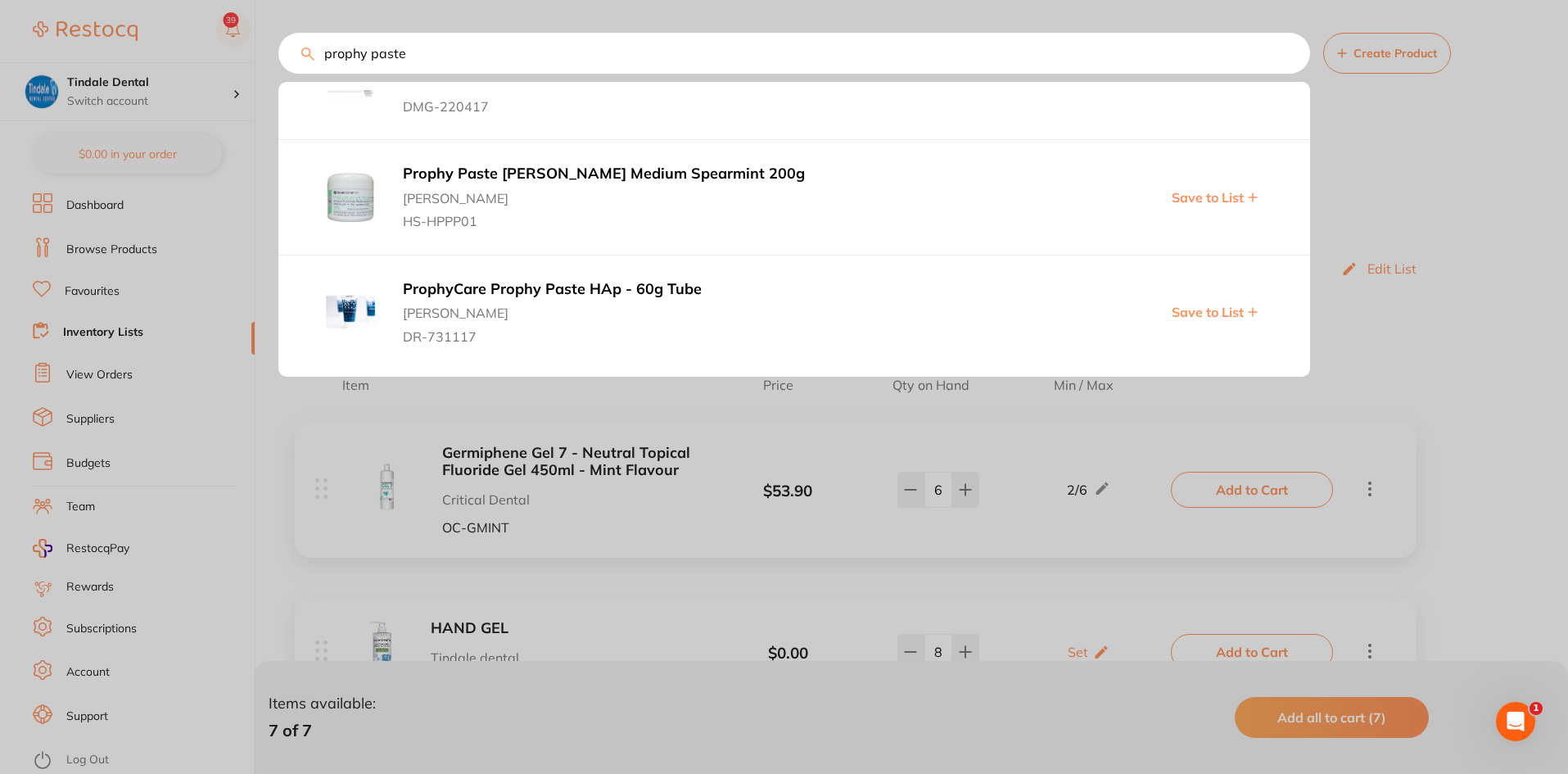
type input "prophy paste"
click at [1212, 190] on span "Save to List" at bounding box center [1207, 197] width 72 height 15
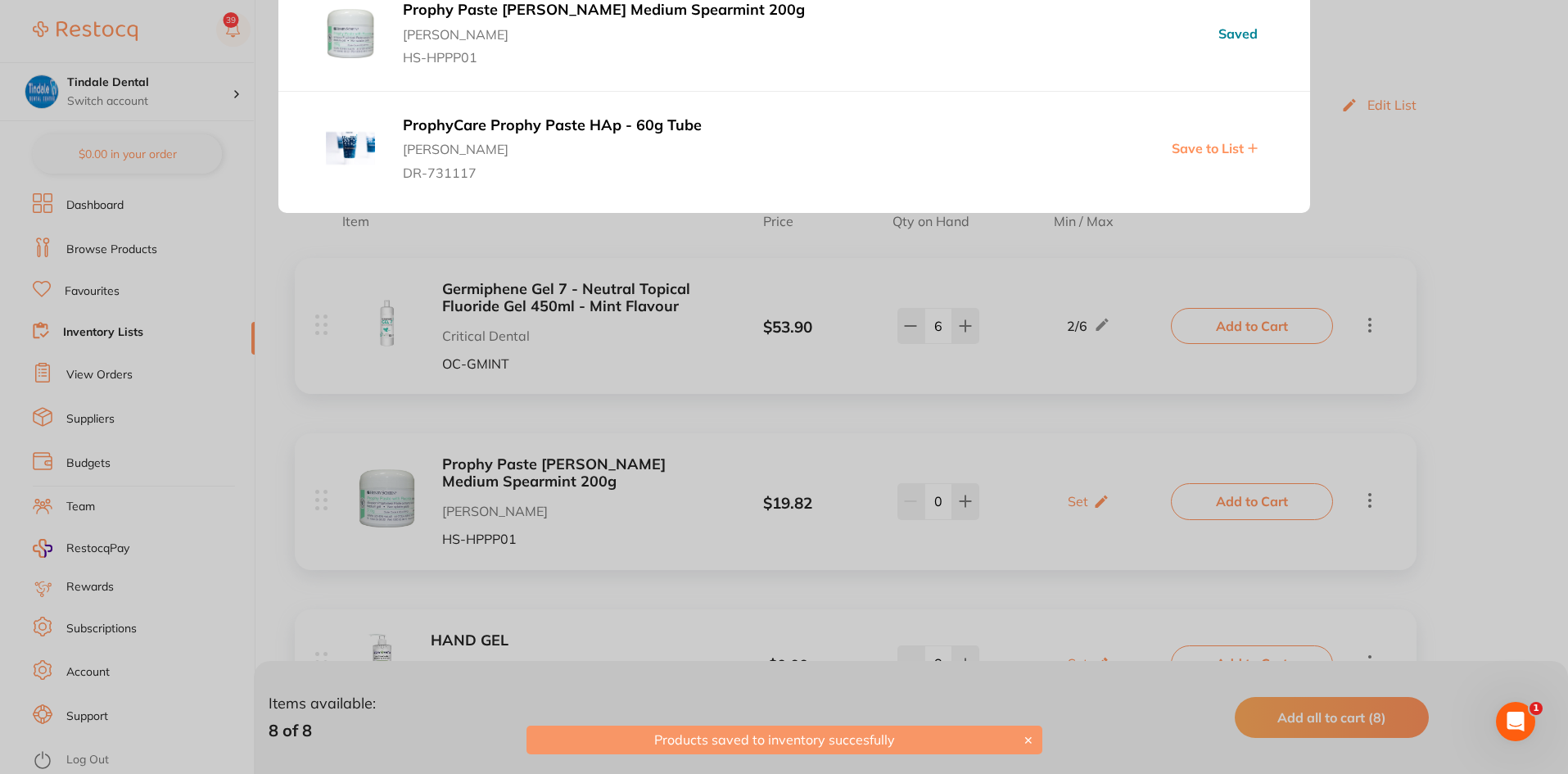
scroll to position [0, 0]
click at [970, 500] on div at bounding box center [784, 387] width 1568 height 774
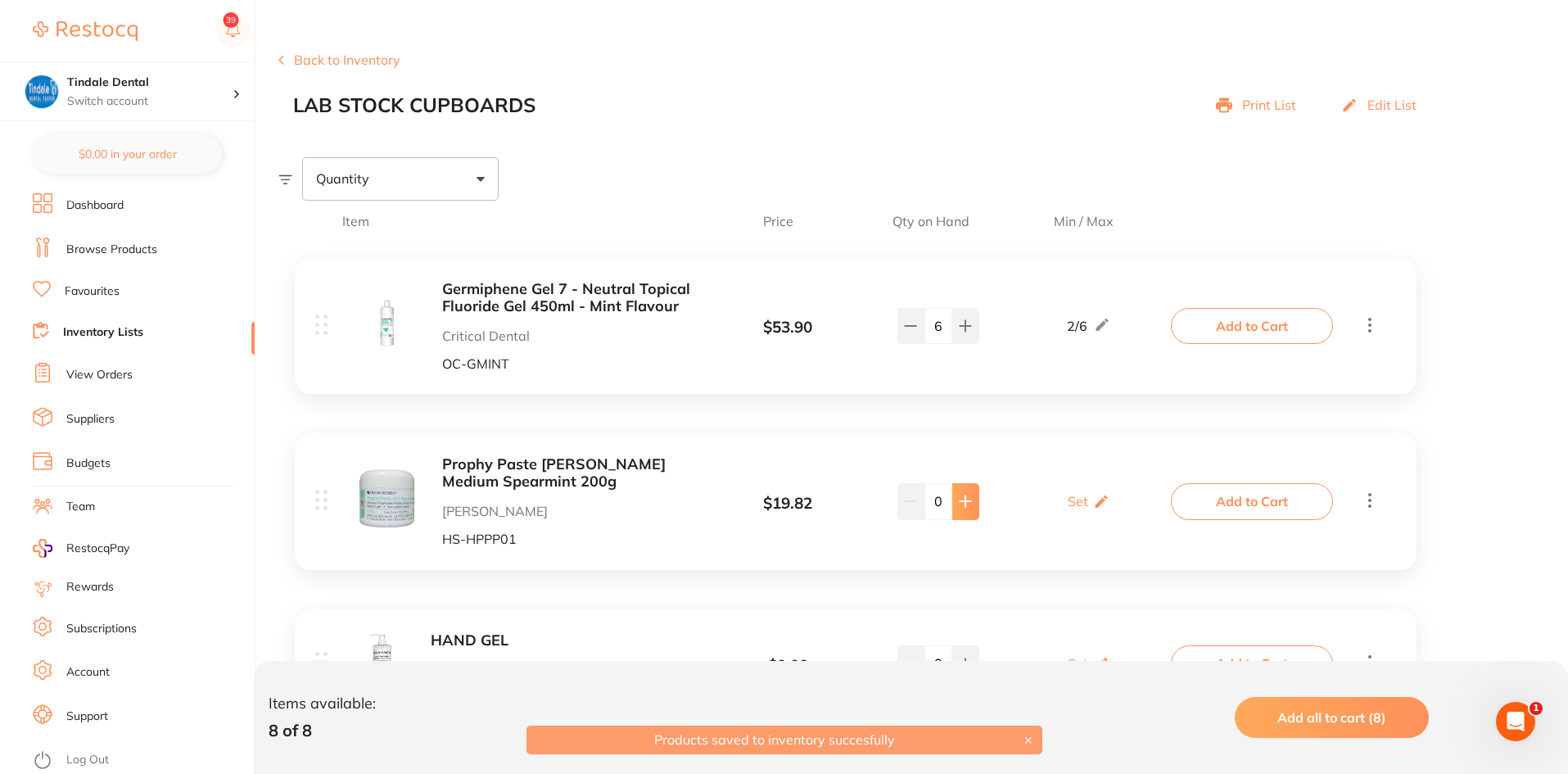
click at [970, 501] on icon at bounding box center [965, 501] width 13 height 13
click at [969, 501] on icon at bounding box center [965, 501] width 13 height 13
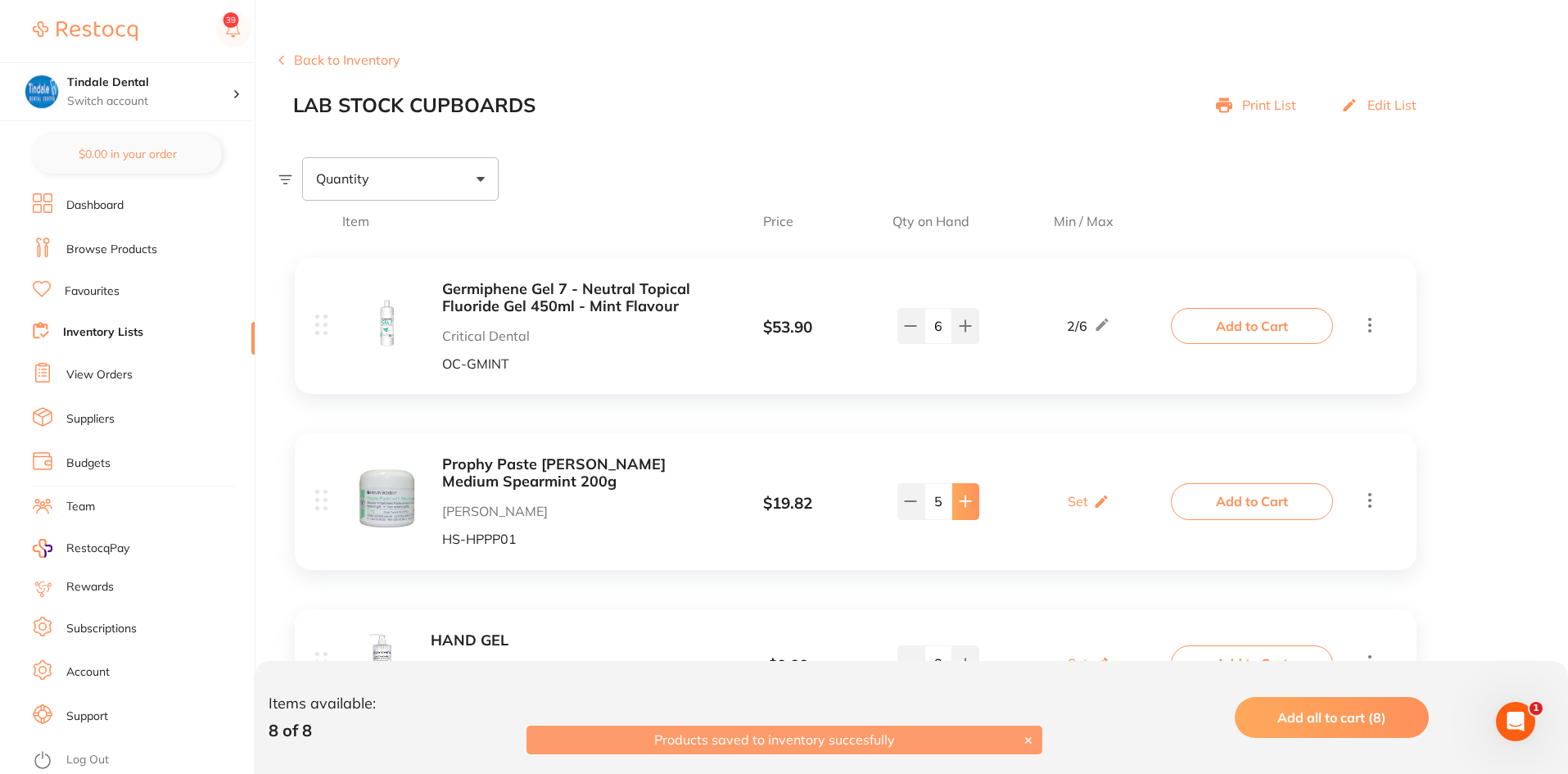
click at [969, 501] on icon at bounding box center [965, 501] width 13 height 13
type input "6"
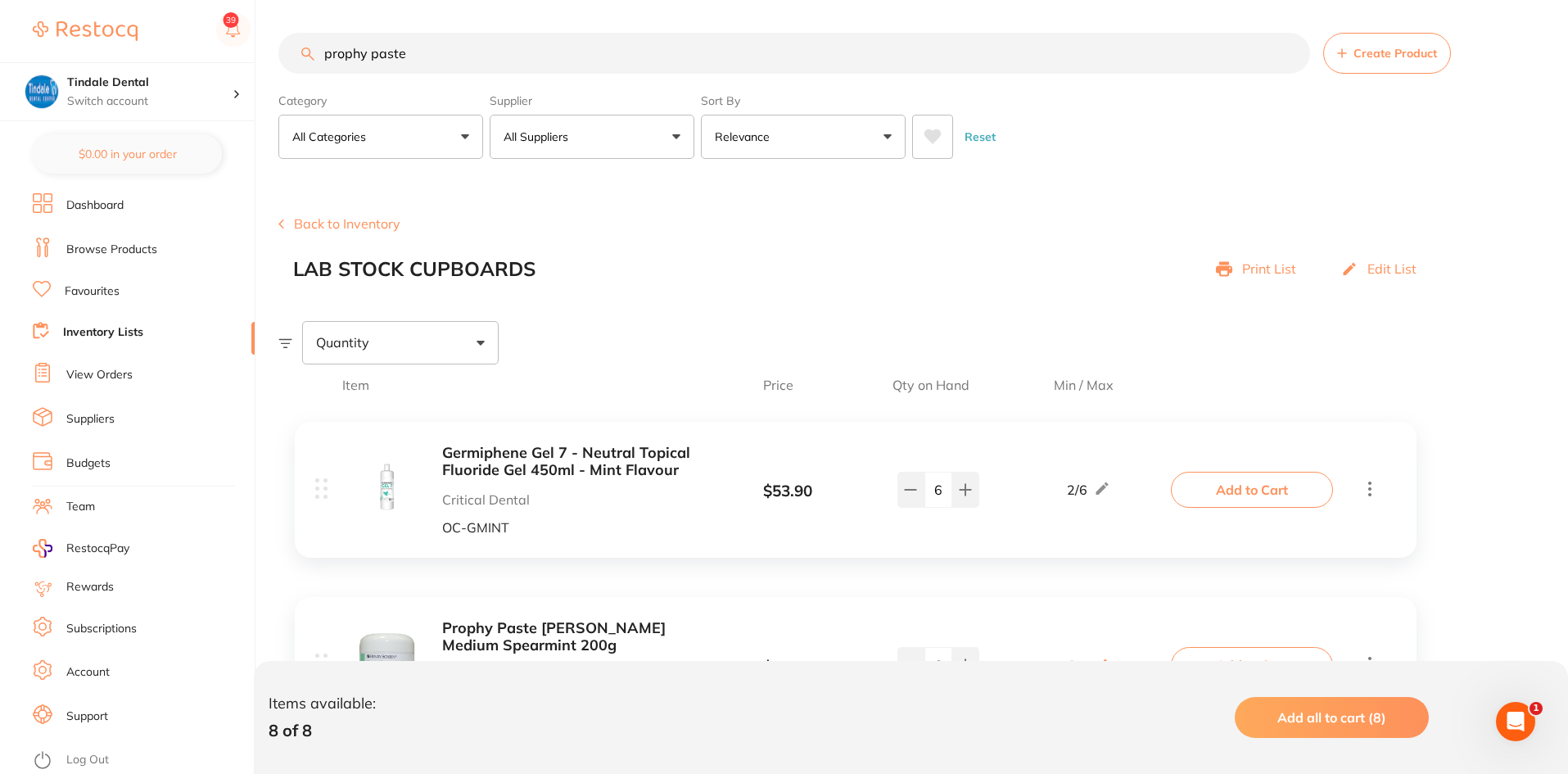
click at [94, 203] on link "Dashboard" at bounding box center [95, 205] width 57 height 17
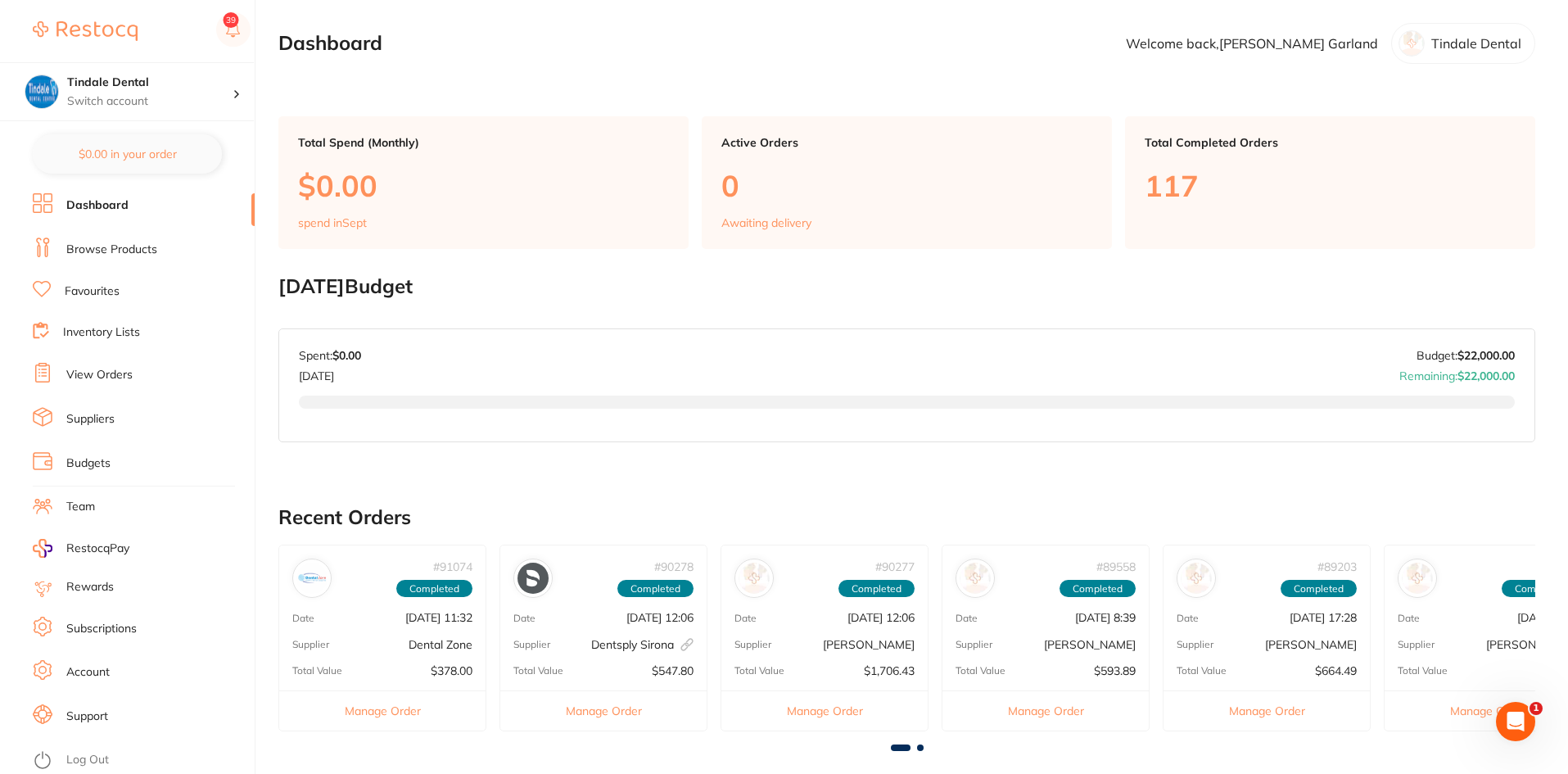
click at [90, 247] on link "Browse Products" at bounding box center [111, 249] width 91 height 17
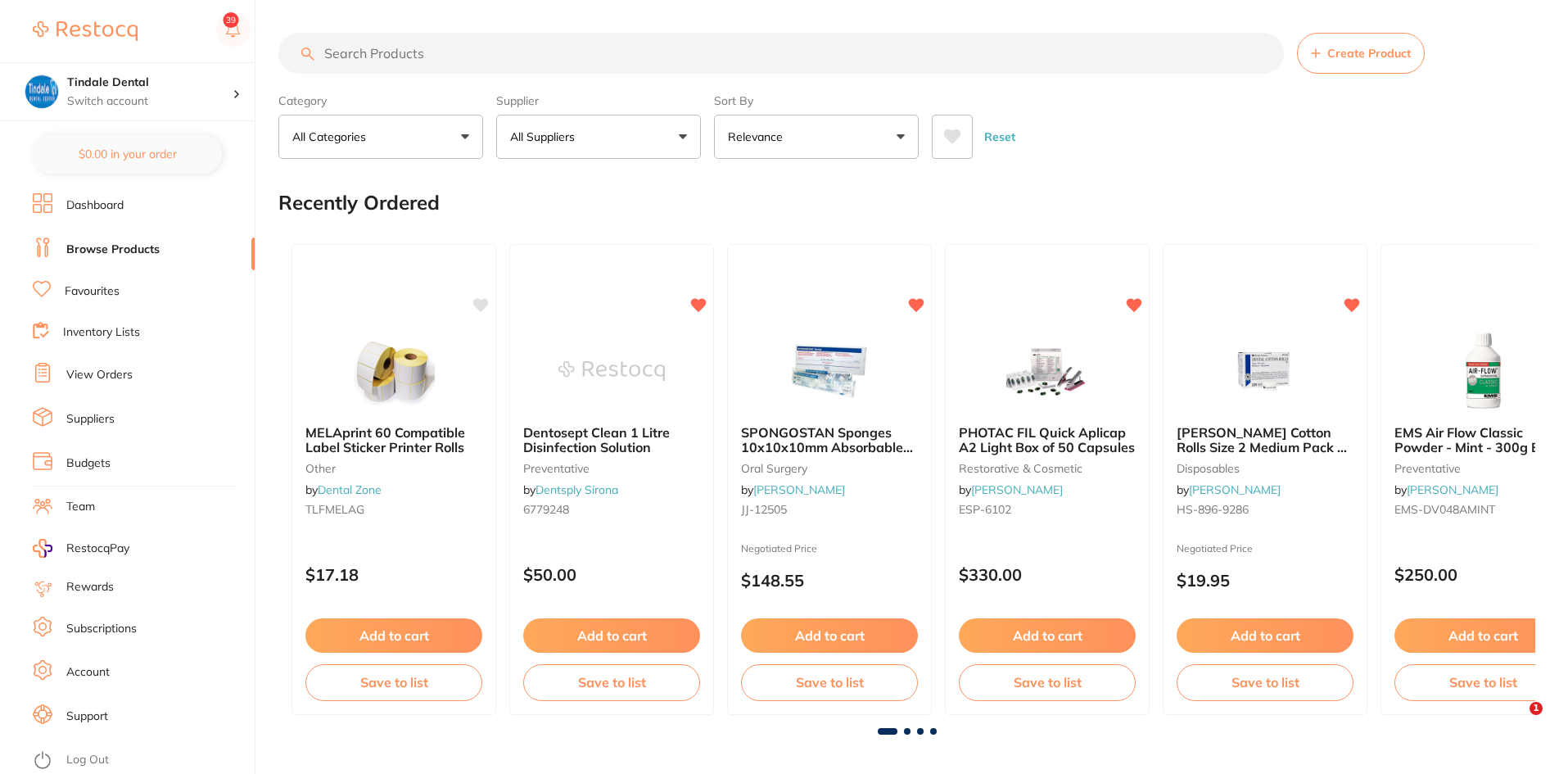
click at [394, 61] on input "search" at bounding box center [781, 53] width 1006 height 41
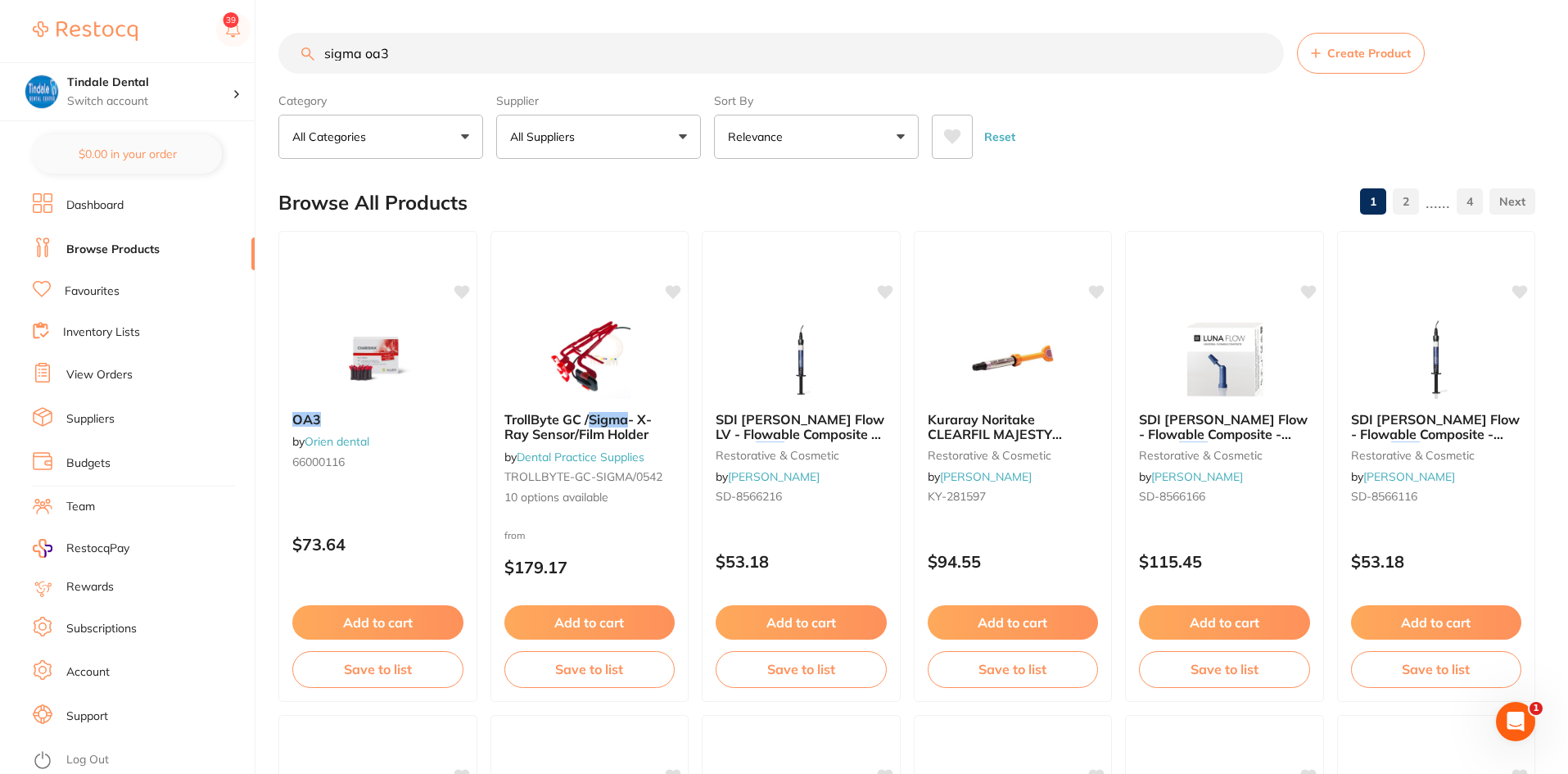
drag, startPoint x: 413, startPoint y: 58, endPoint x: 238, endPoint y: 58, distance: 175.0
click at [238, 58] on div "$0.00 Tindale Dental Switch account Tindale Dental $0.00 in your order Dashboar…" at bounding box center [784, 387] width 1568 height 774
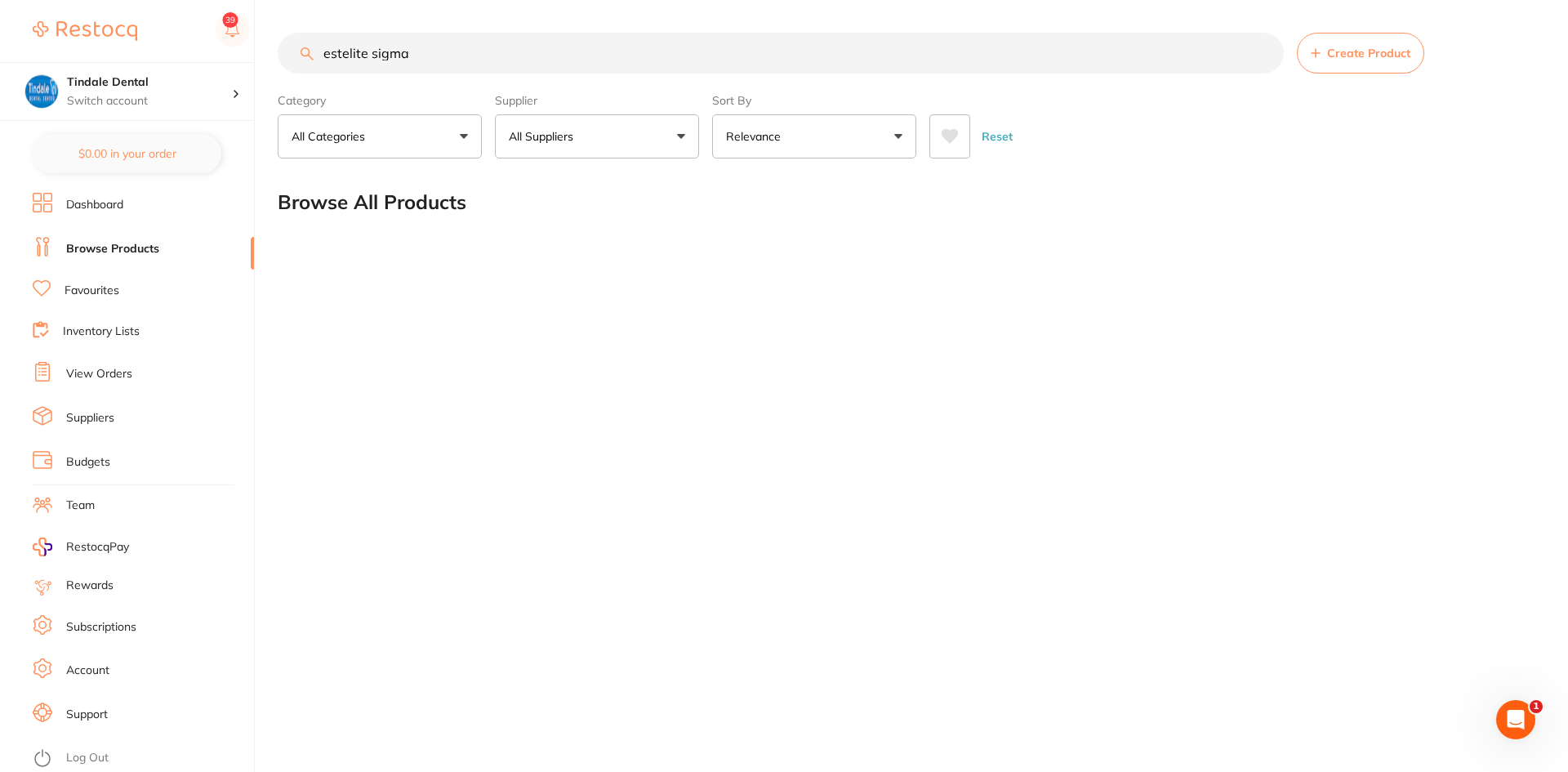
type input "estelite sigma"
